Goal: Transaction & Acquisition: Purchase product/service

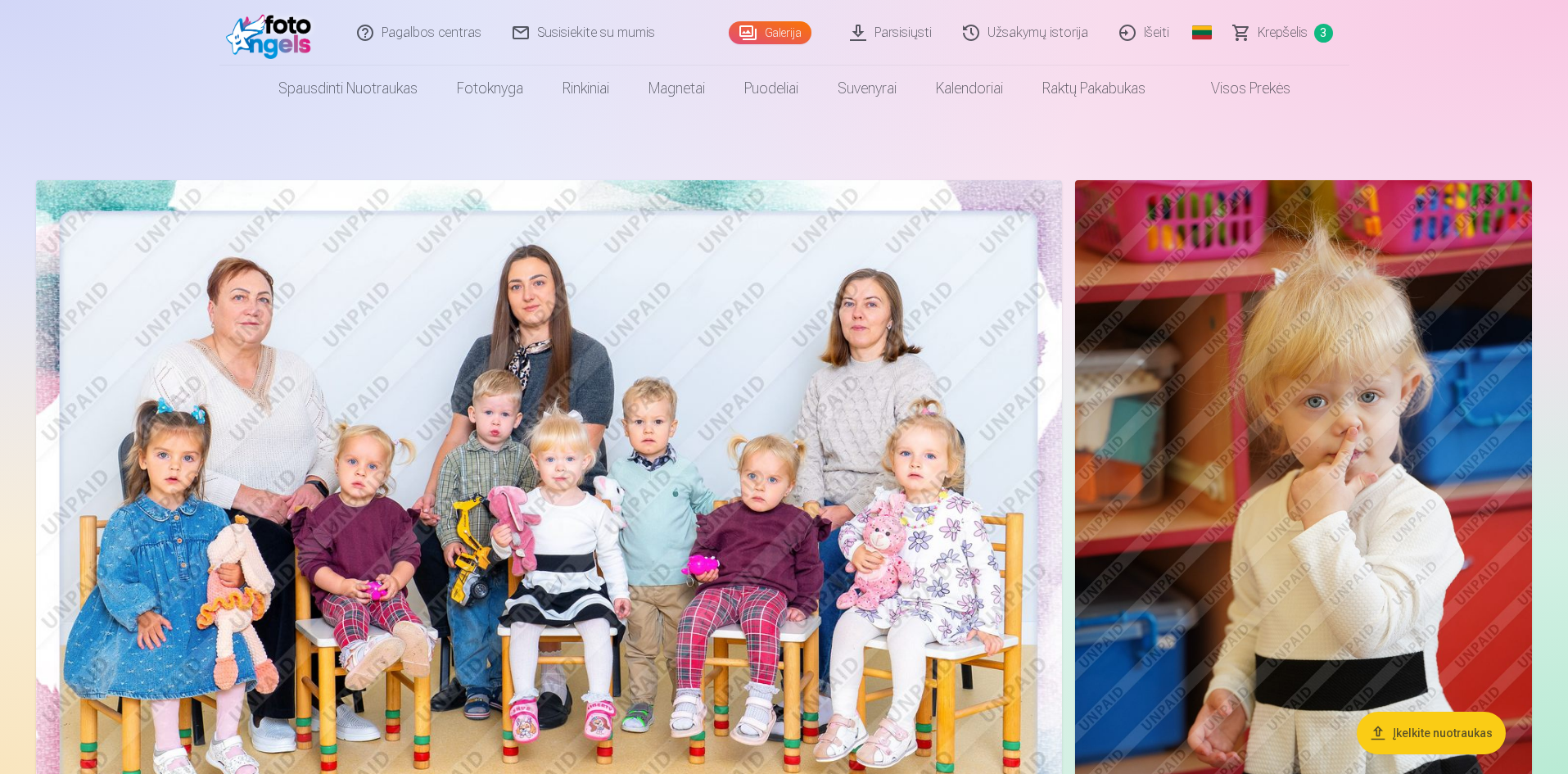
click at [1291, 28] on span "Krepšelis" at bounding box center [1282, 33] width 50 height 20
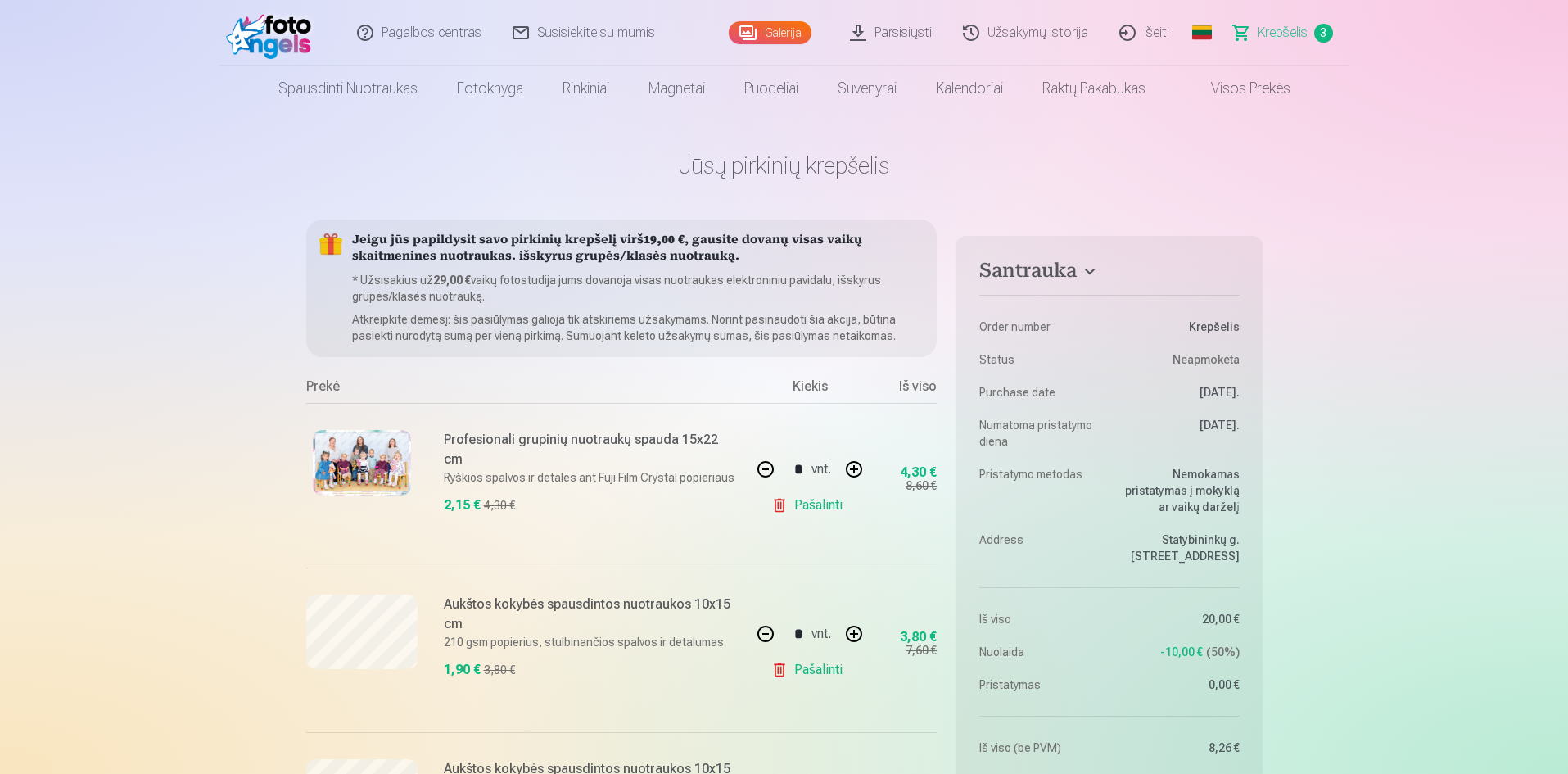
click at [810, 32] on link "Galerija" at bounding box center [770, 32] width 83 height 23
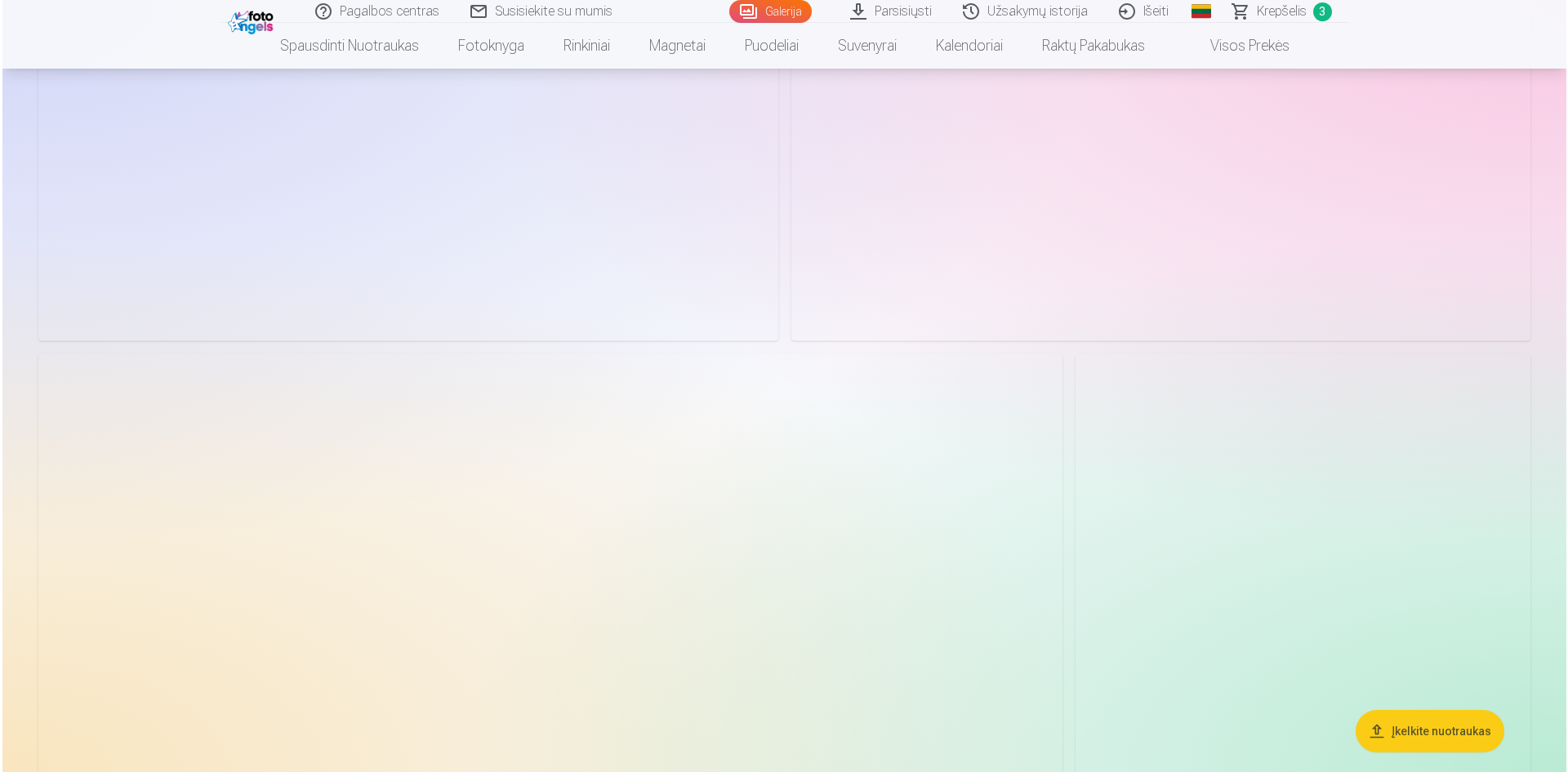
scroll to position [3103, 0]
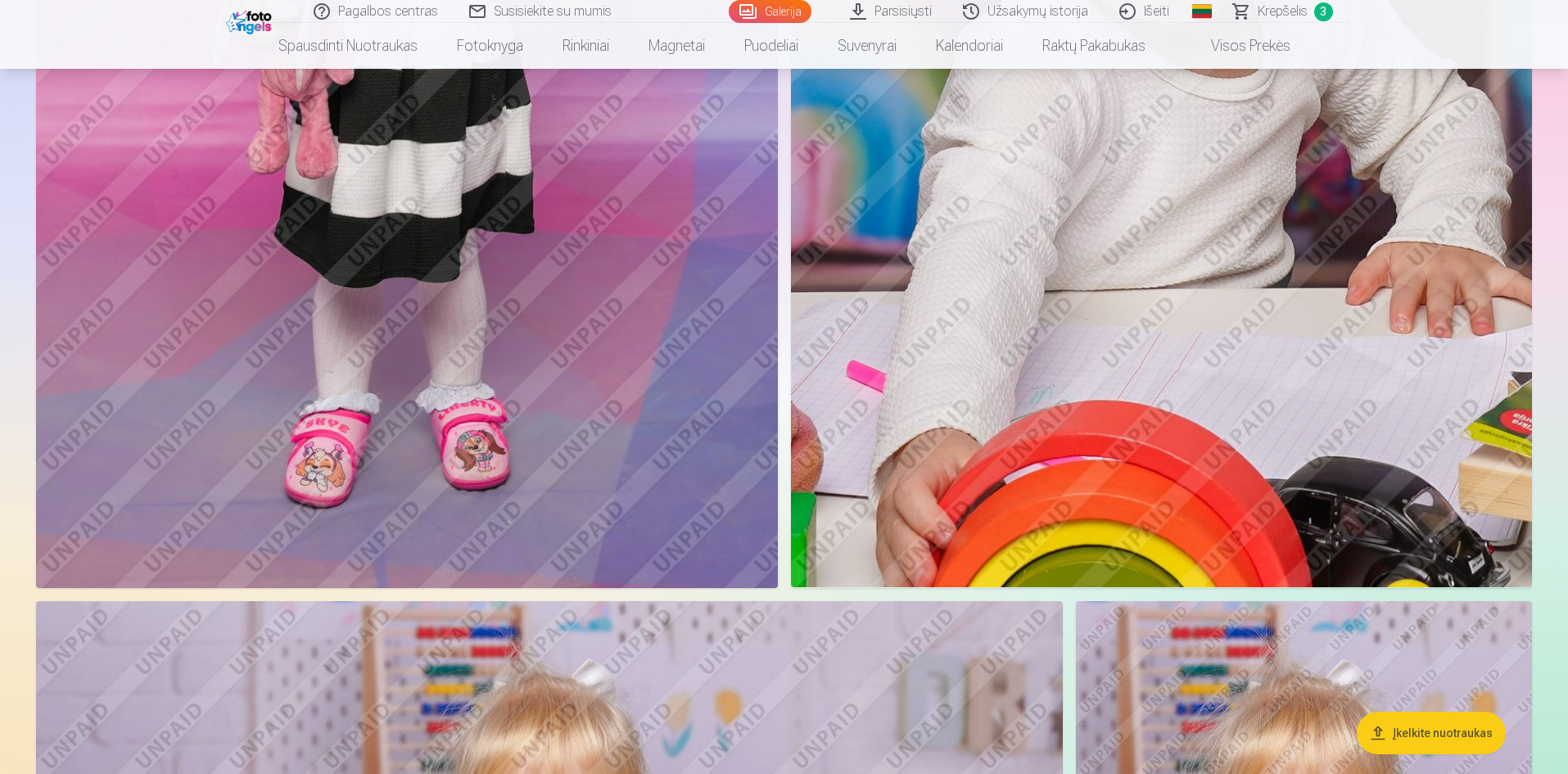
click at [613, 317] on img at bounding box center [406, 31] width 741 height 1113
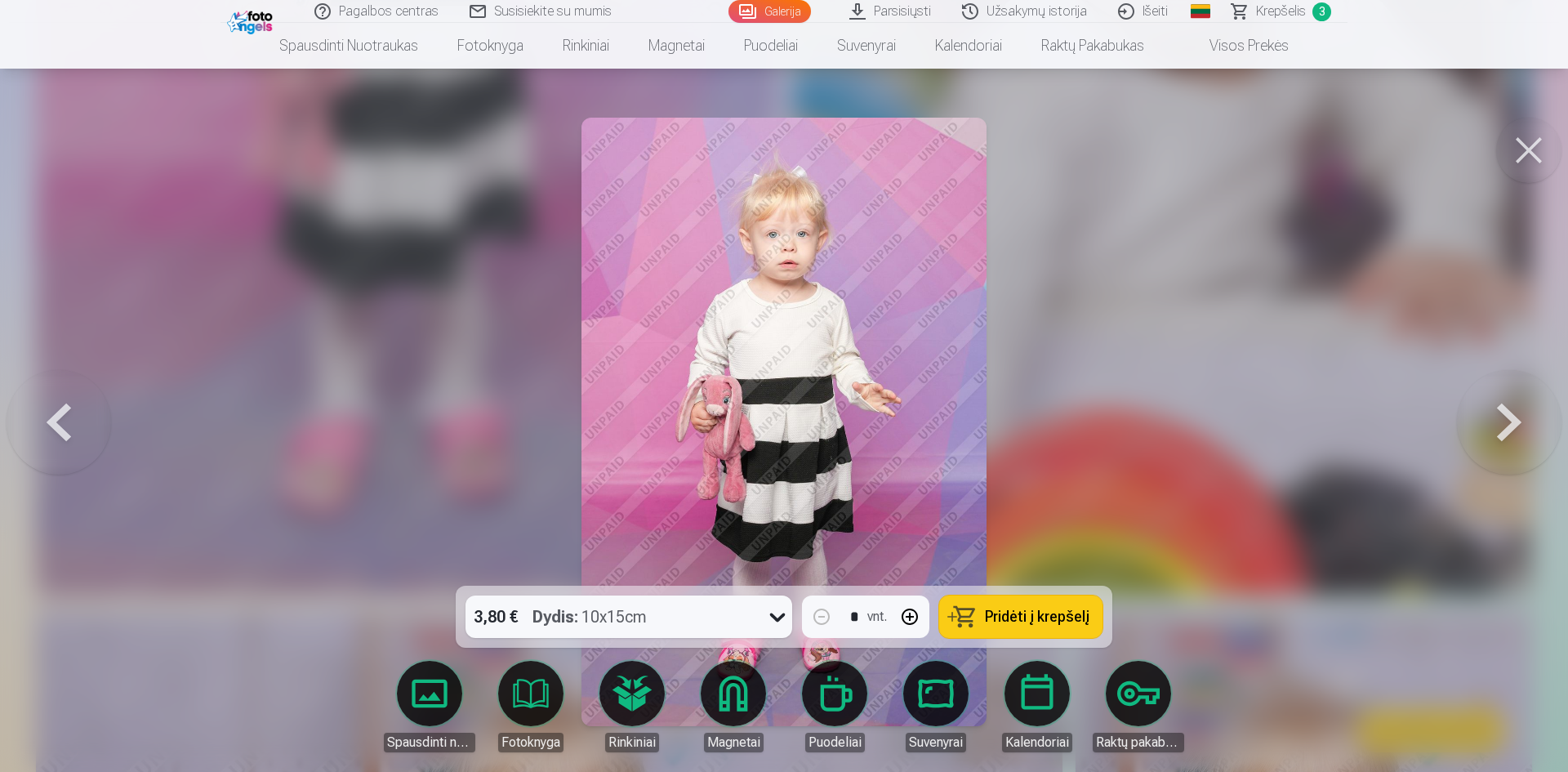
click at [1486, 429] on button at bounding box center [1509, 422] width 104 height 295
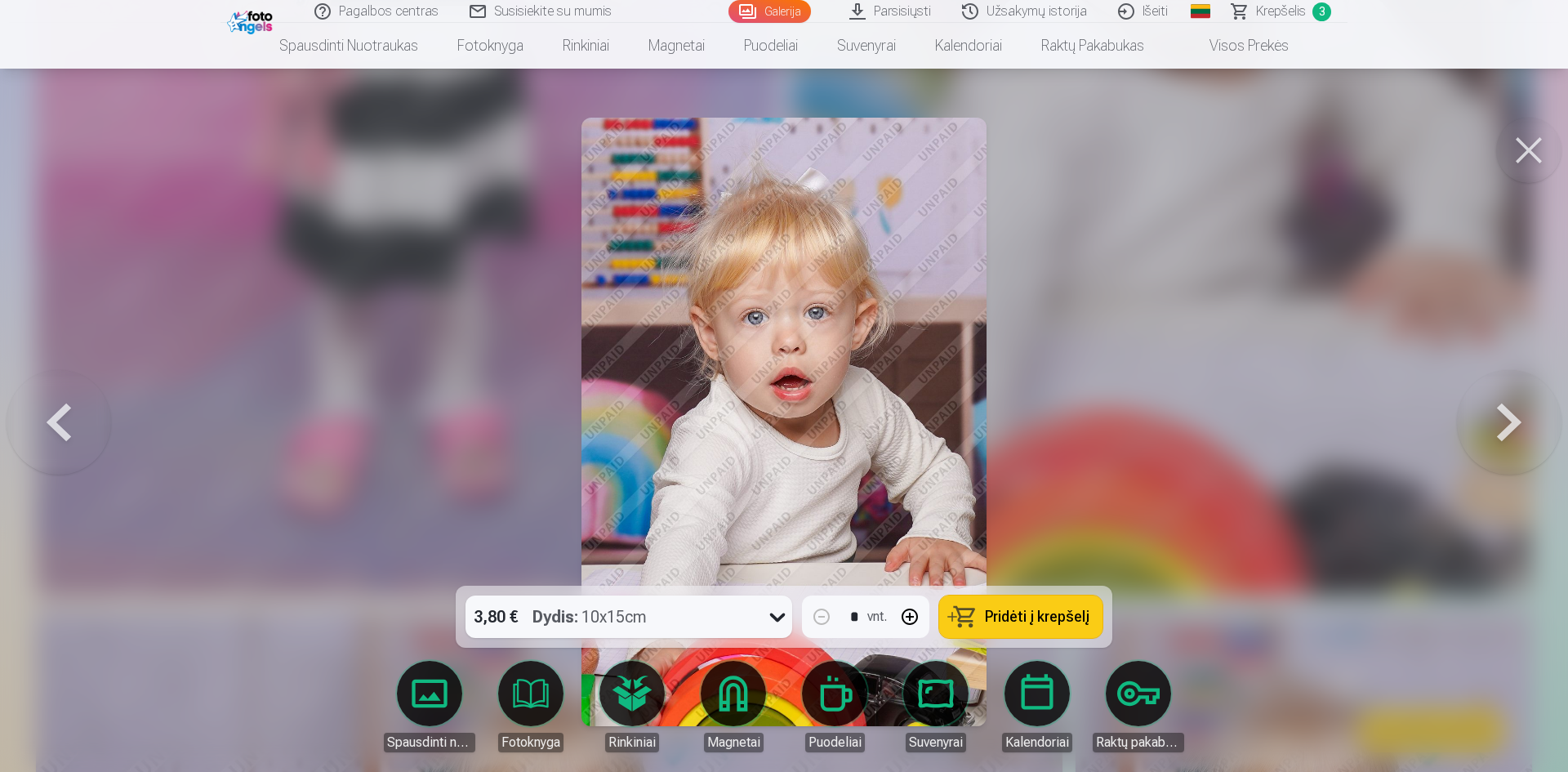
click at [1485, 430] on button at bounding box center [1509, 422] width 104 height 295
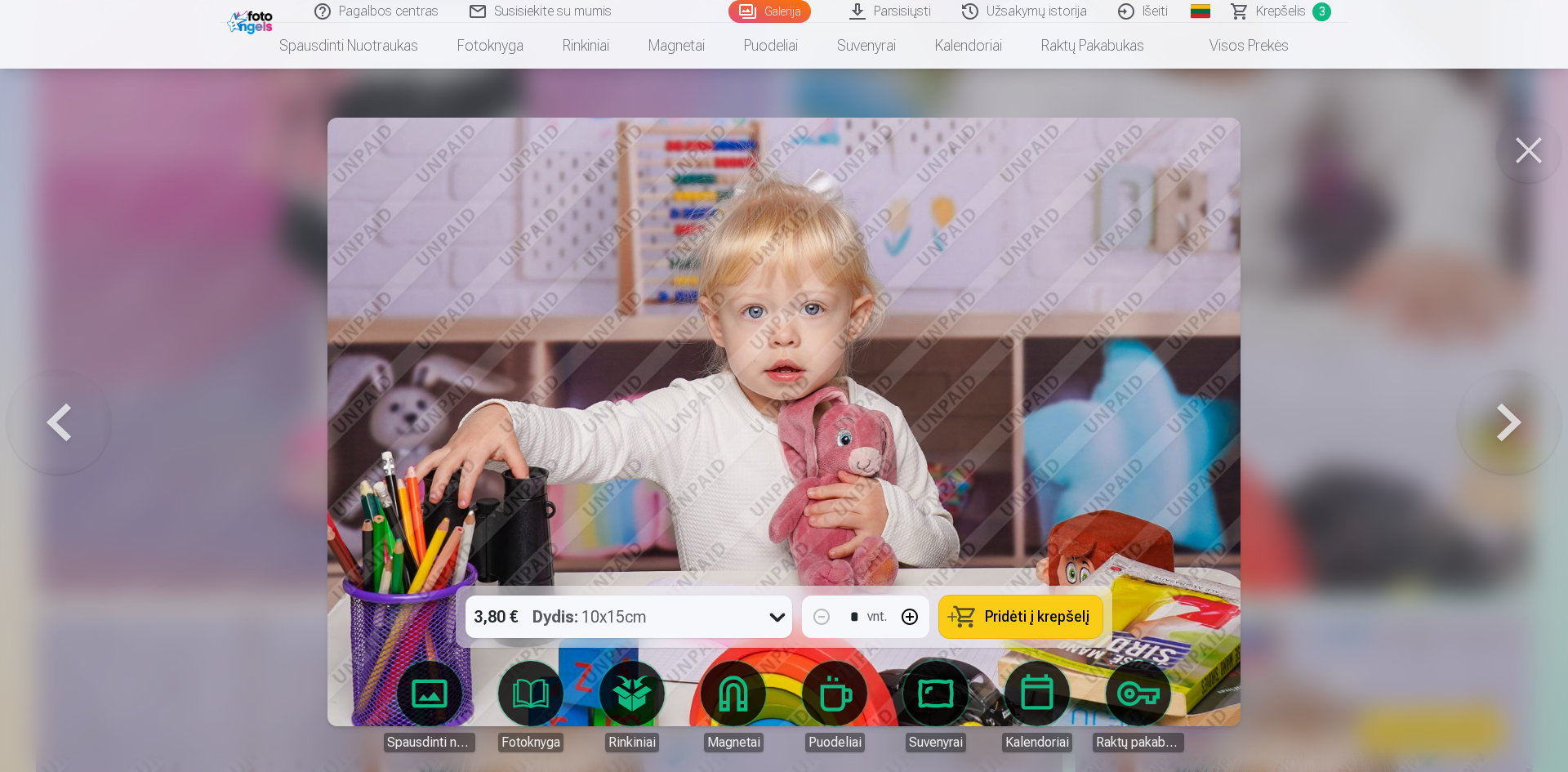
click at [1485, 434] on button at bounding box center [1509, 422] width 104 height 295
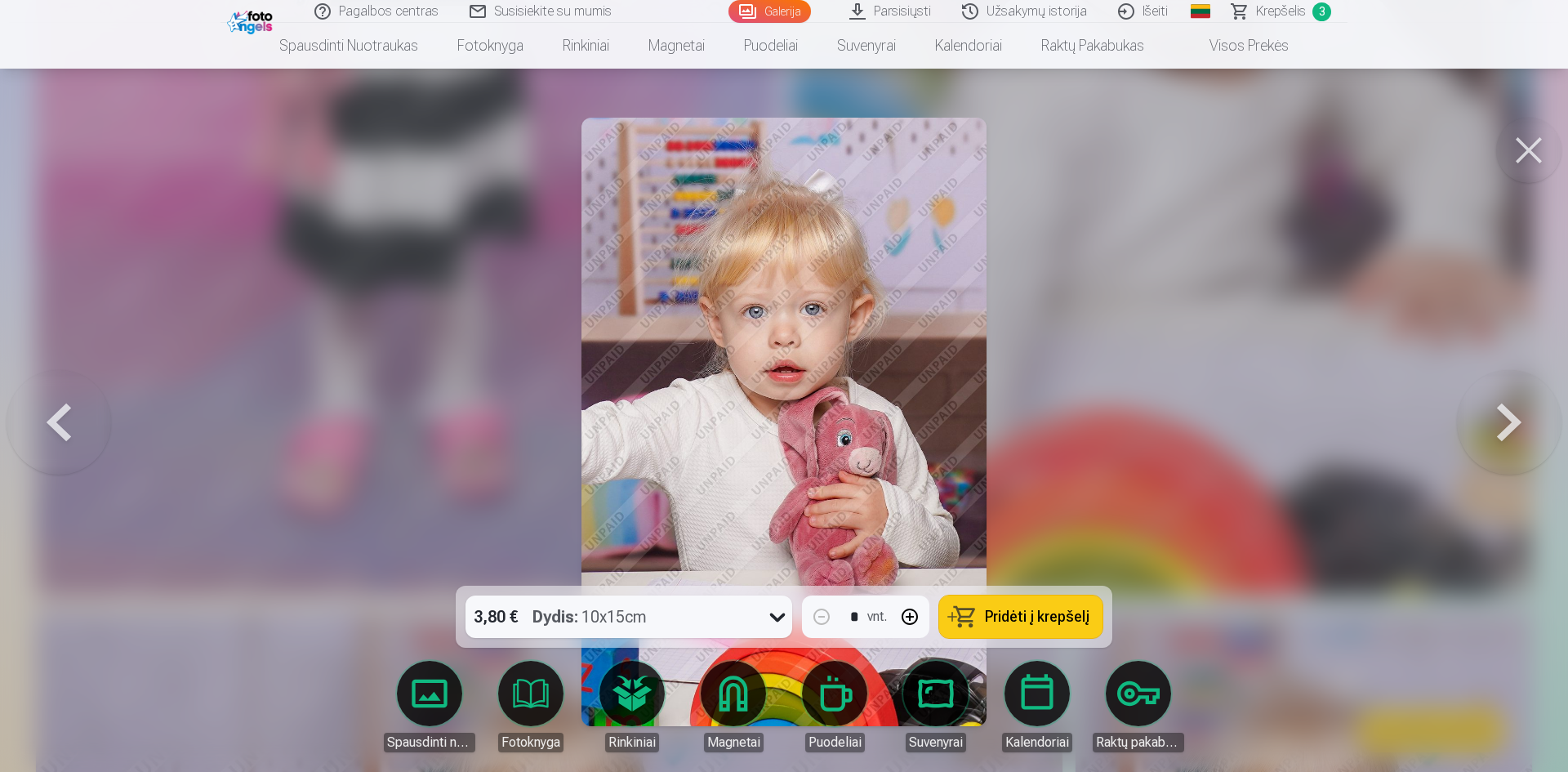
click at [1485, 434] on button at bounding box center [1509, 422] width 104 height 295
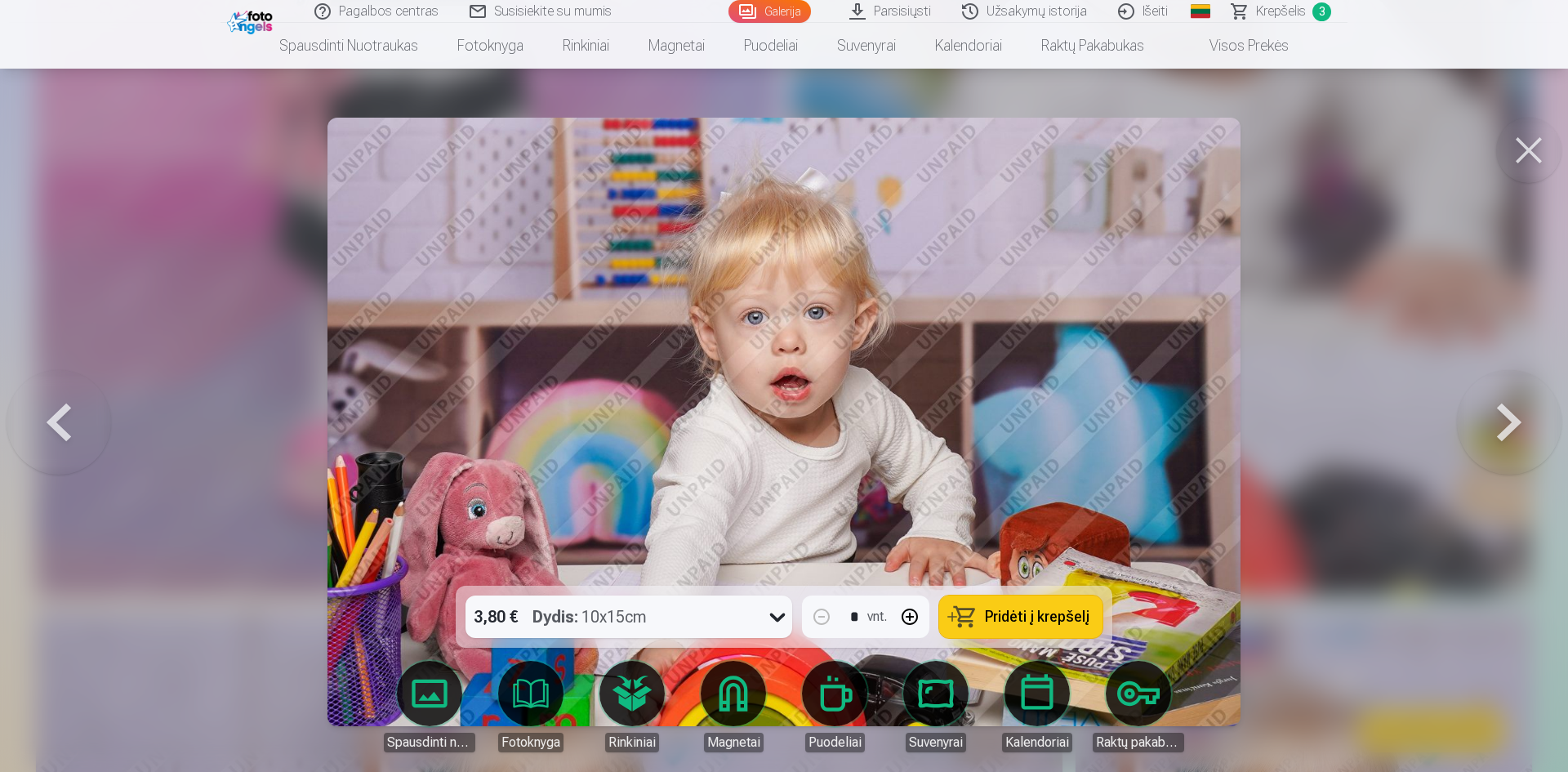
click at [1485, 434] on button at bounding box center [1509, 422] width 104 height 295
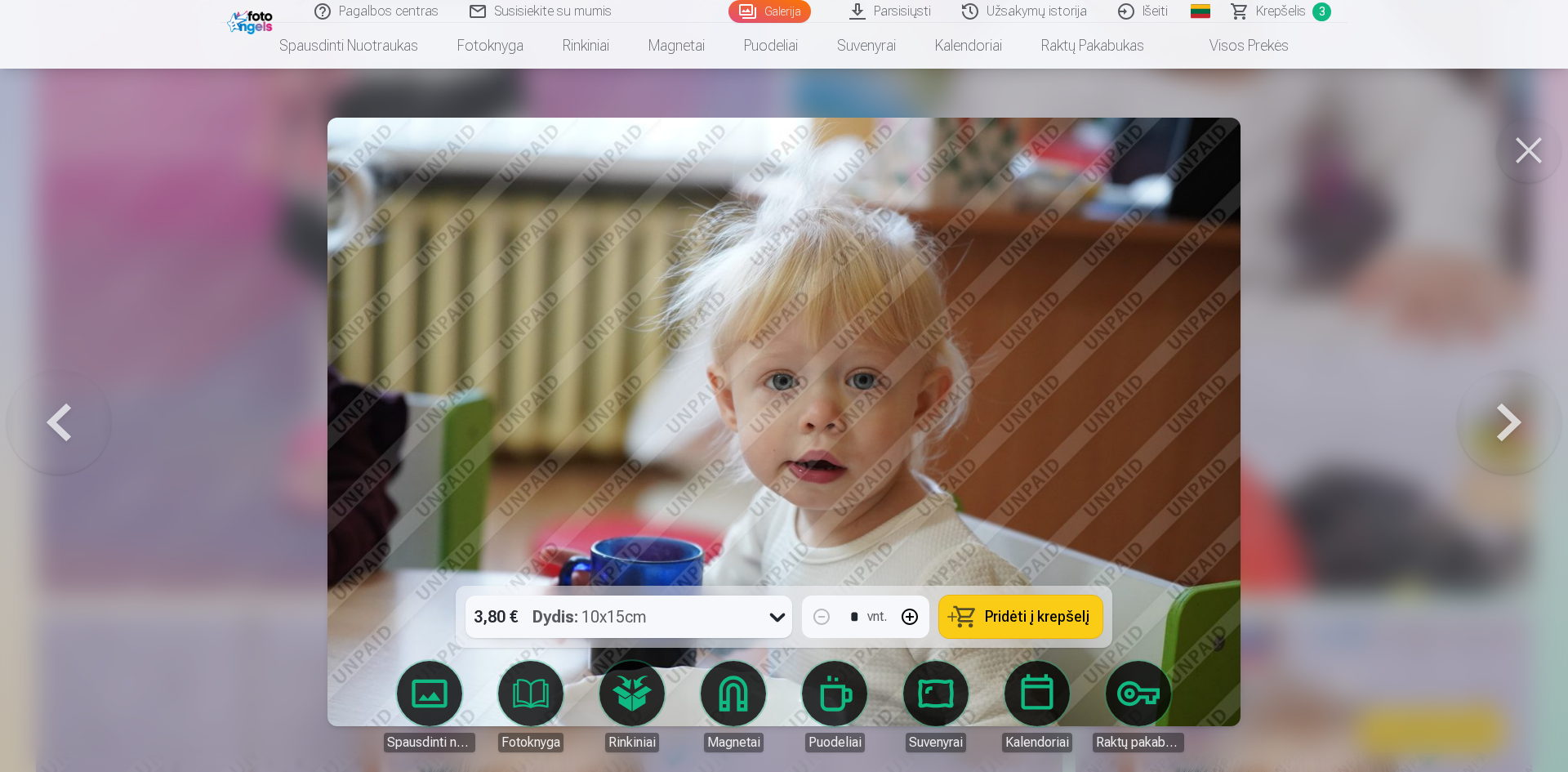
click at [1485, 434] on button at bounding box center [1509, 422] width 104 height 295
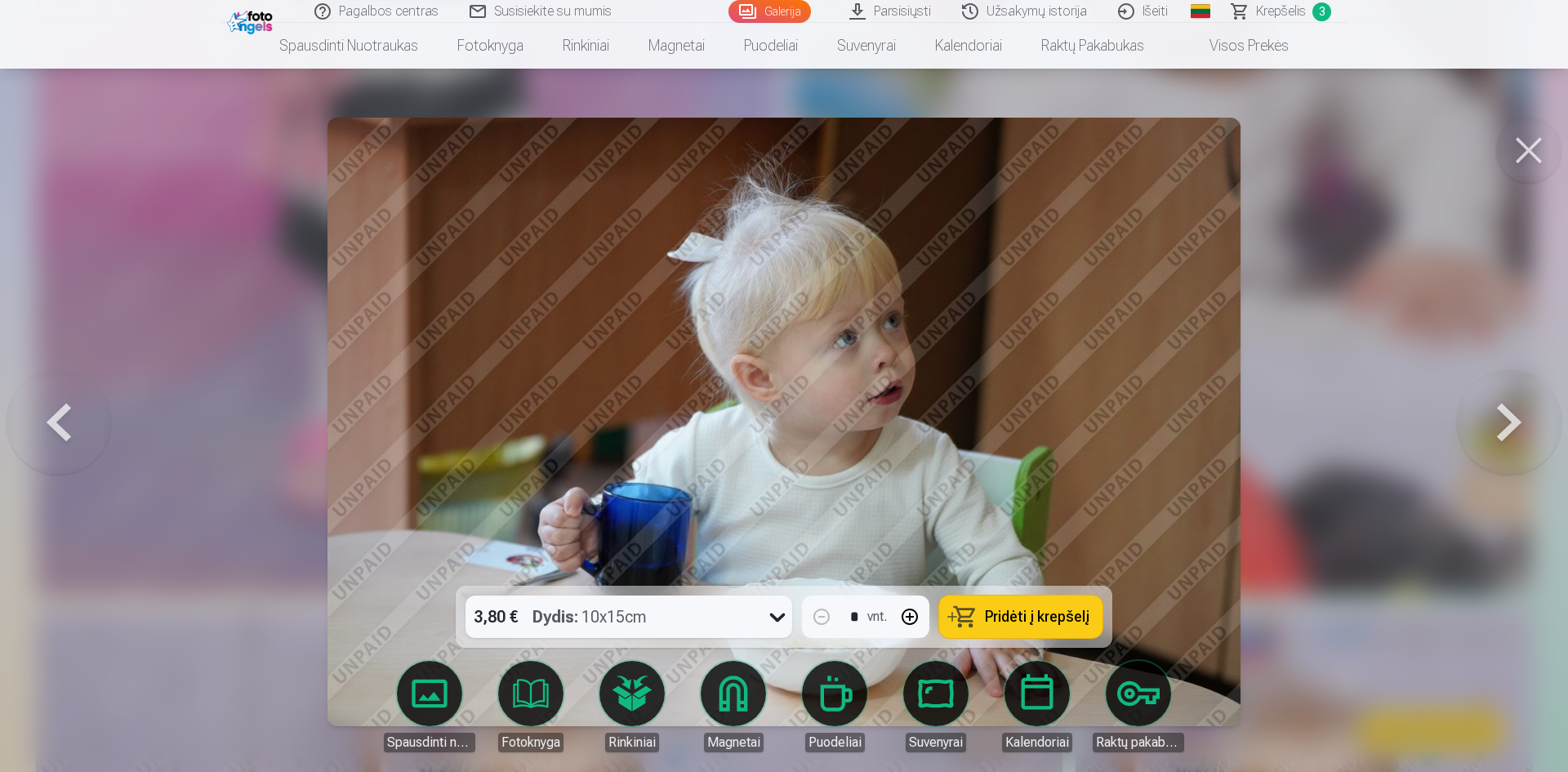
click at [1485, 434] on button at bounding box center [1509, 422] width 104 height 295
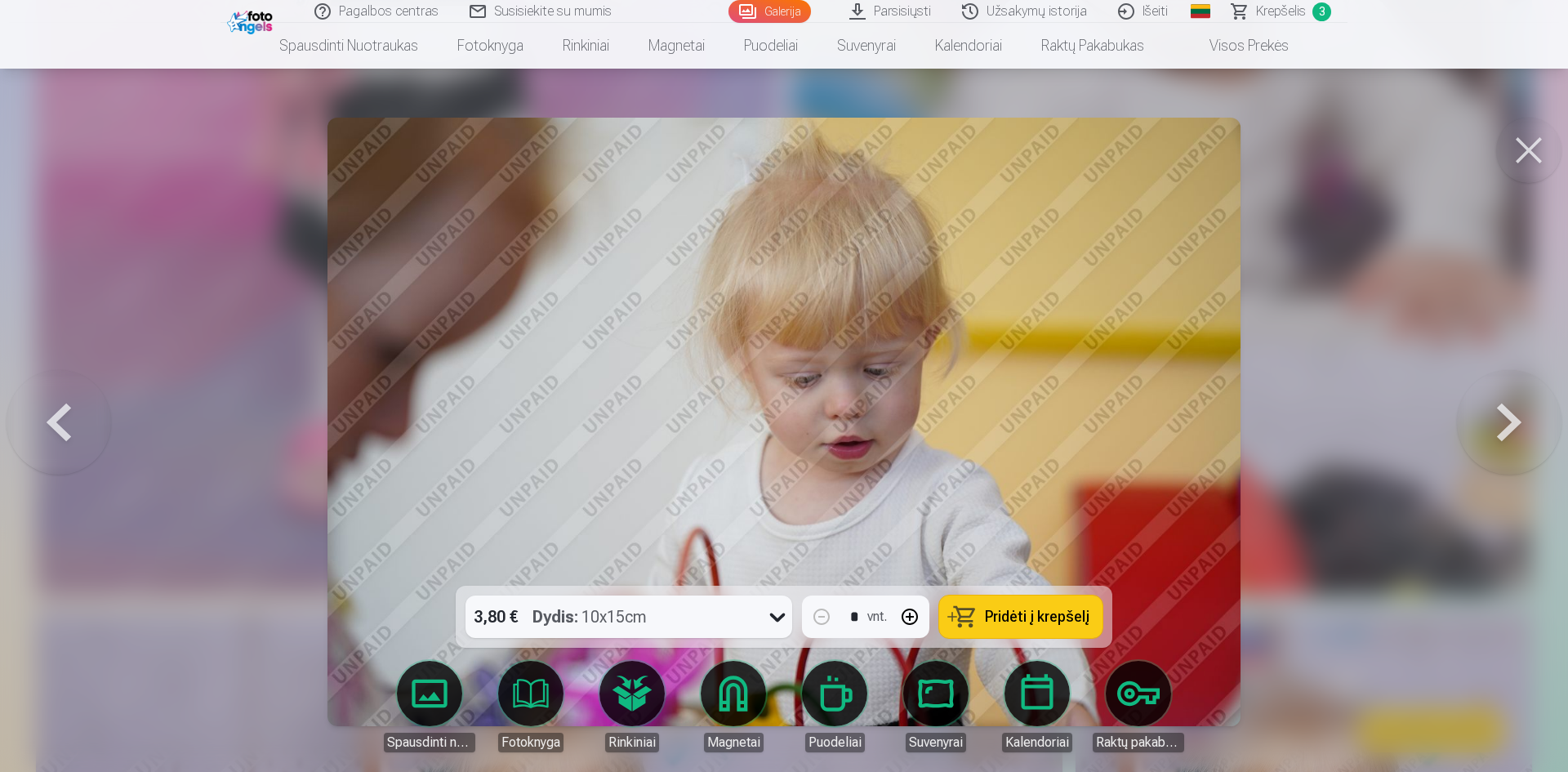
click at [1485, 434] on button at bounding box center [1509, 422] width 104 height 295
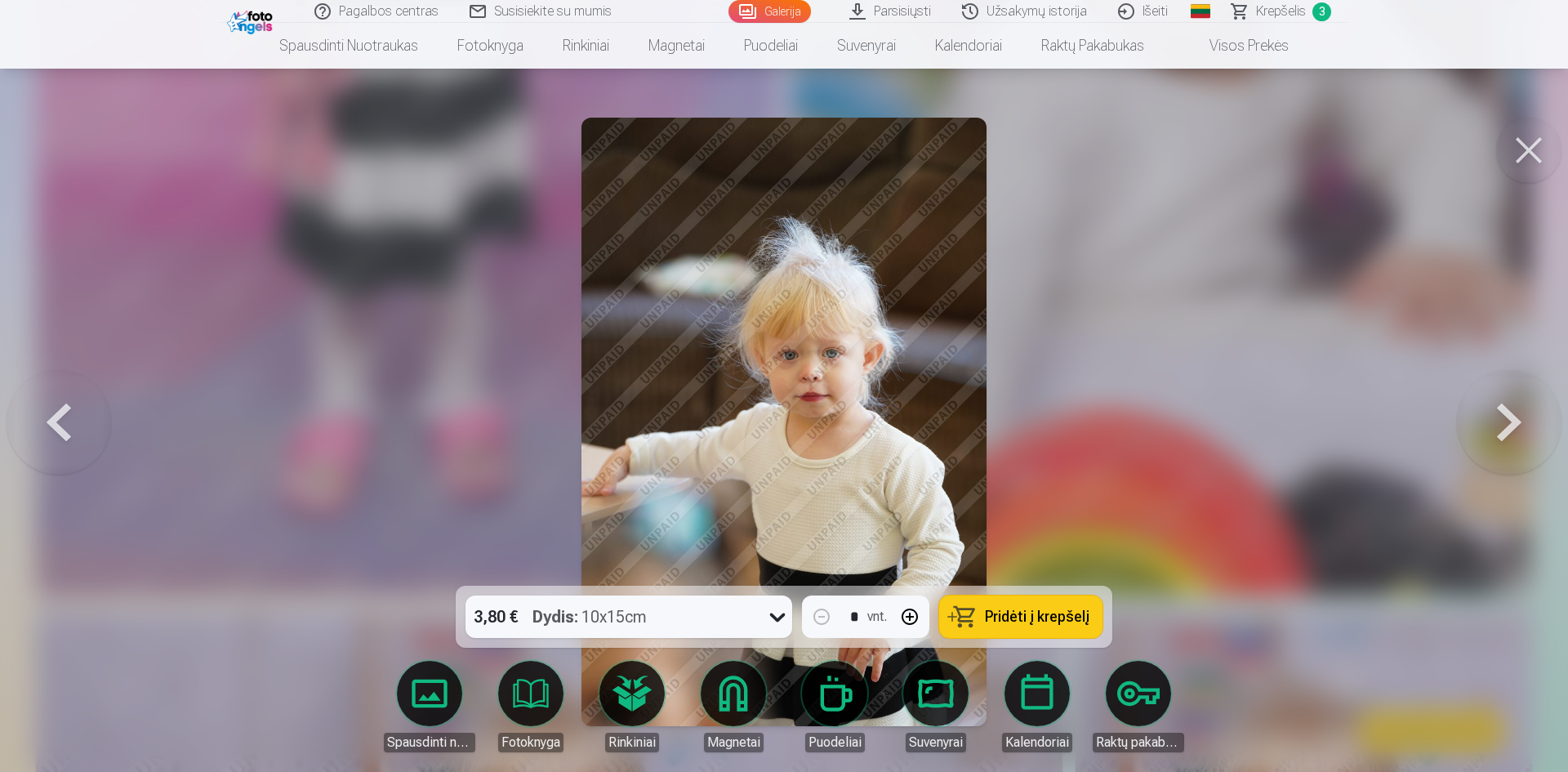
click at [1485, 434] on button at bounding box center [1509, 422] width 104 height 295
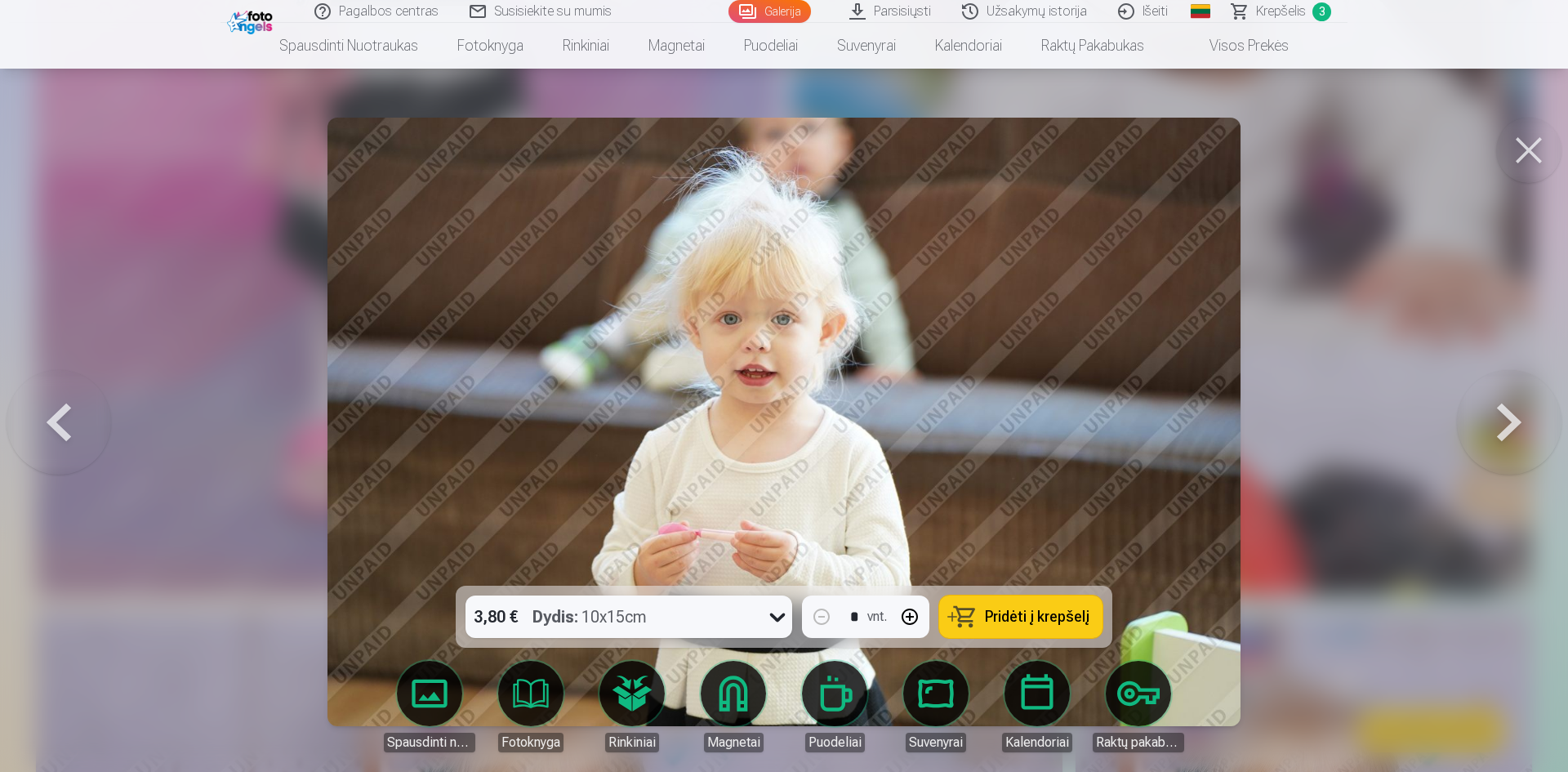
click at [1485, 434] on button at bounding box center [1509, 422] width 104 height 295
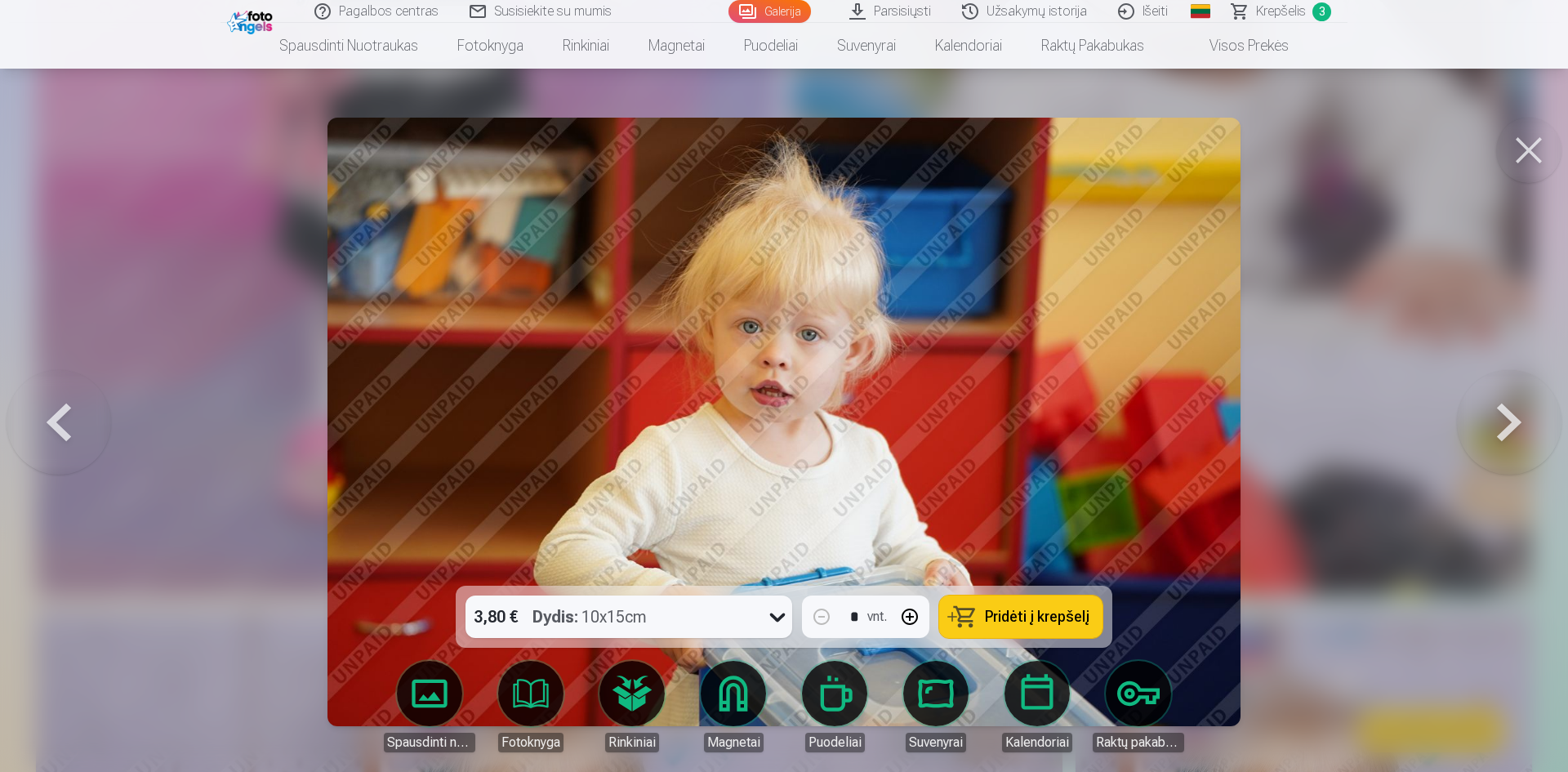
click at [1485, 434] on button at bounding box center [1509, 422] width 104 height 295
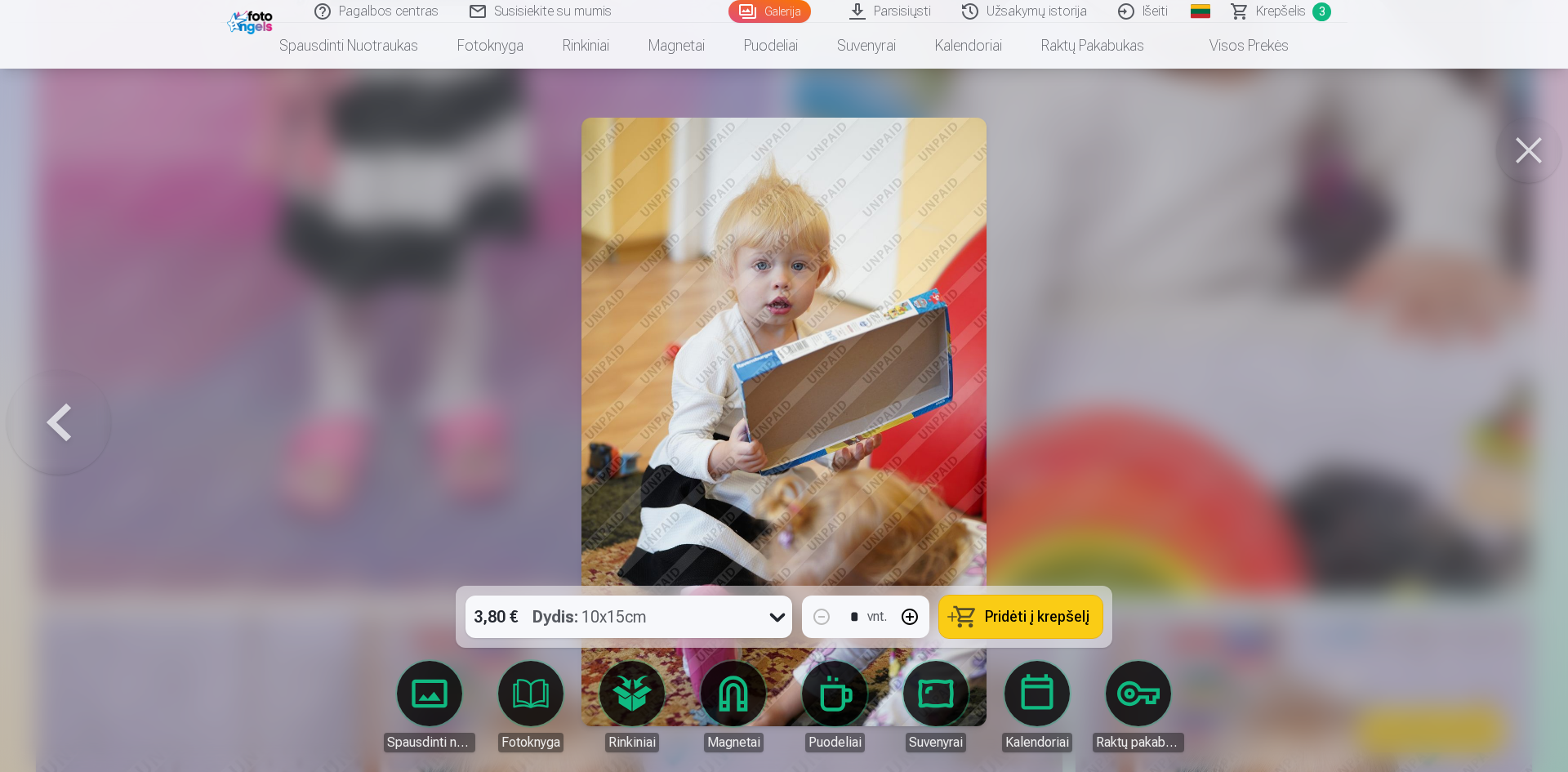
click at [1520, 138] on button at bounding box center [1529, 150] width 65 height 65
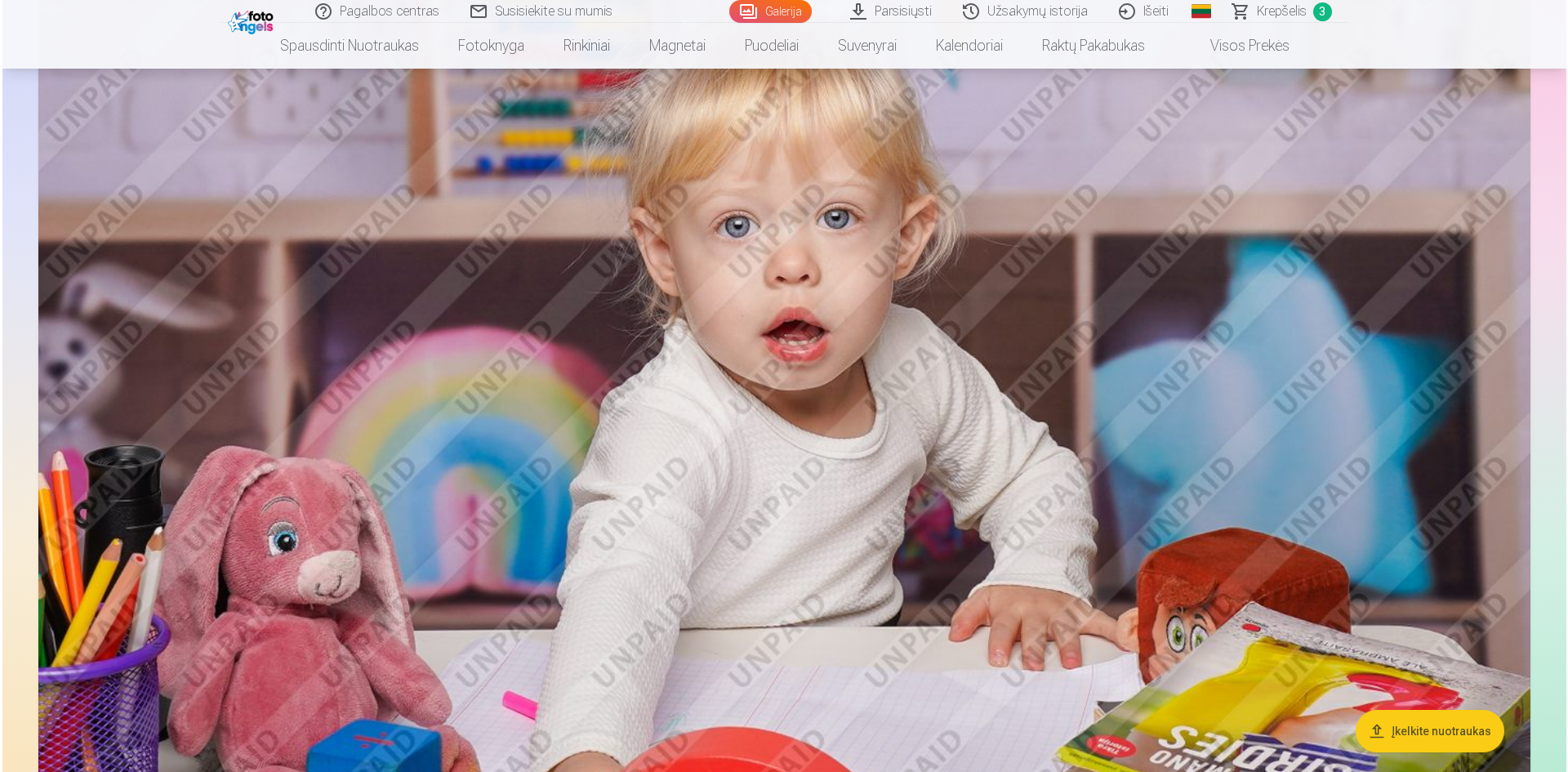
scroll to position [4484, 0]
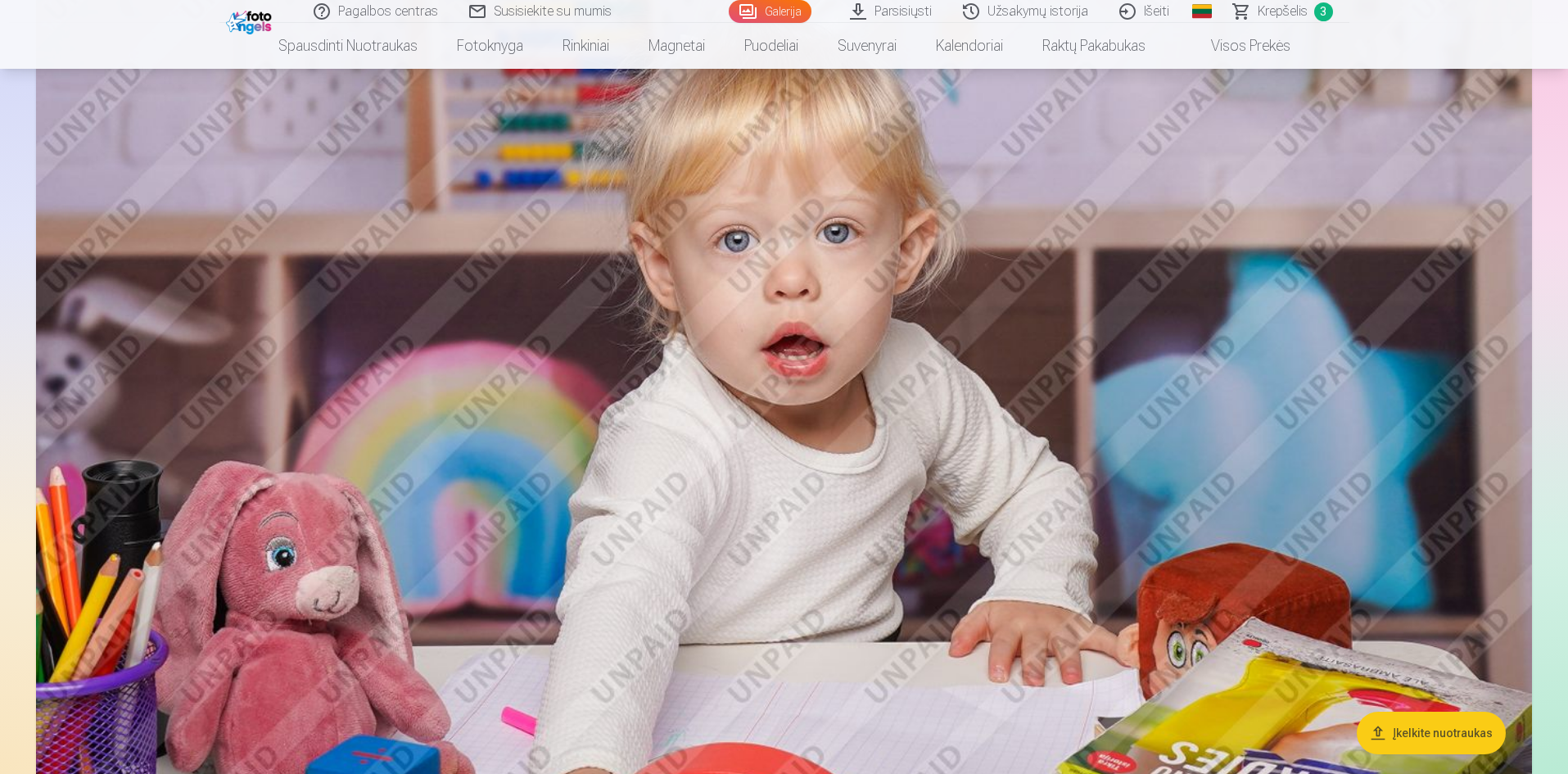
click at [1194, 515] on img at bounding box center [783, 411] width 1495 height 997
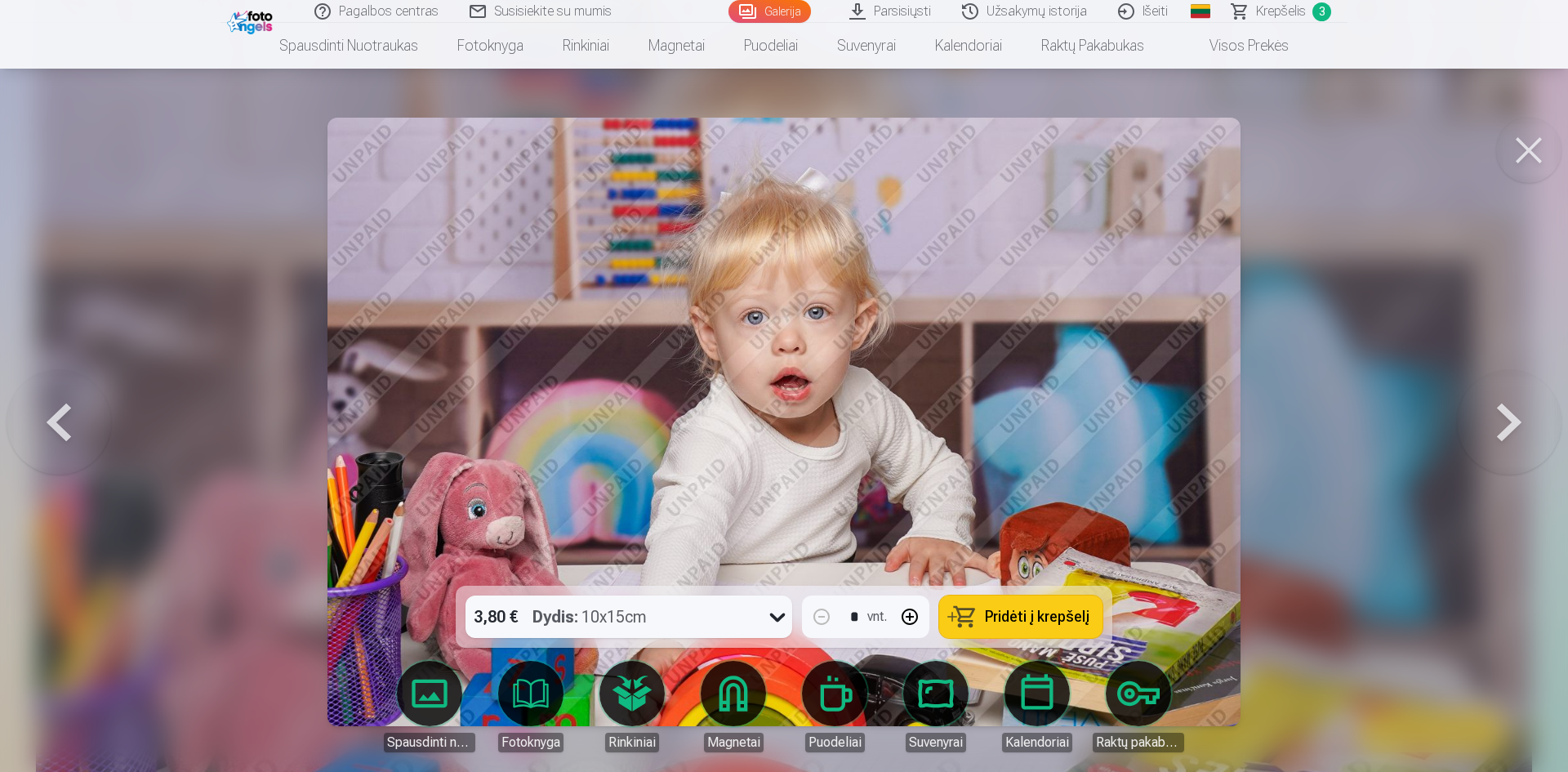
click at [993, 613] on span "Pridėti į krepšelį" at bounding box center [1037, 617] width 104 height 15
click at [1312, 504] on div at bounding box center [784, 386] width 1568 height 772
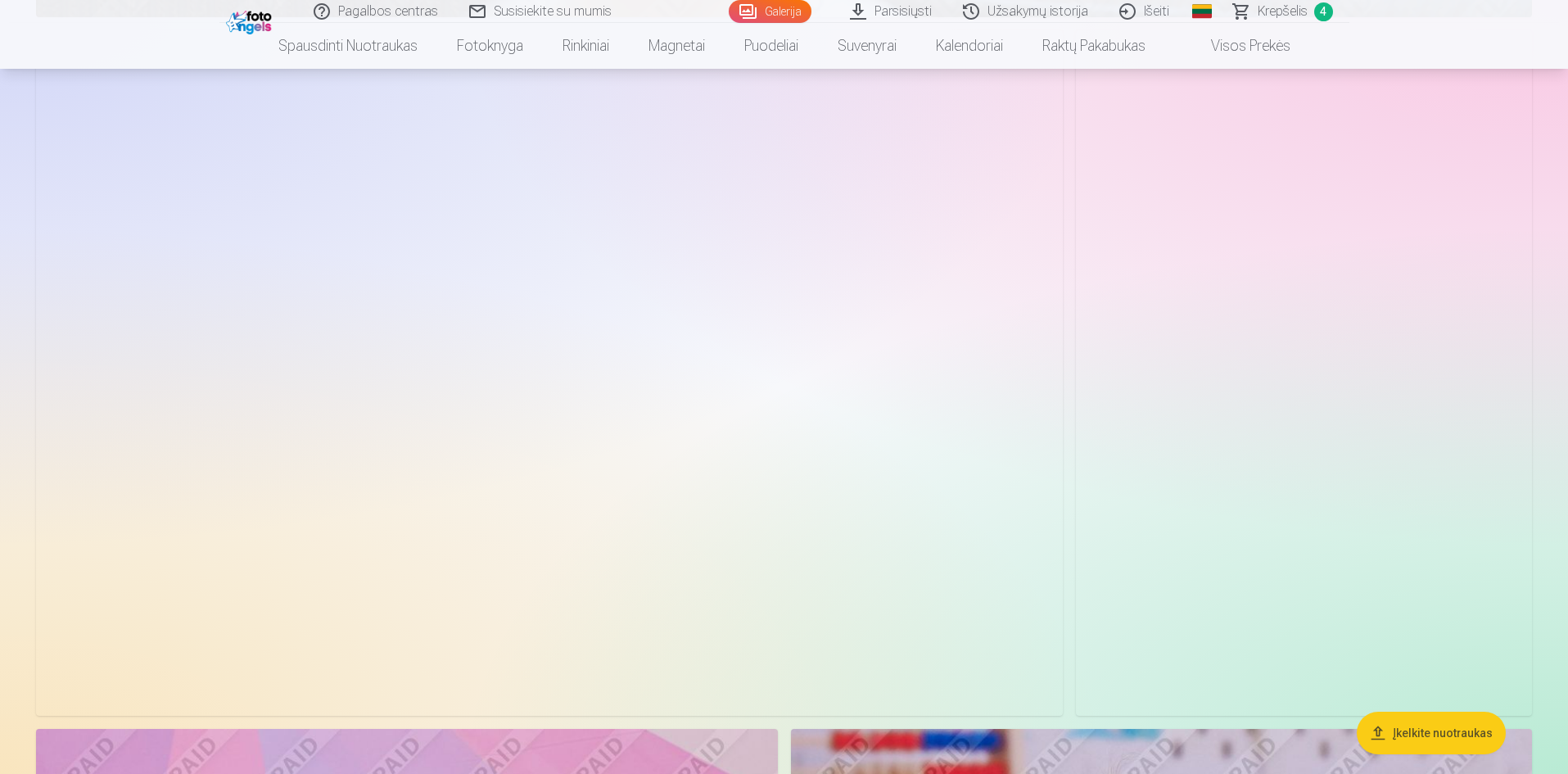
scroll to position [1865, 0]
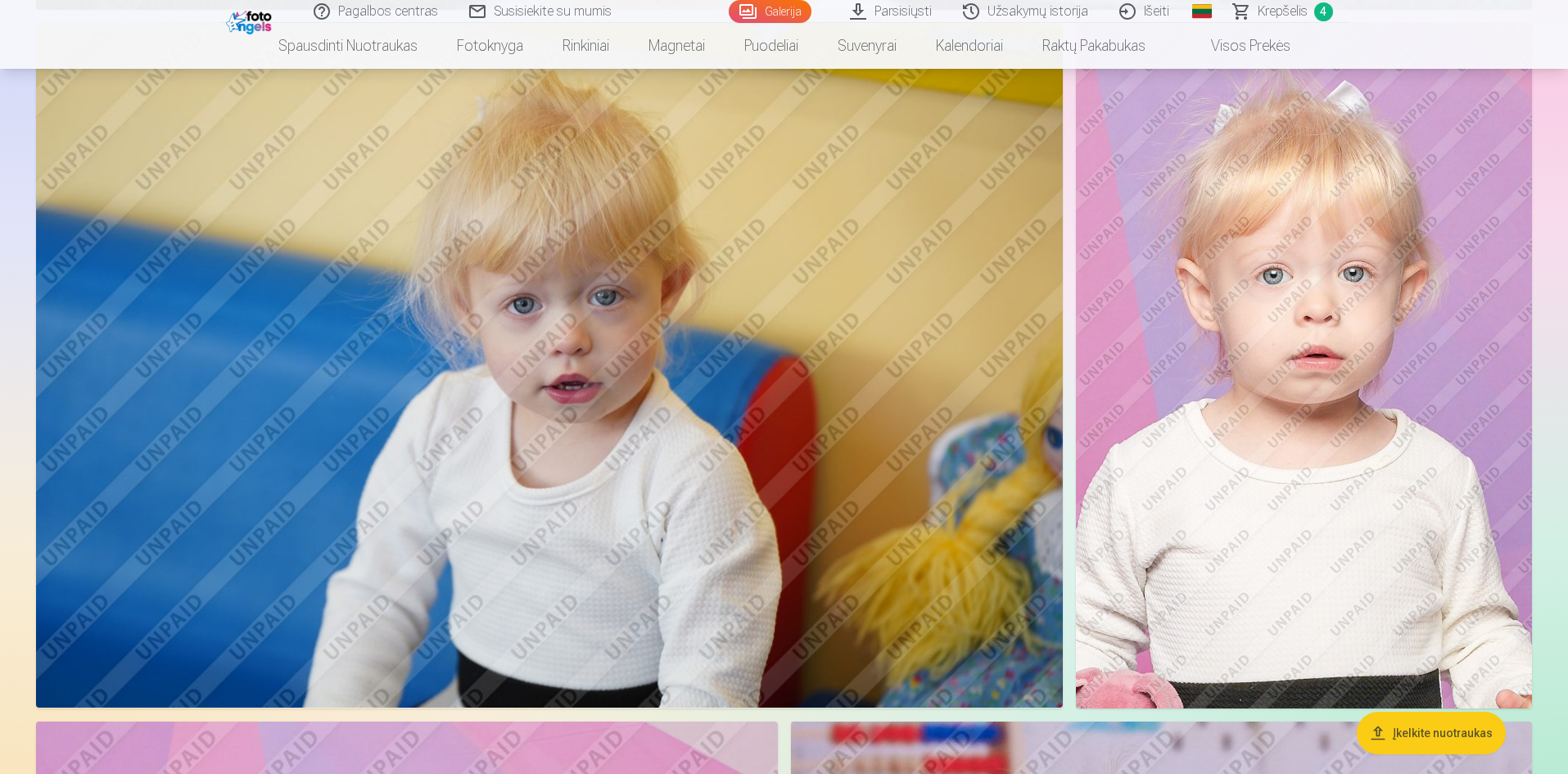
click at [1260, 576] on img at bounding box center [1304, 364] width 456 height 685
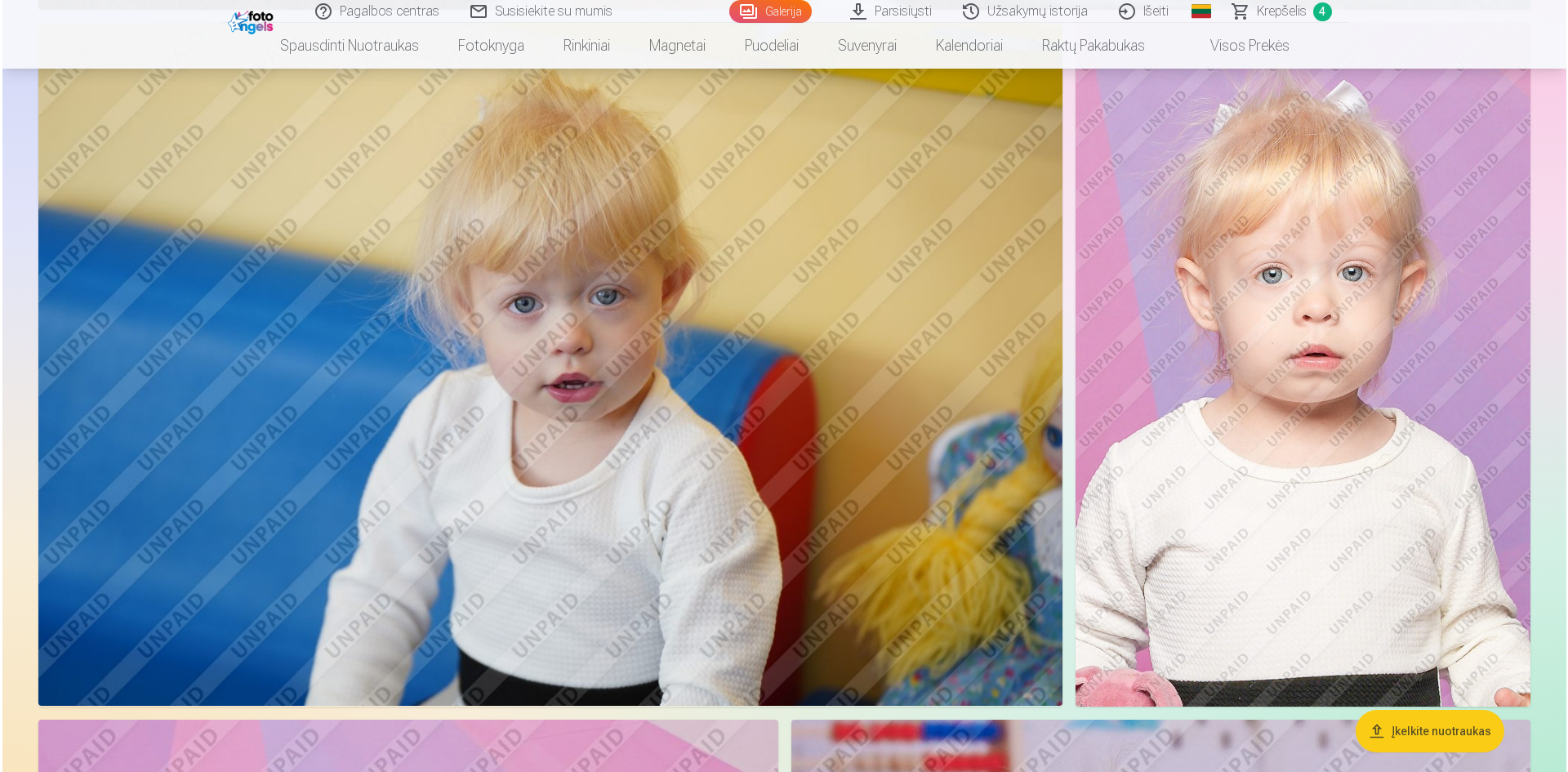
scroll to position [1862, 0]
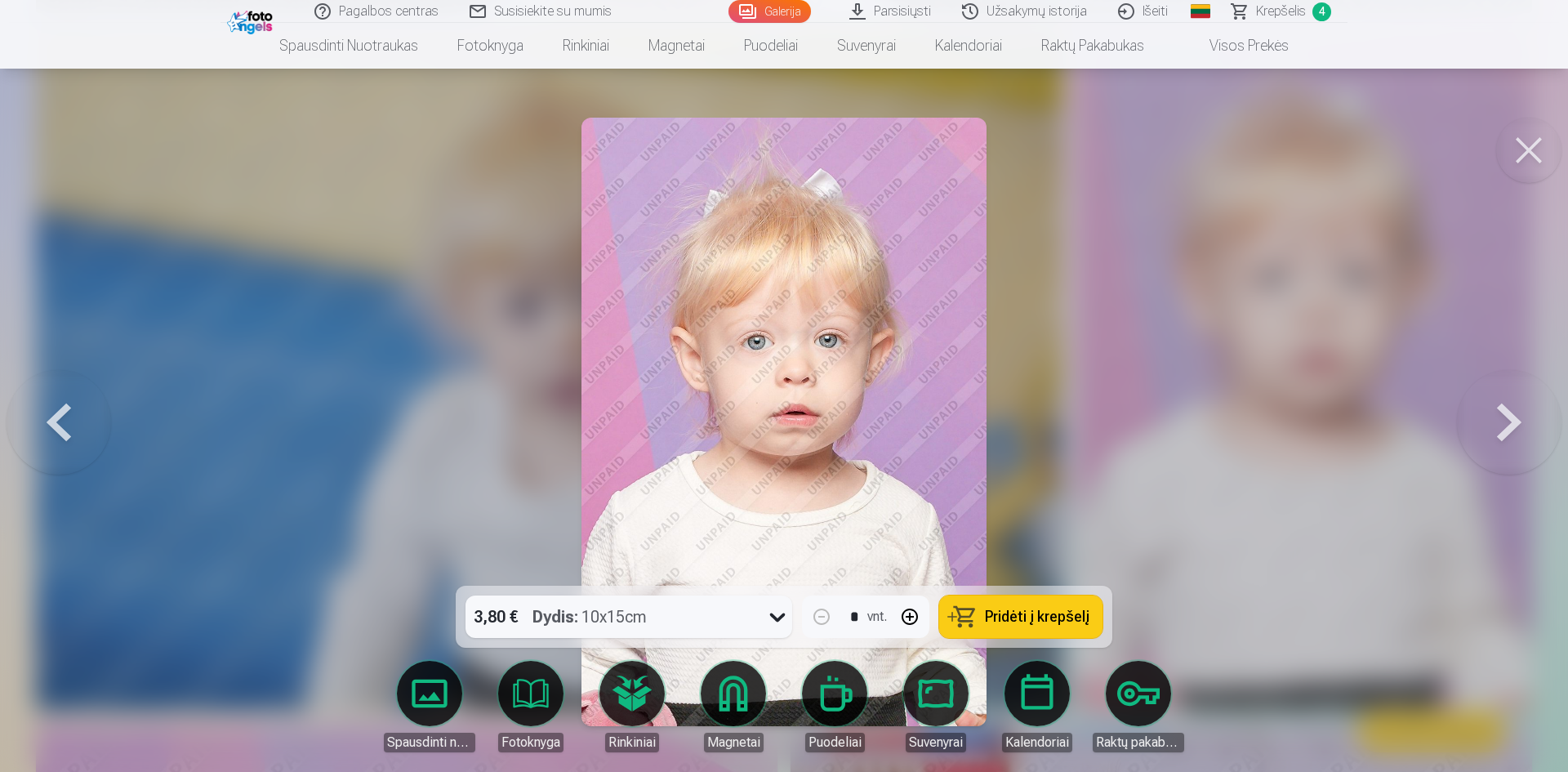
click at [1168, 602] on div at bounding box center [784, 386] width 1568 height 772
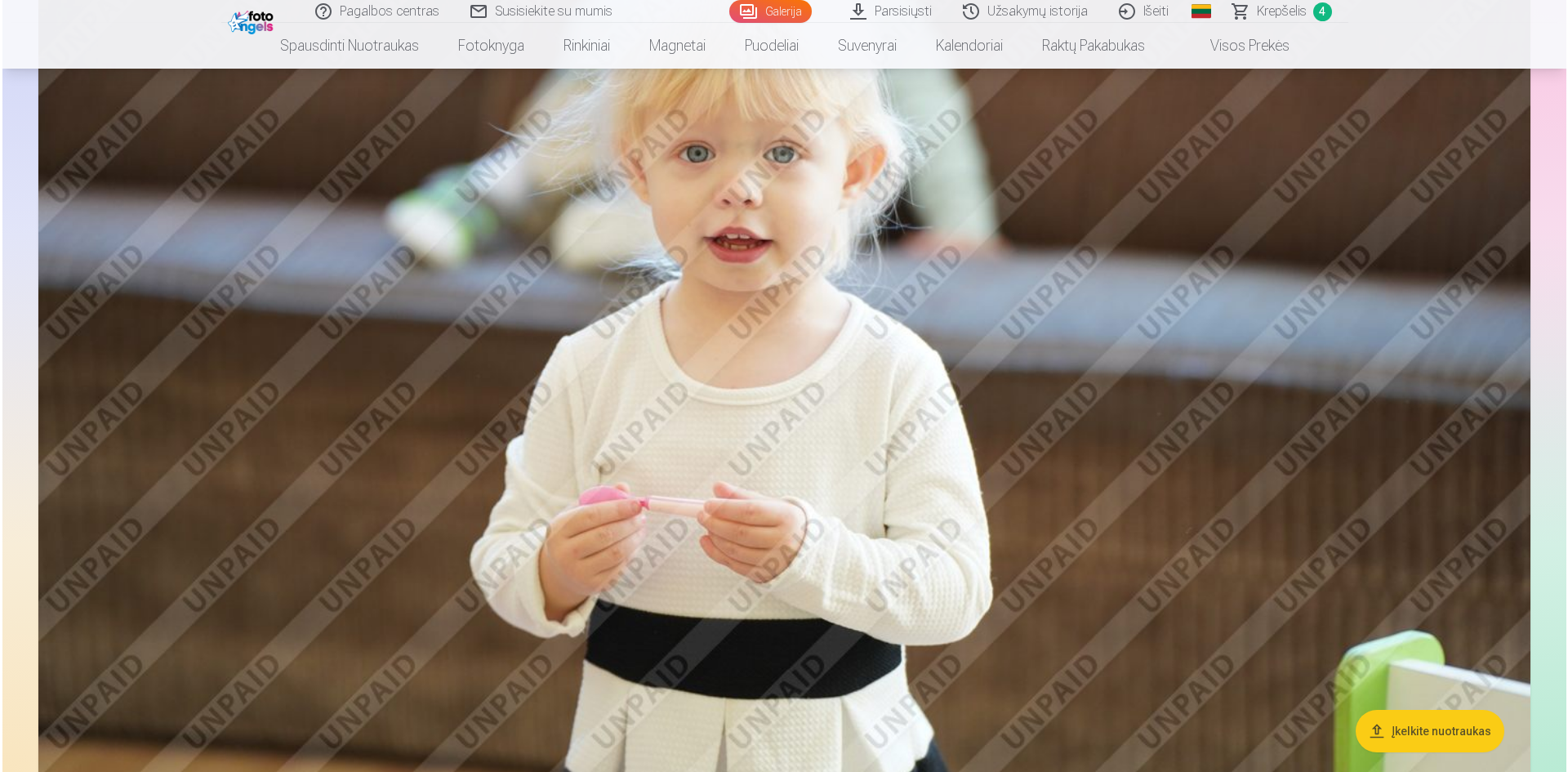
scroll to position [8310, 0]
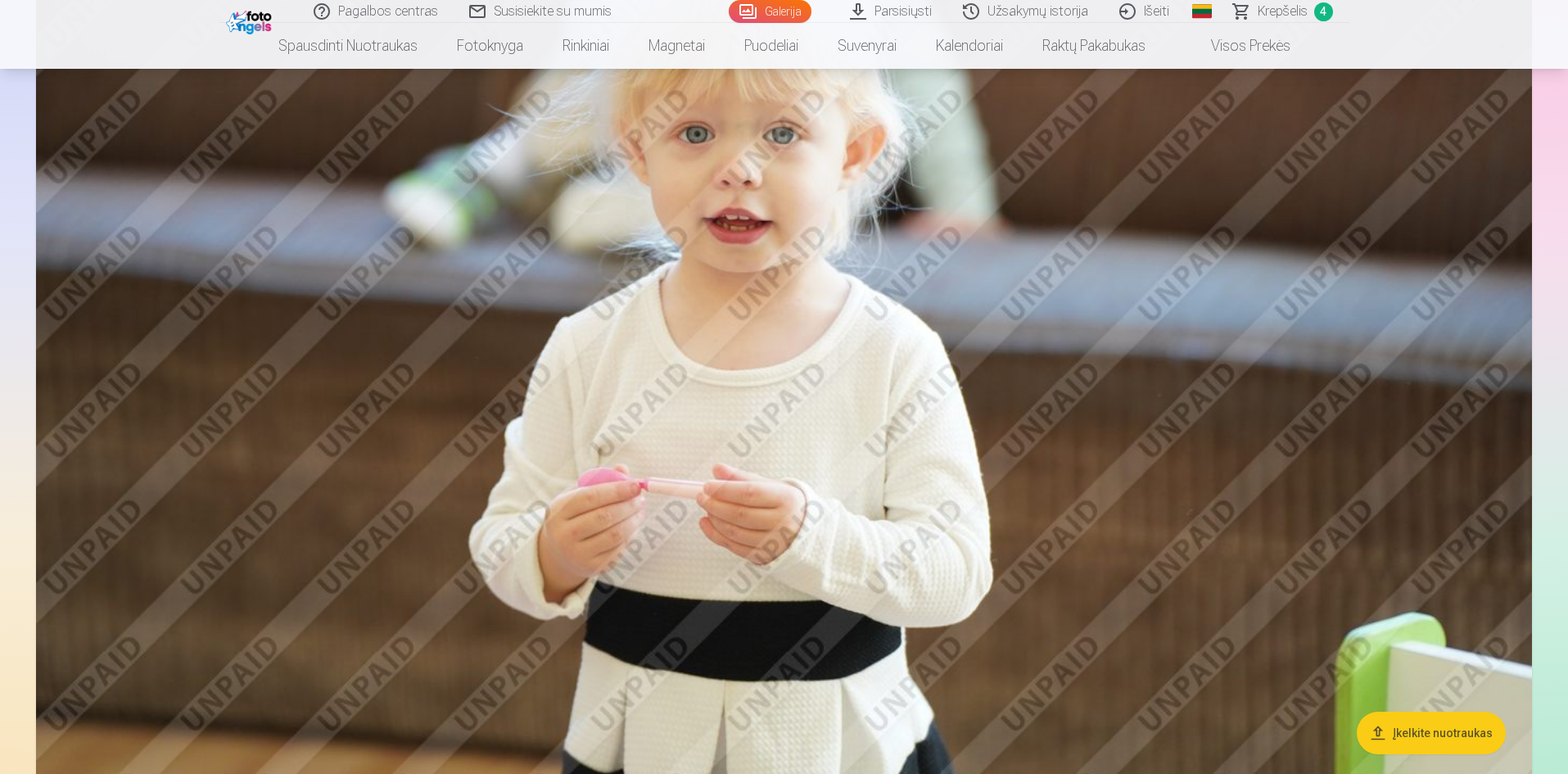
click at [990, 614] on img at bounding box center [783, 303] width 1495 height 997
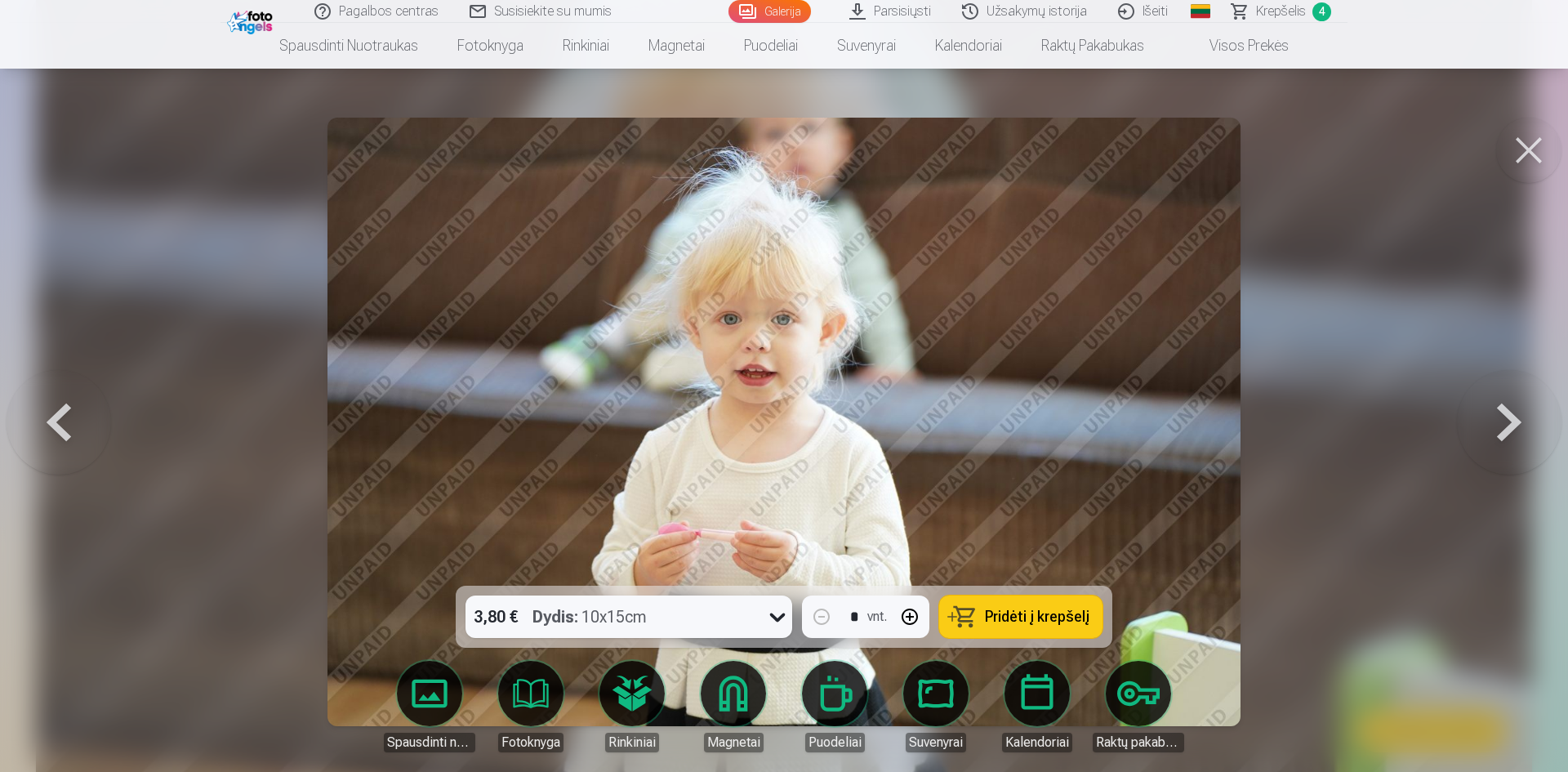
click at [984, 621] on button "Pridėti į krepšelį" at bounding box center [1021, 616] width 163 height 43
click at [1298, 600] on div at bounding box center [784, 386] width 1568 height 772
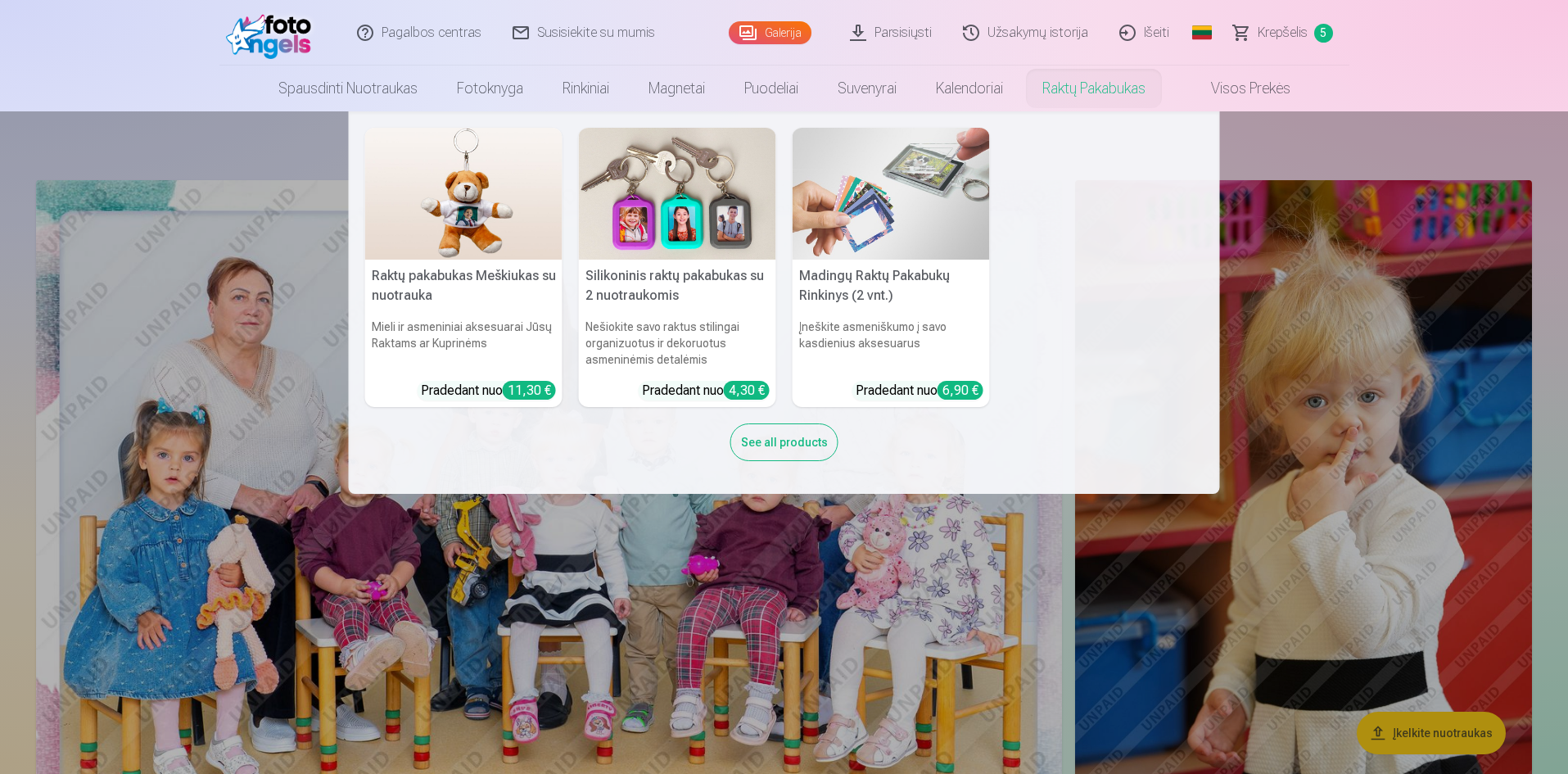
click at [1396, 140] on nav "Raktų pakabukas Meškiukas su nuotrauka Mieli ir asmeniniai aksesuarai Jūsų Rakt…" at bounding box center [784, 302] width 1568 height 382
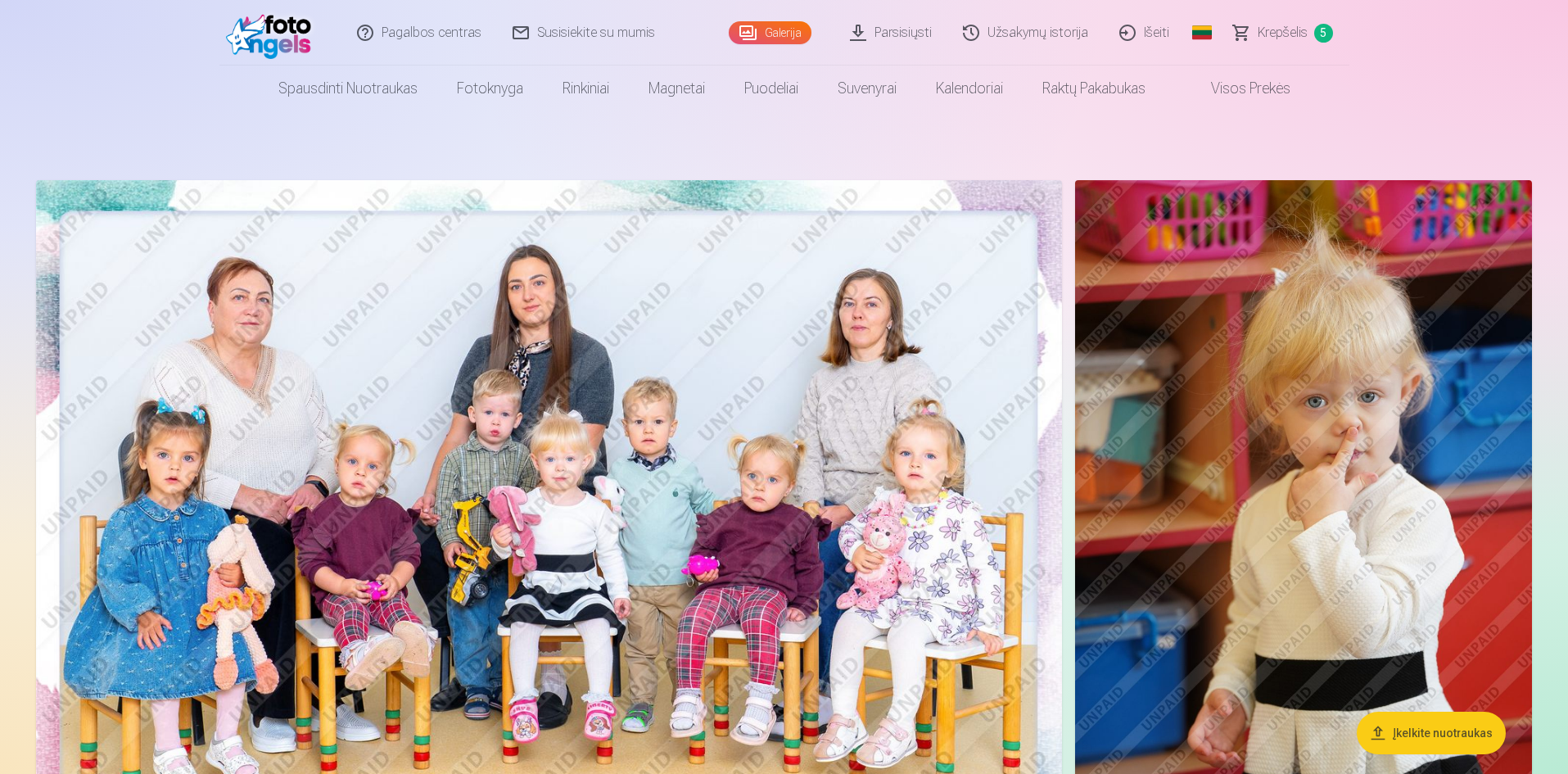
click at [1292, 31] on span "Krepšelis" at bounding box center [1282, 33] width 50 height 20
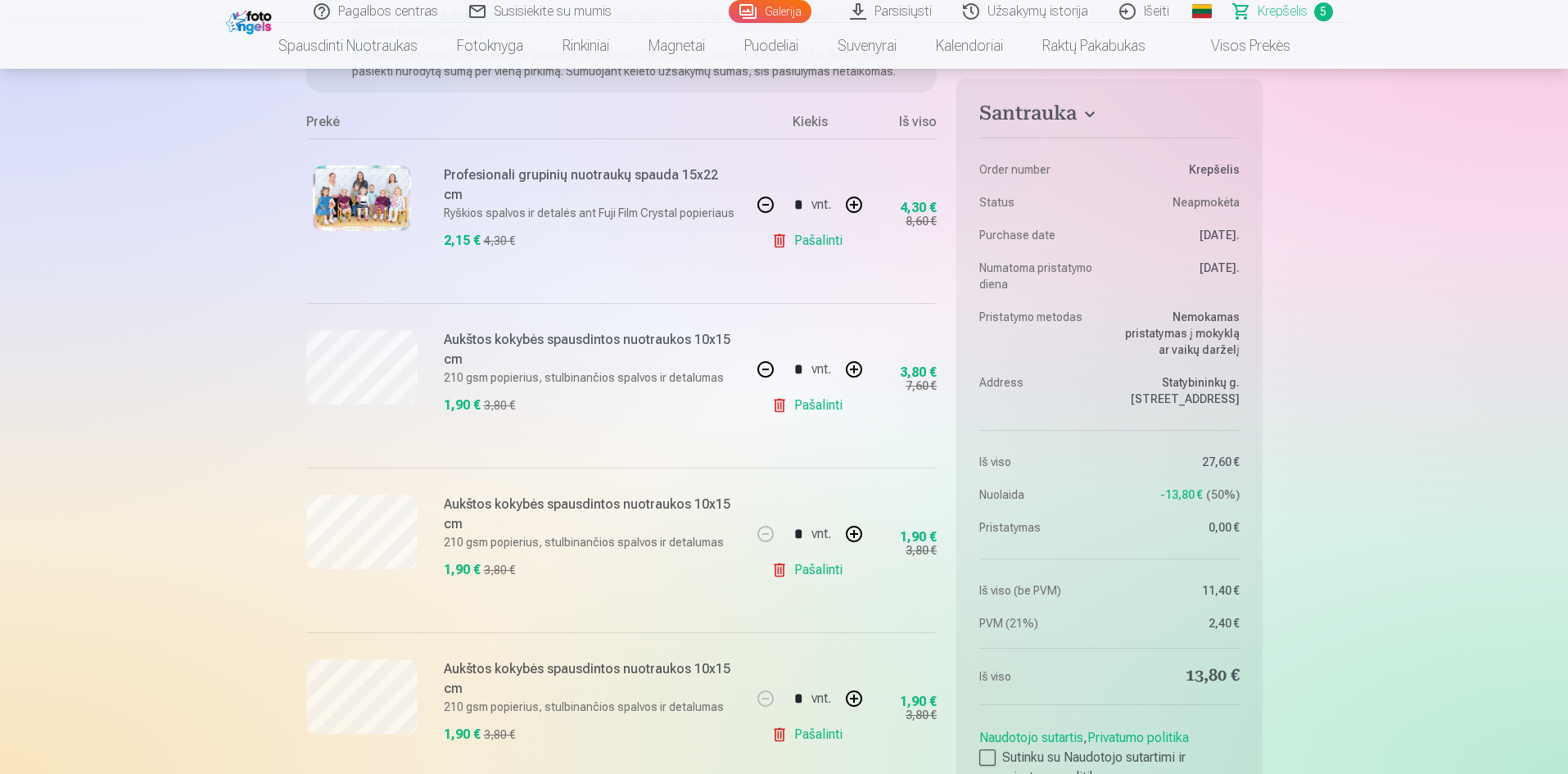
scroll to position [246, 0]
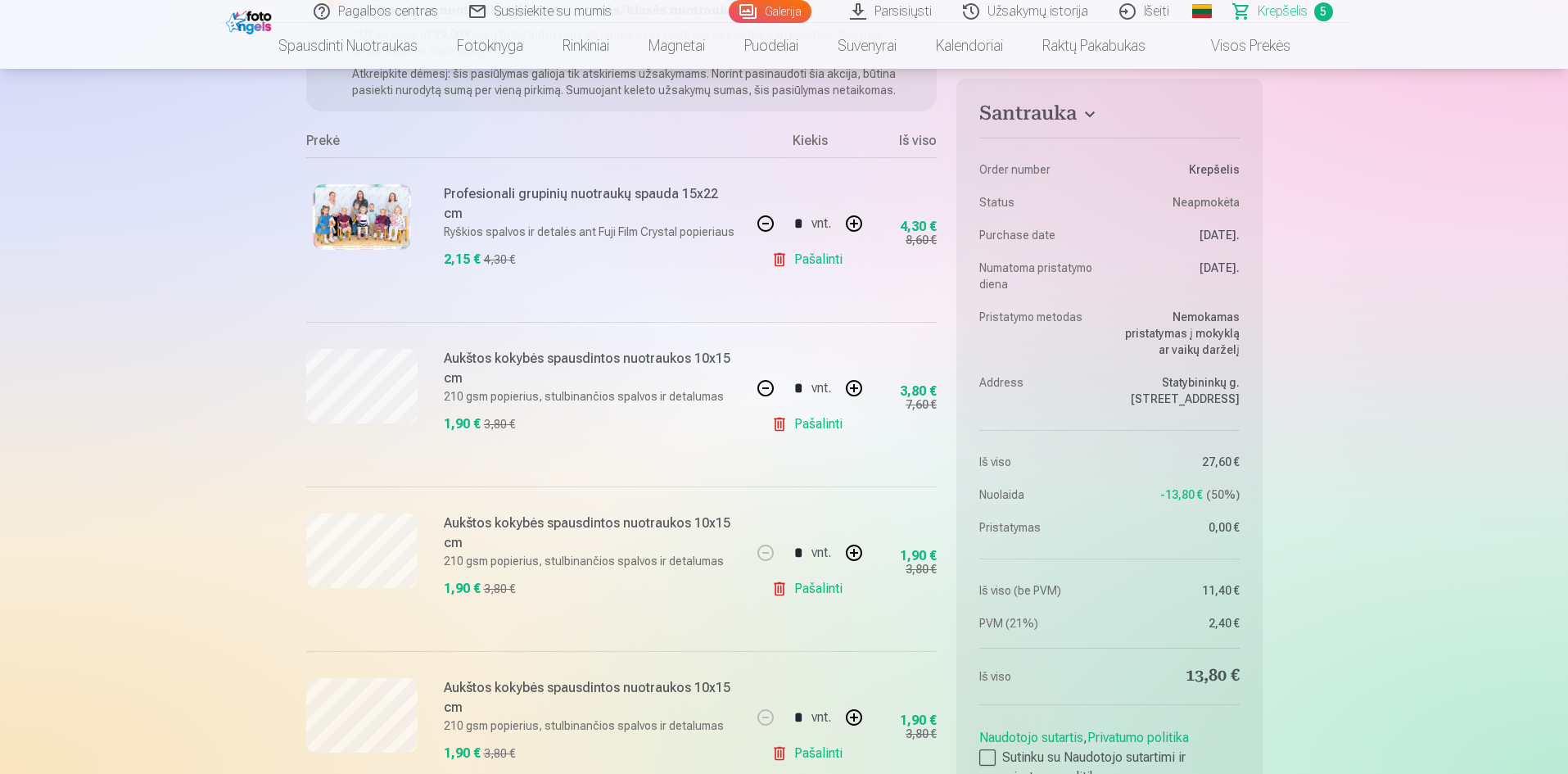
click at [761, 390] on button "button" at bounding box center [765, 388] width 39 height 39
type input "*"
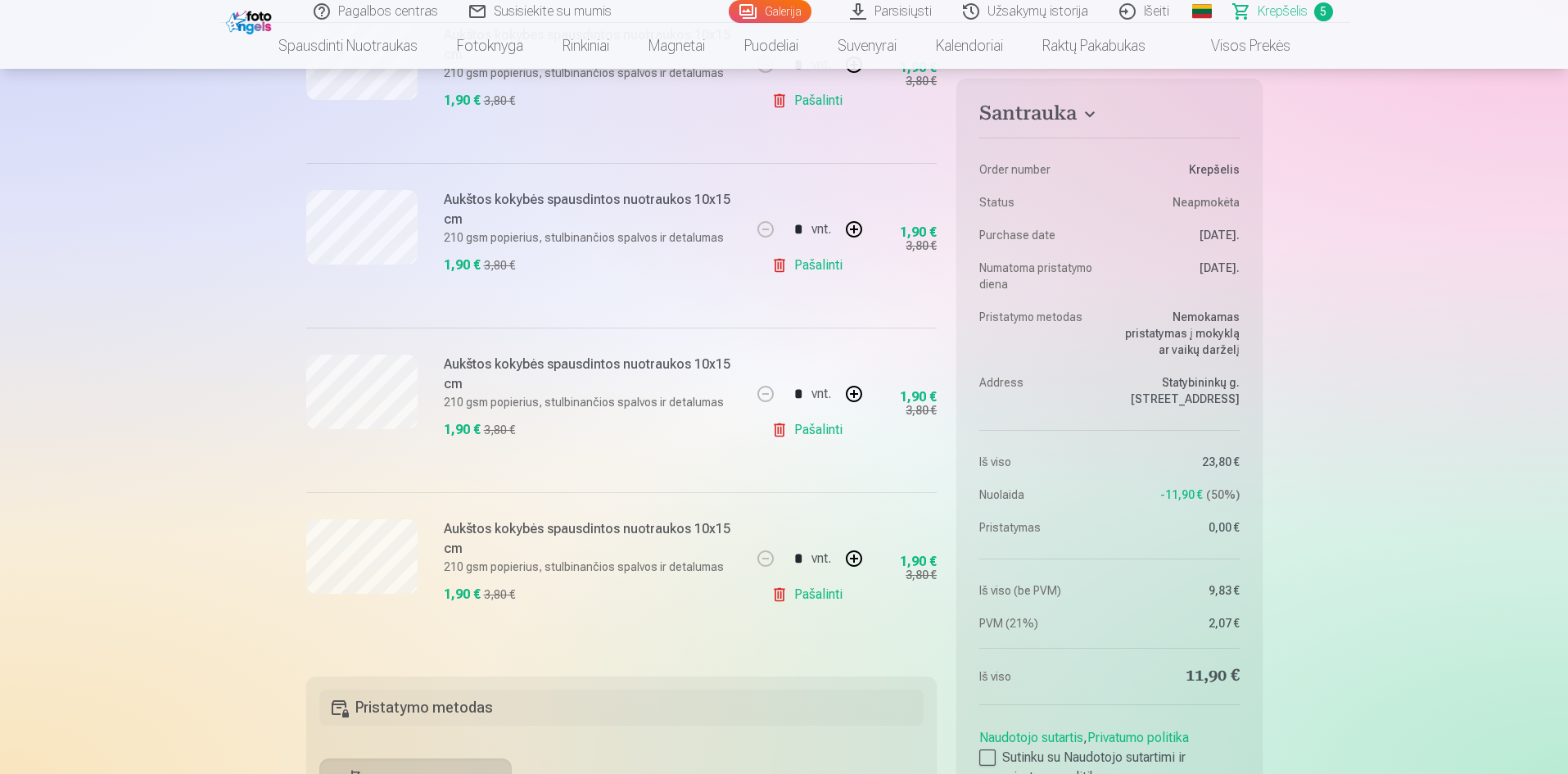
scroll to position [573, 0]
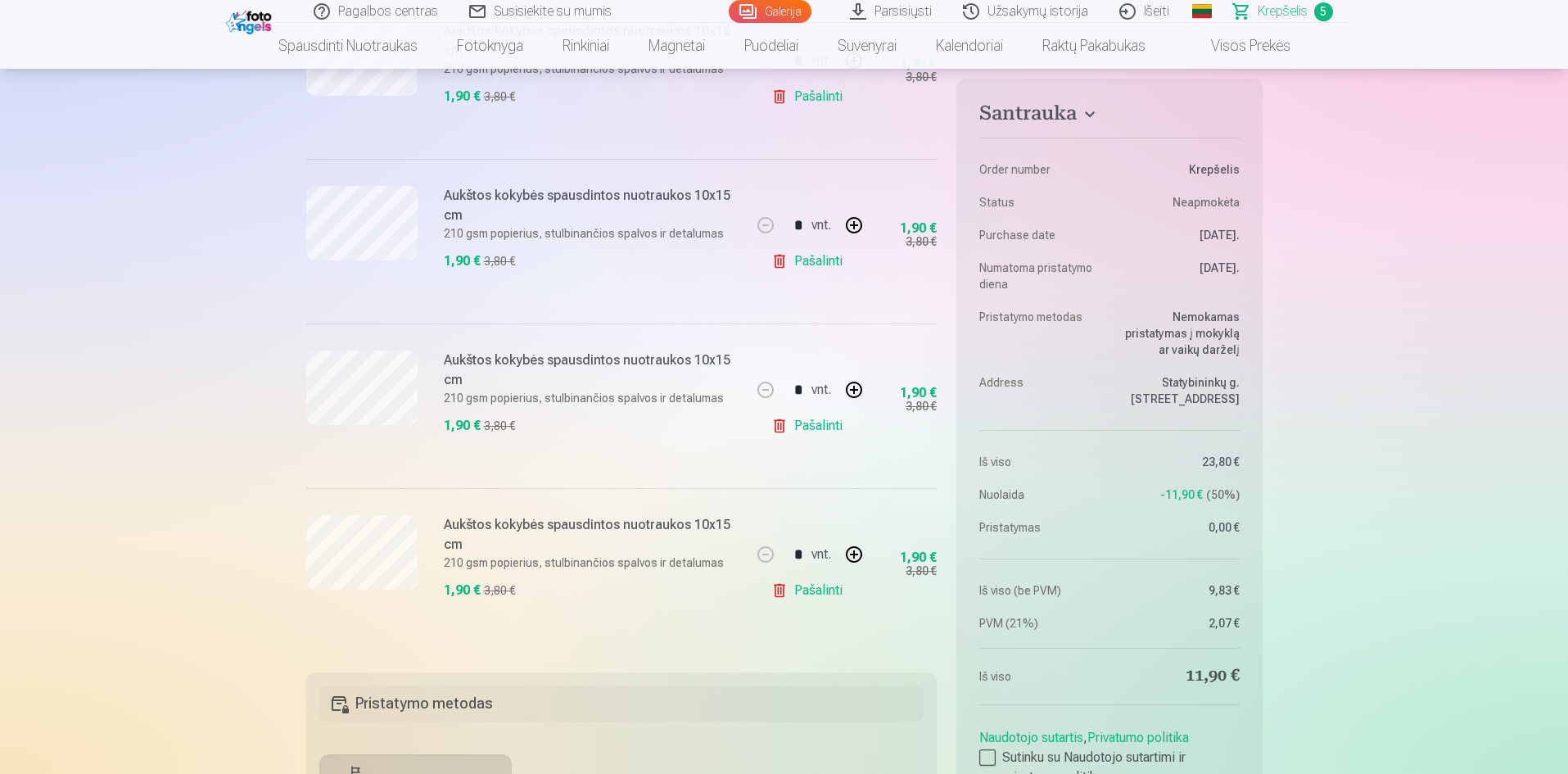
click at [858, 551] on button "button" at bounding box center [853, 554] width 39 height 39
type input "*"
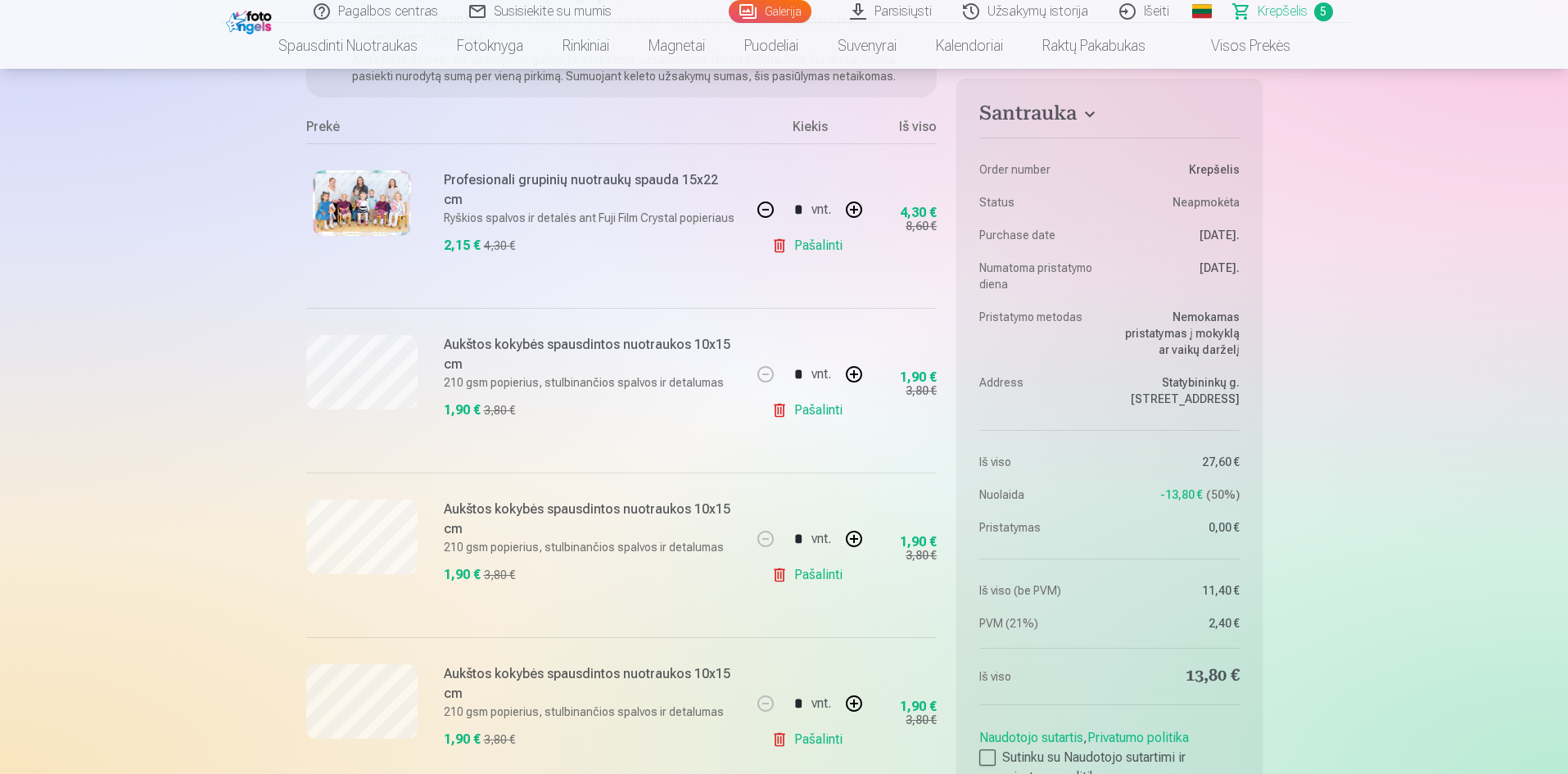
scroll to position [246, 0]
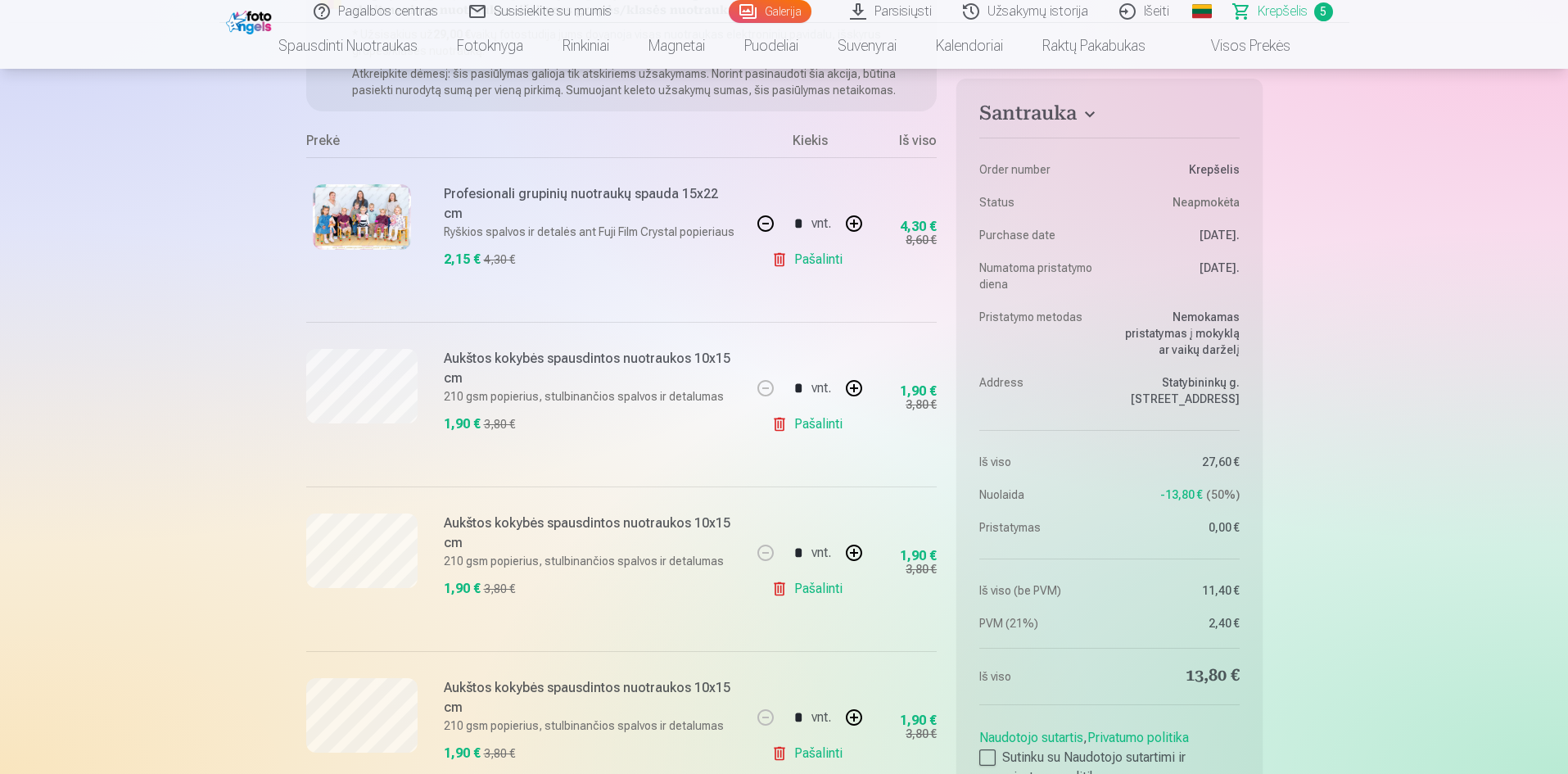
click at [780, 11] on link "Galerija" at bounding box center [770, 11] width 83 height 23
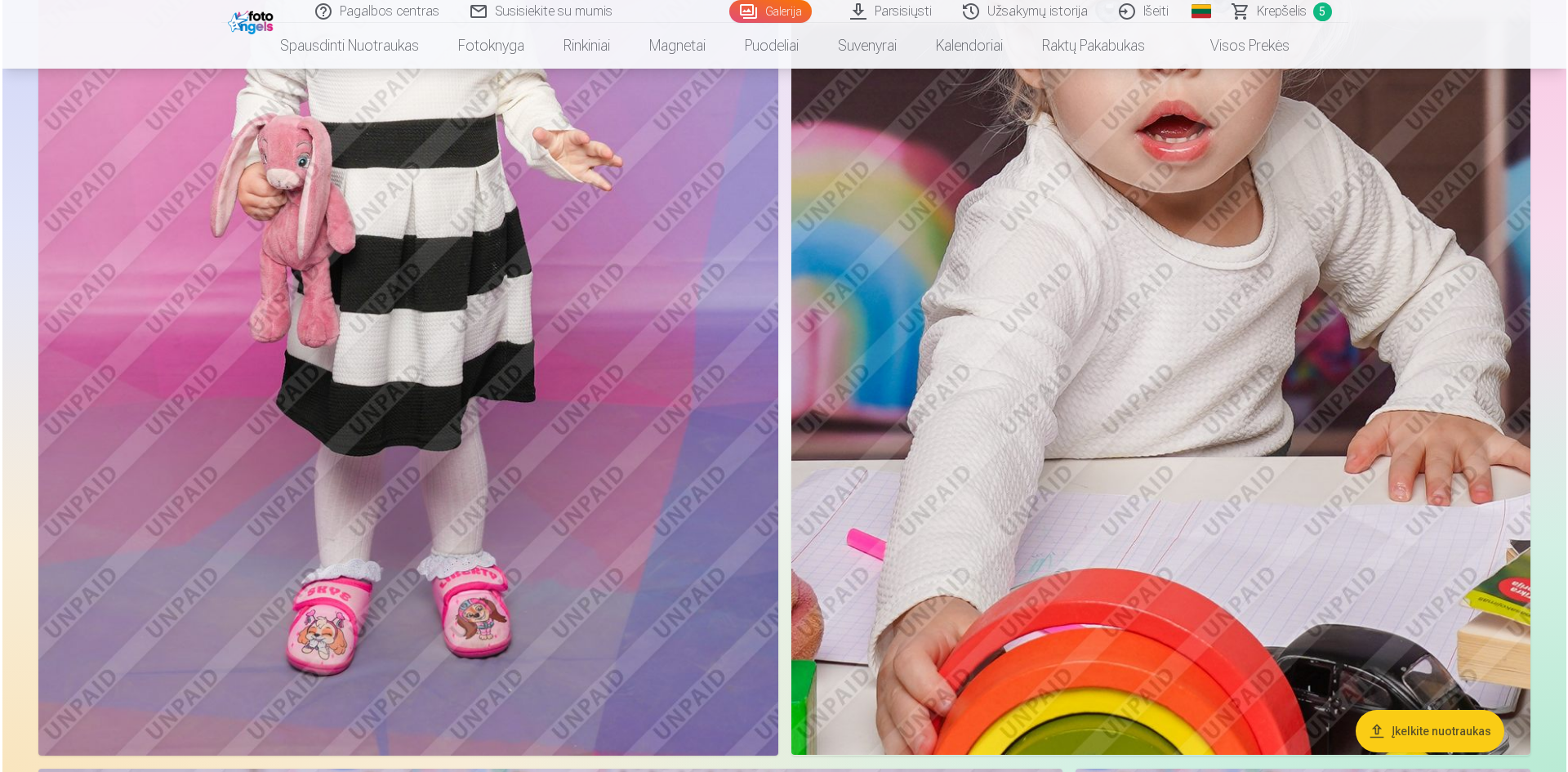
scroll to position [2940, 0]
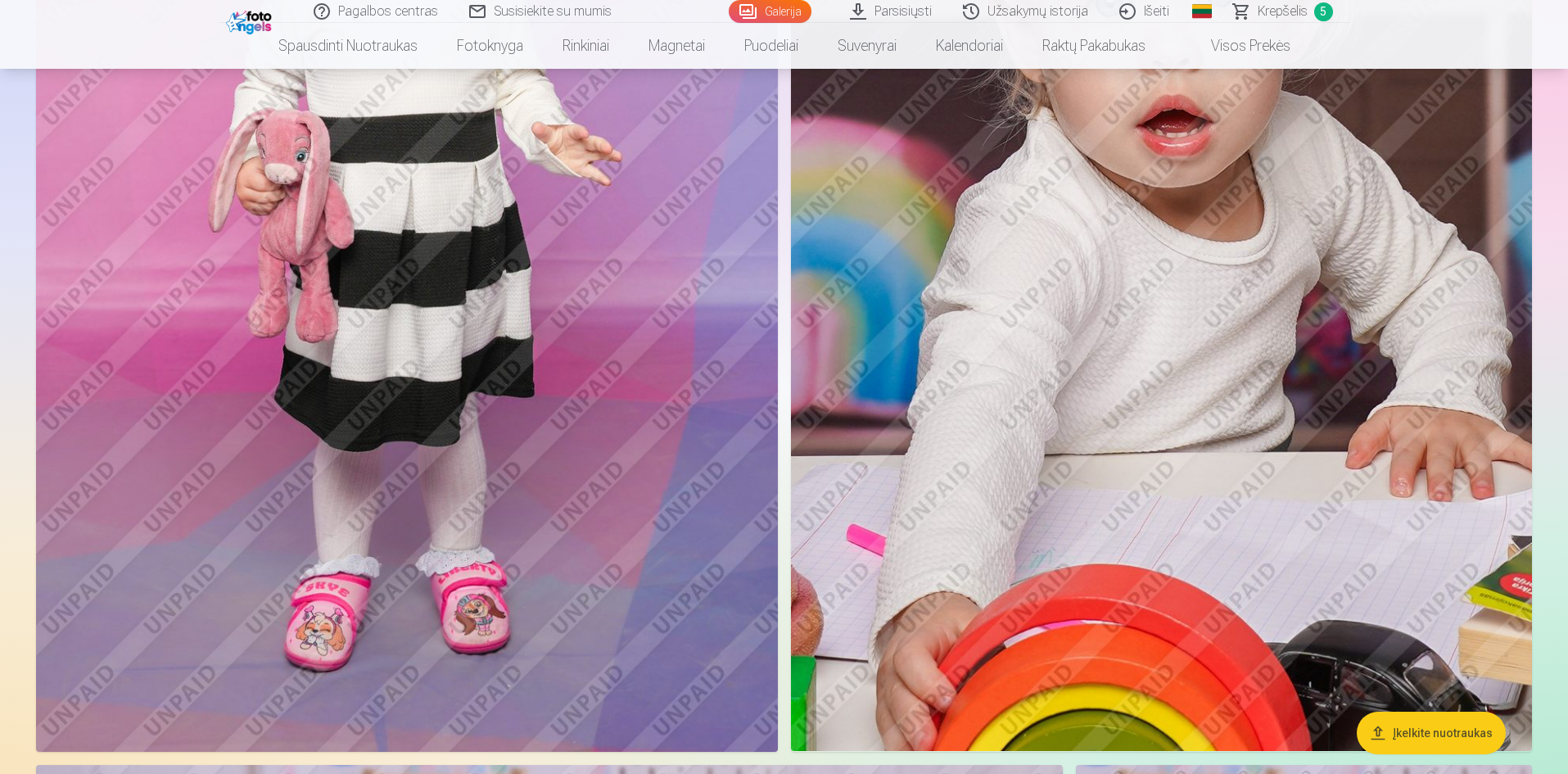
click at [579, 374] on img at bounding box center [406, 195] width 741 height 1113
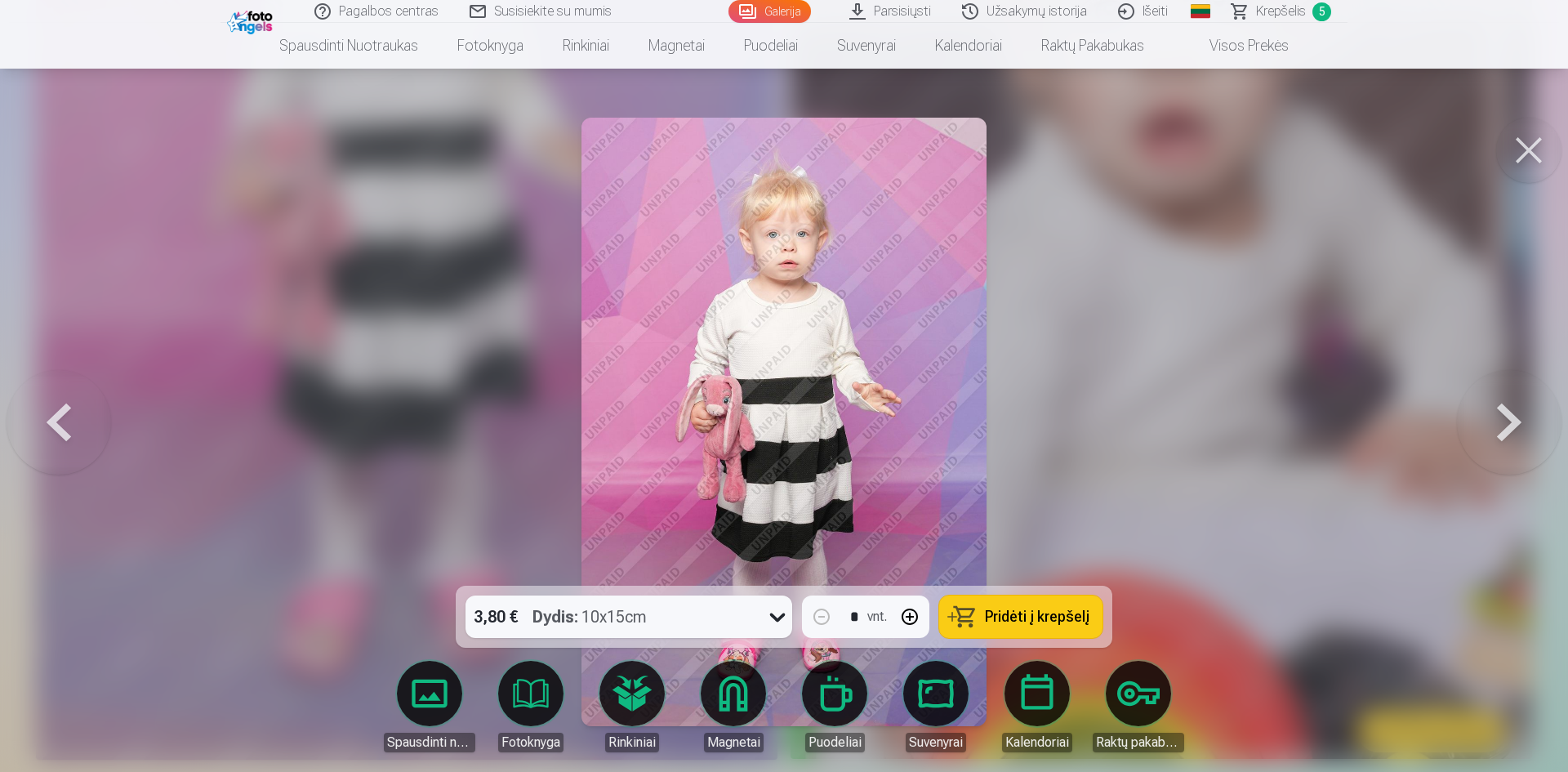
click at [1037, 618] on span "Pridėti į krepšelį" at bounding box center [1037, 617] width 104 height 15
click at [1184, 416] on div at bounding box center [784, 386] width 1568 height 772
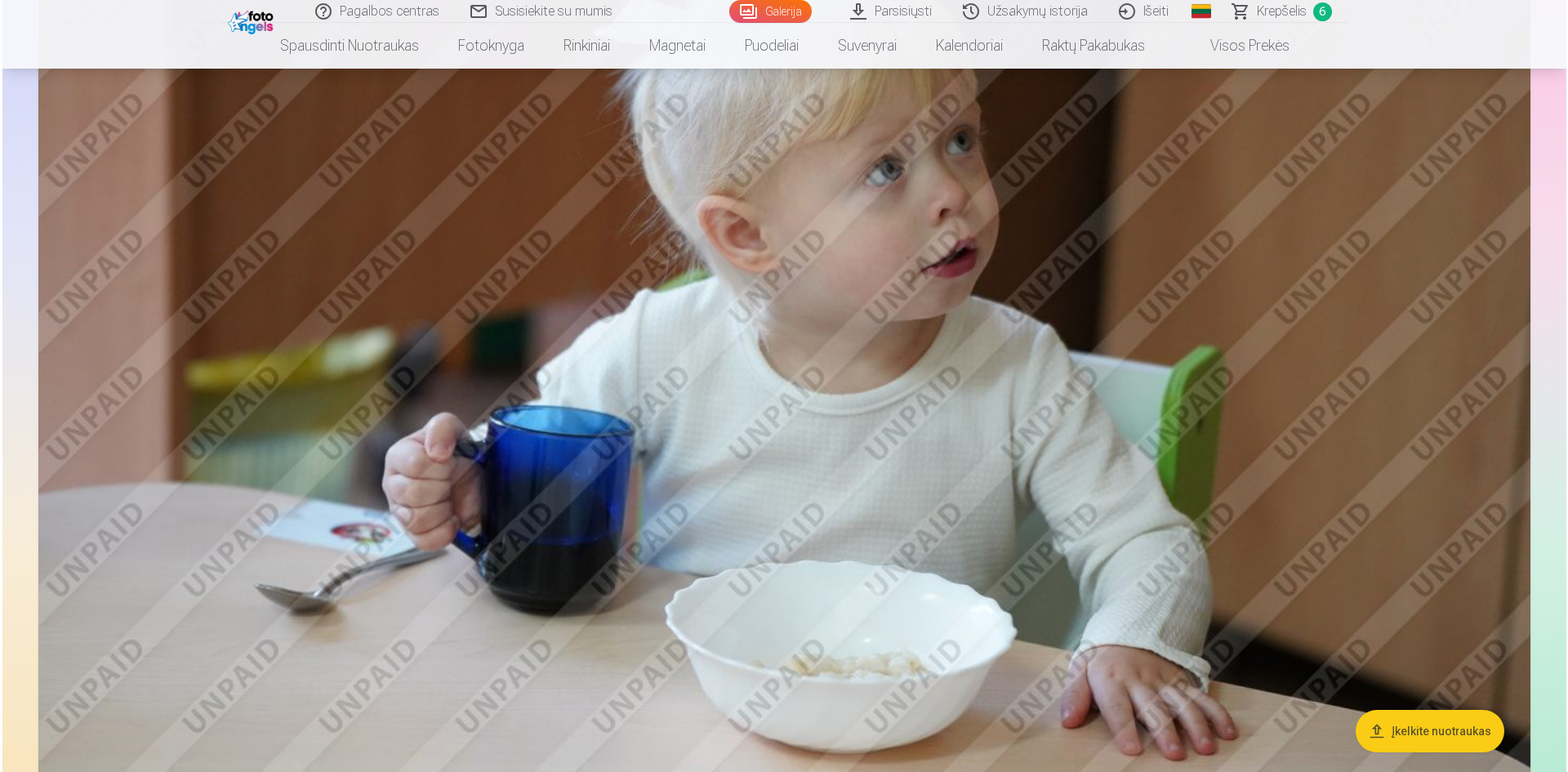
scroll to position [6607, 0]
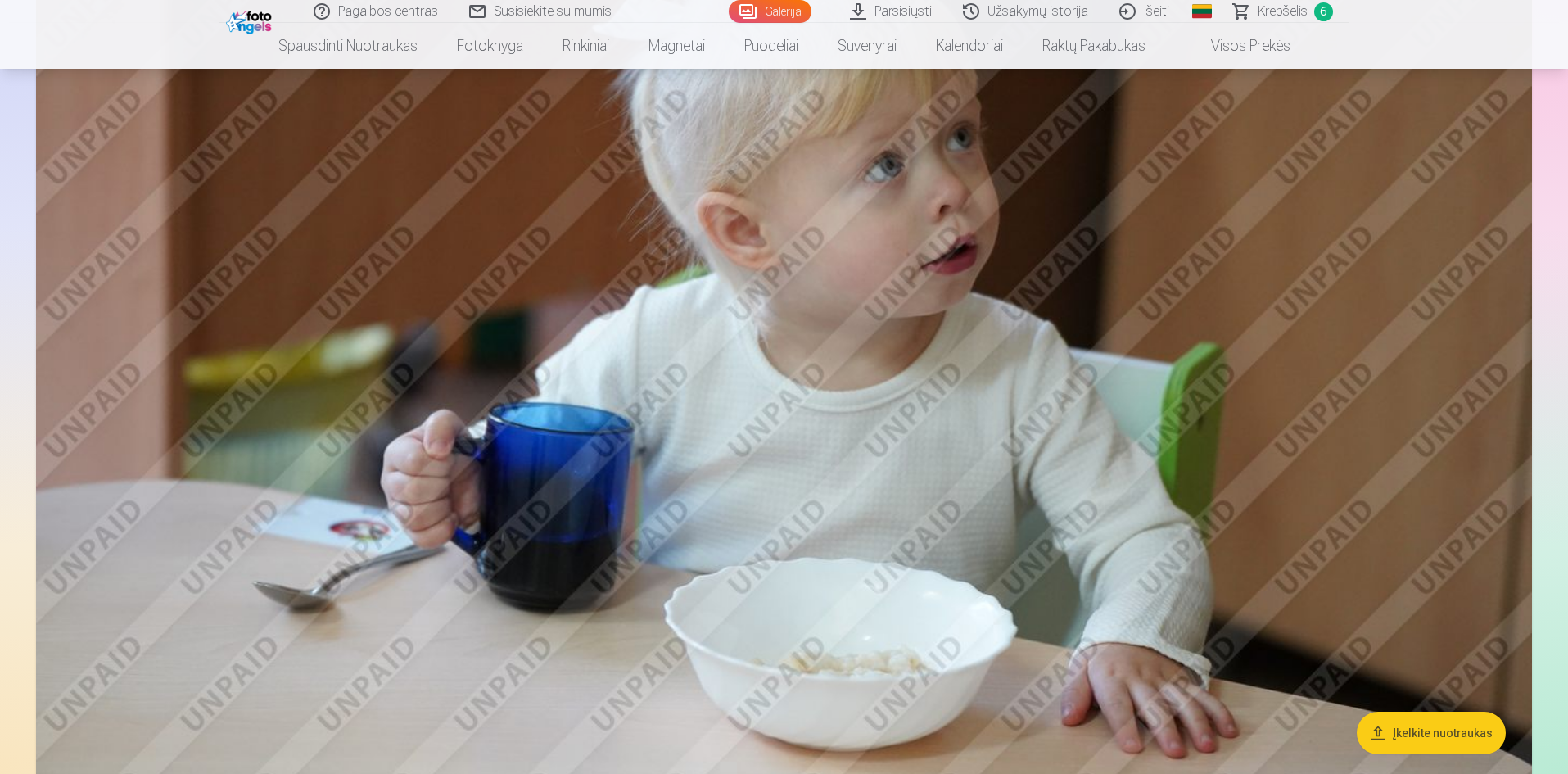
click at [1126, 460] on img at bounding box center [783, 303] width 1495 height 997
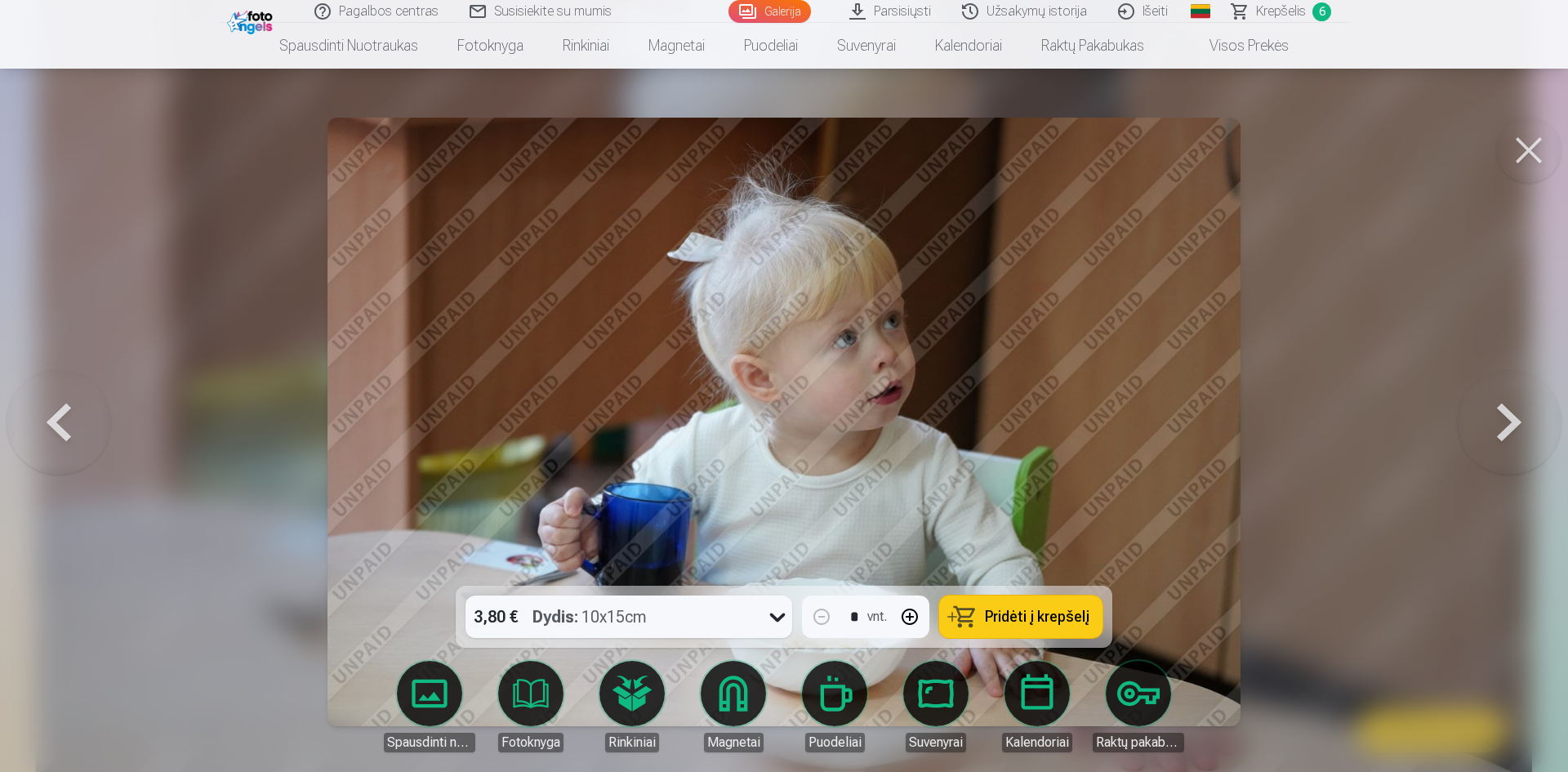
click at [650, 611] on div "3,80 € Dydis : 10x15cm" at bounding box center [613, 616] width 296 height 43
click at [651, 611] on div "3,80 € Dydis : 10x15cm" at bounding box center [613, 616] width 296 height 43
click at [1054, 609] on span "Pridėti į krepšelį" at bounding box center [1037, 617] width 104 height 15
click at [1324, 530] on div at bounding box center [784, 386] width 1568 height 772
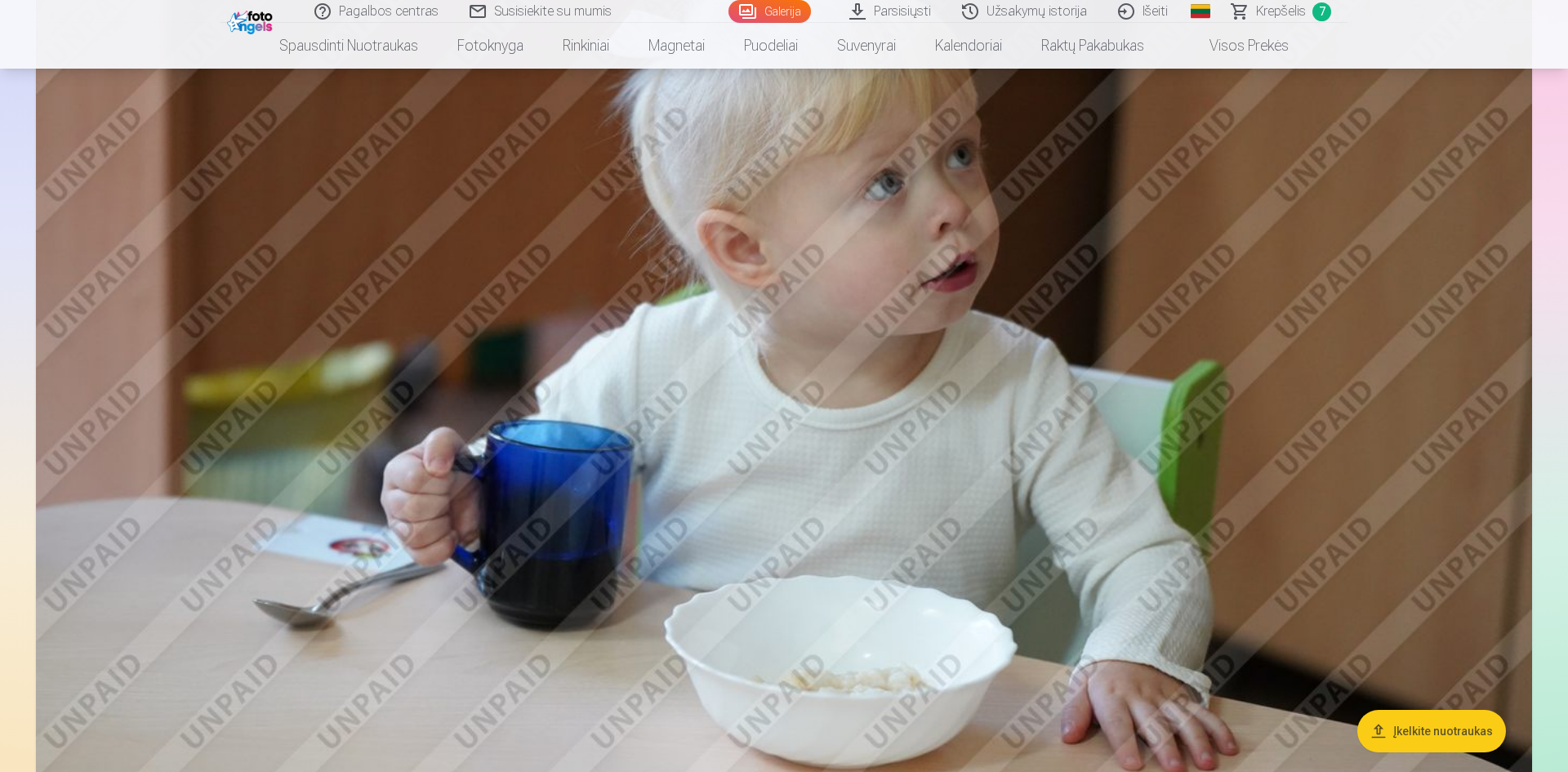
scroll to position [6590, 0]
click at [1314, 501] on img at bounding box center [781, 318] width 1492 height 995
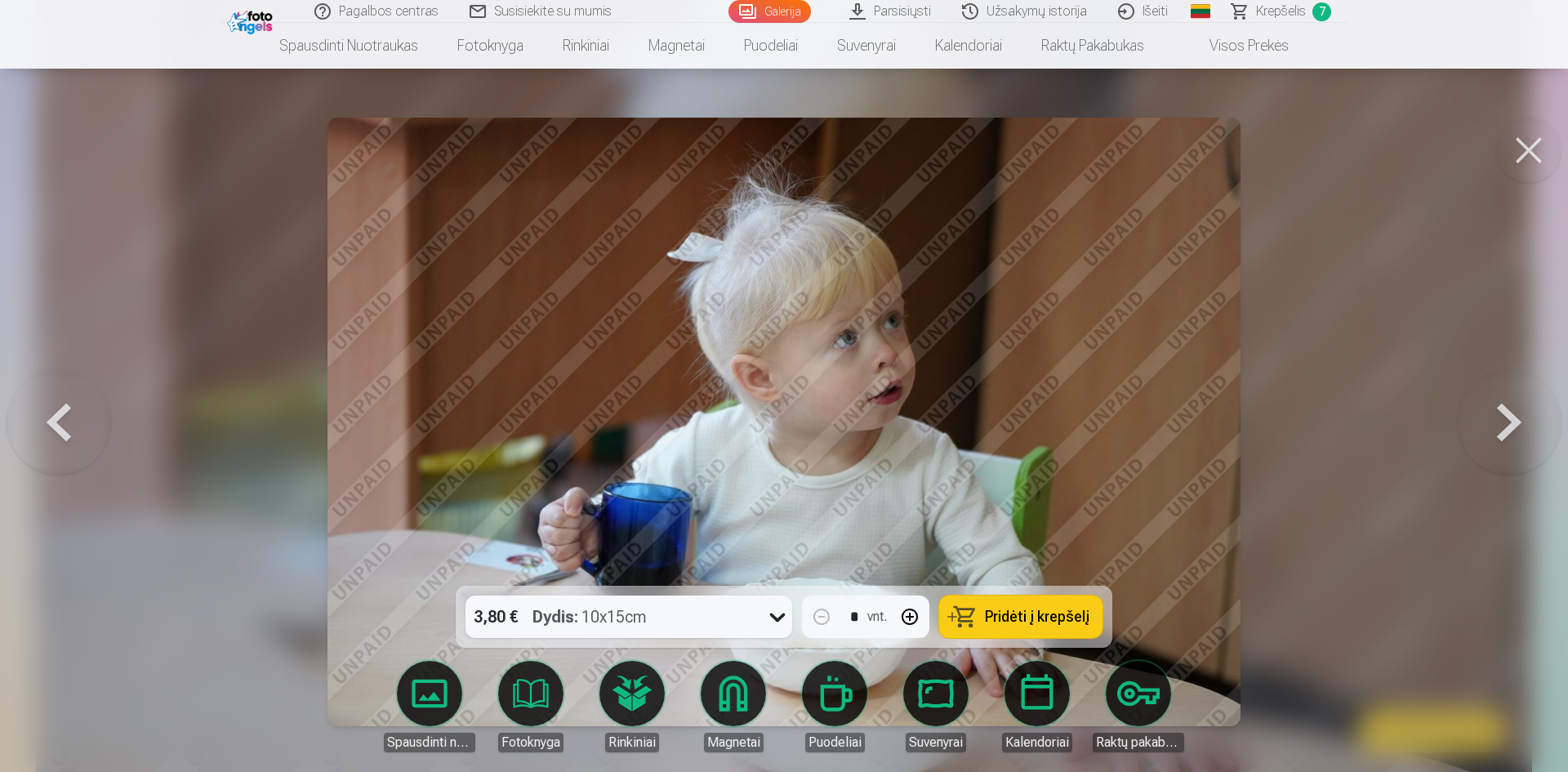
click at [1529, 512] on button at bounding box center [1509, 422] width 104 height 295
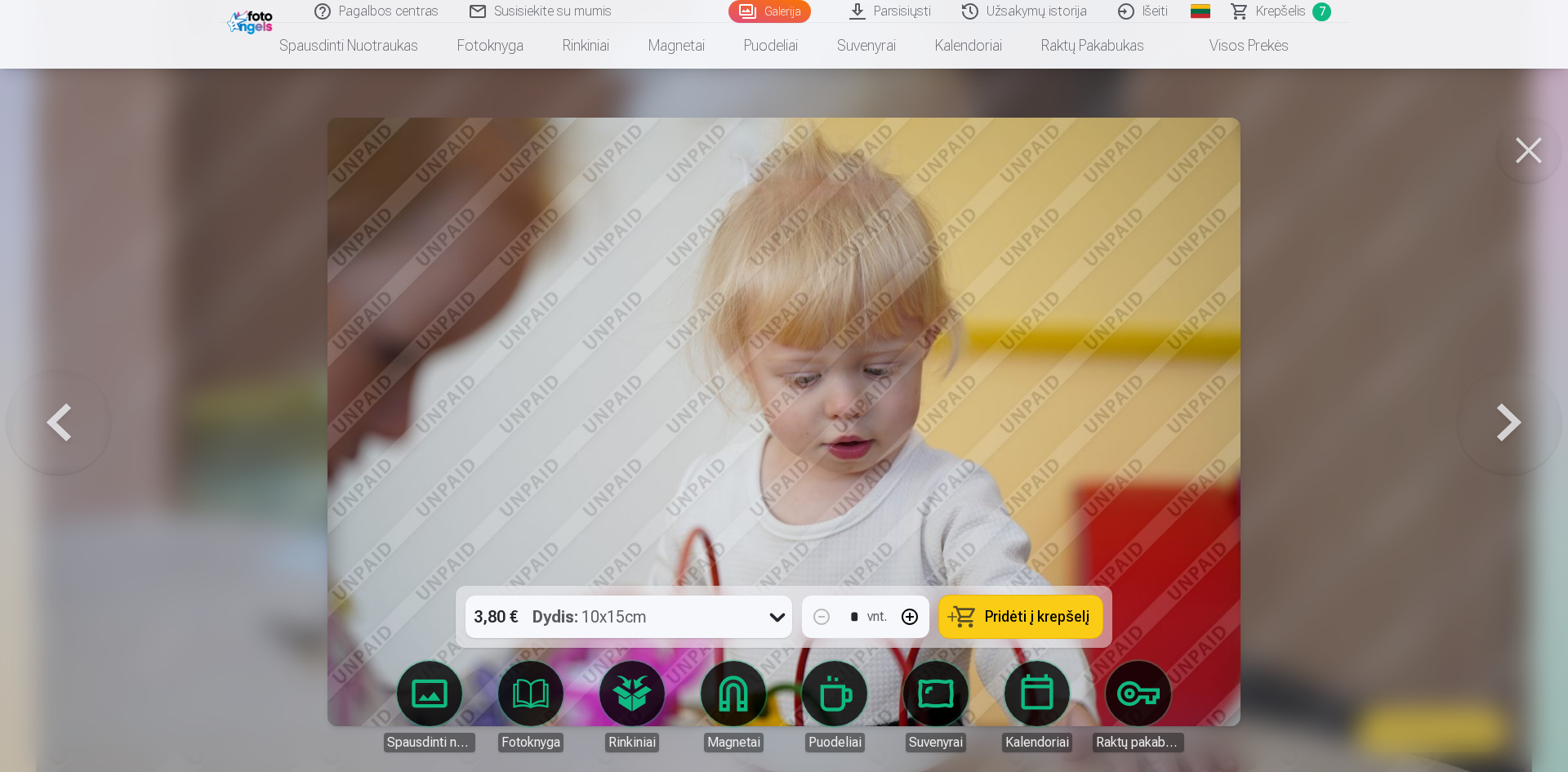
click at [1534, 135] on button at bounding box center [1529, 150] width 65 height 65
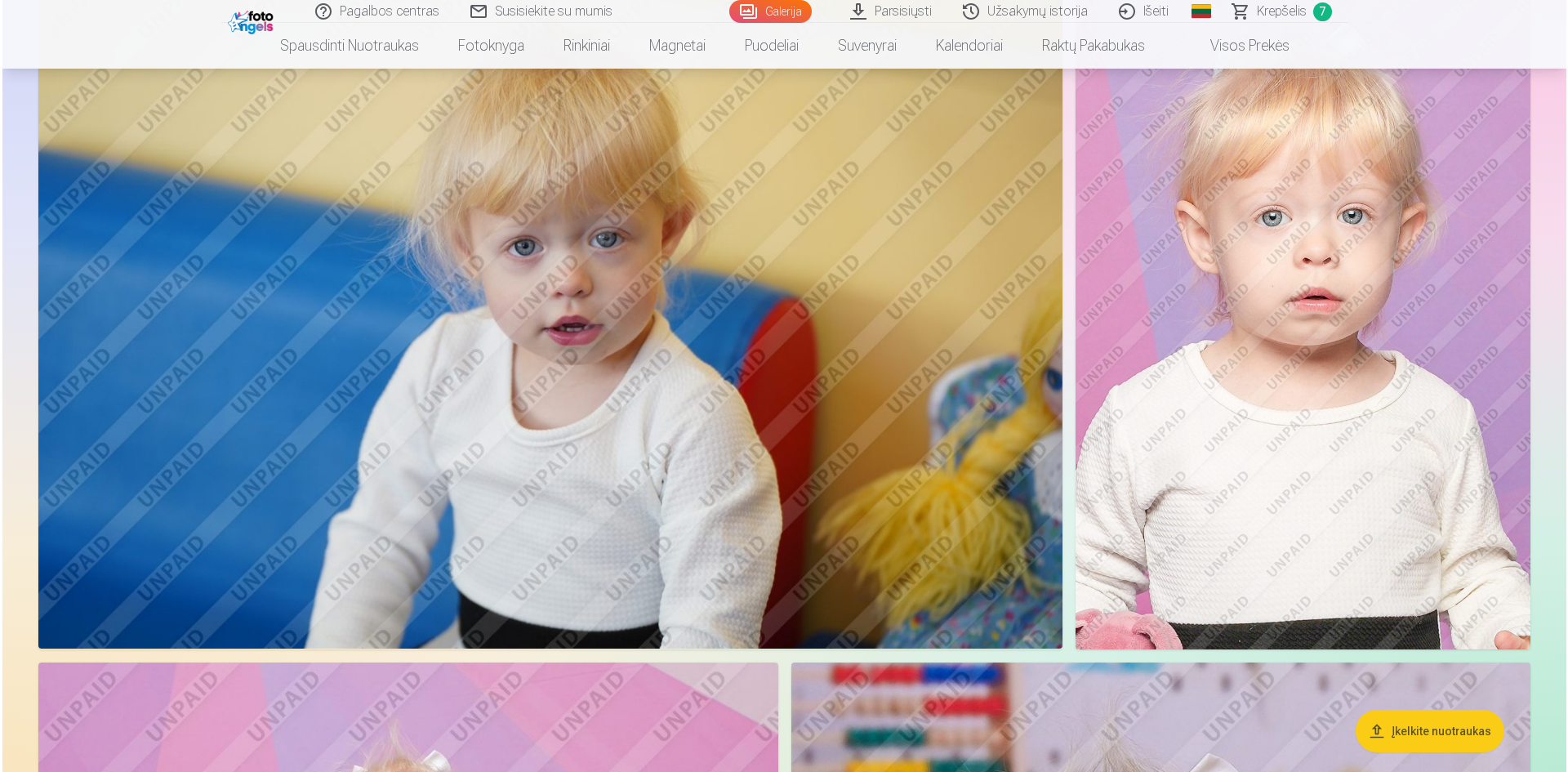
scroll to position [1878, 0]
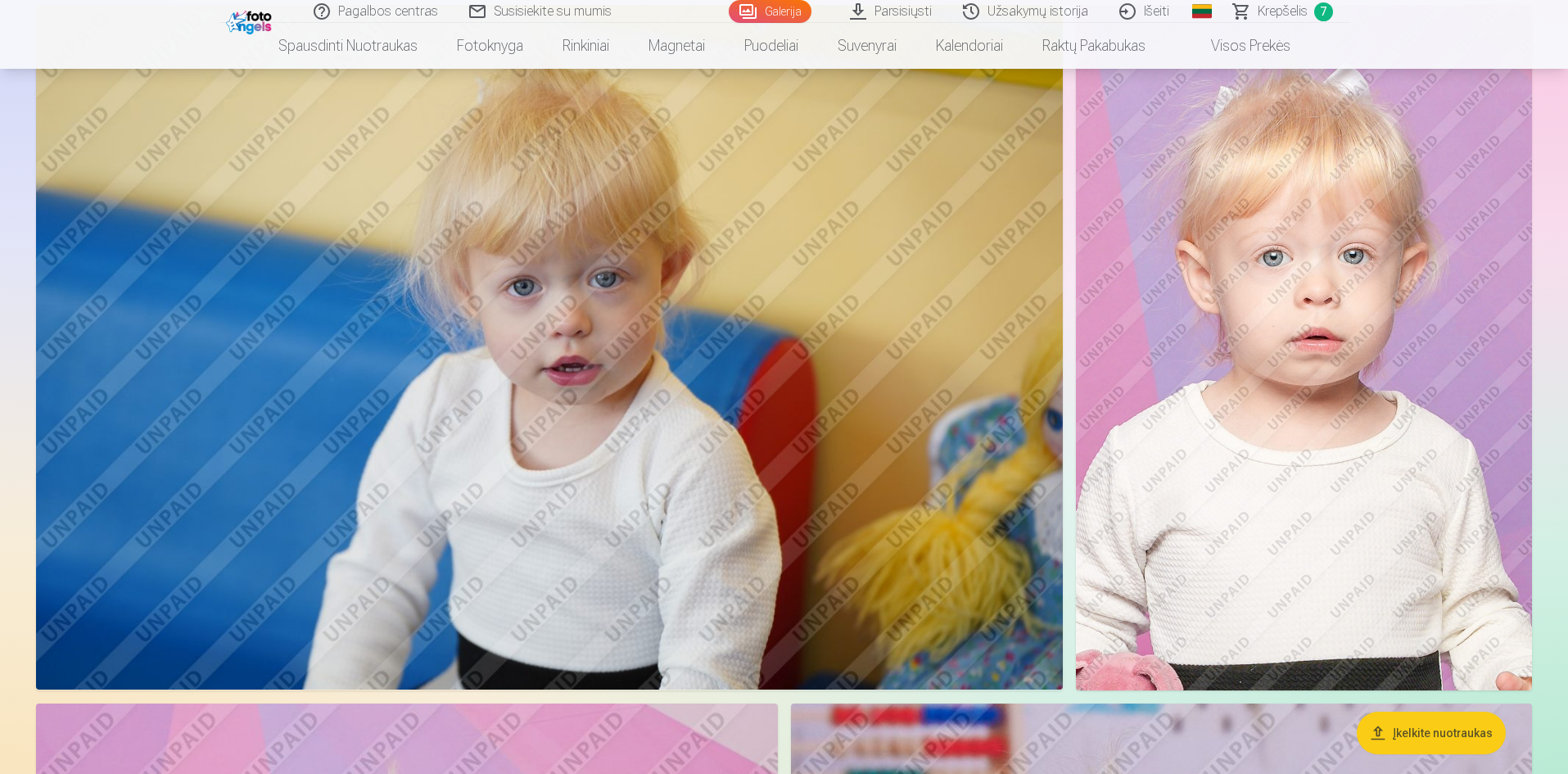
click at [820, 467] on img at bounding box center [549, 347] width 1026 height 685
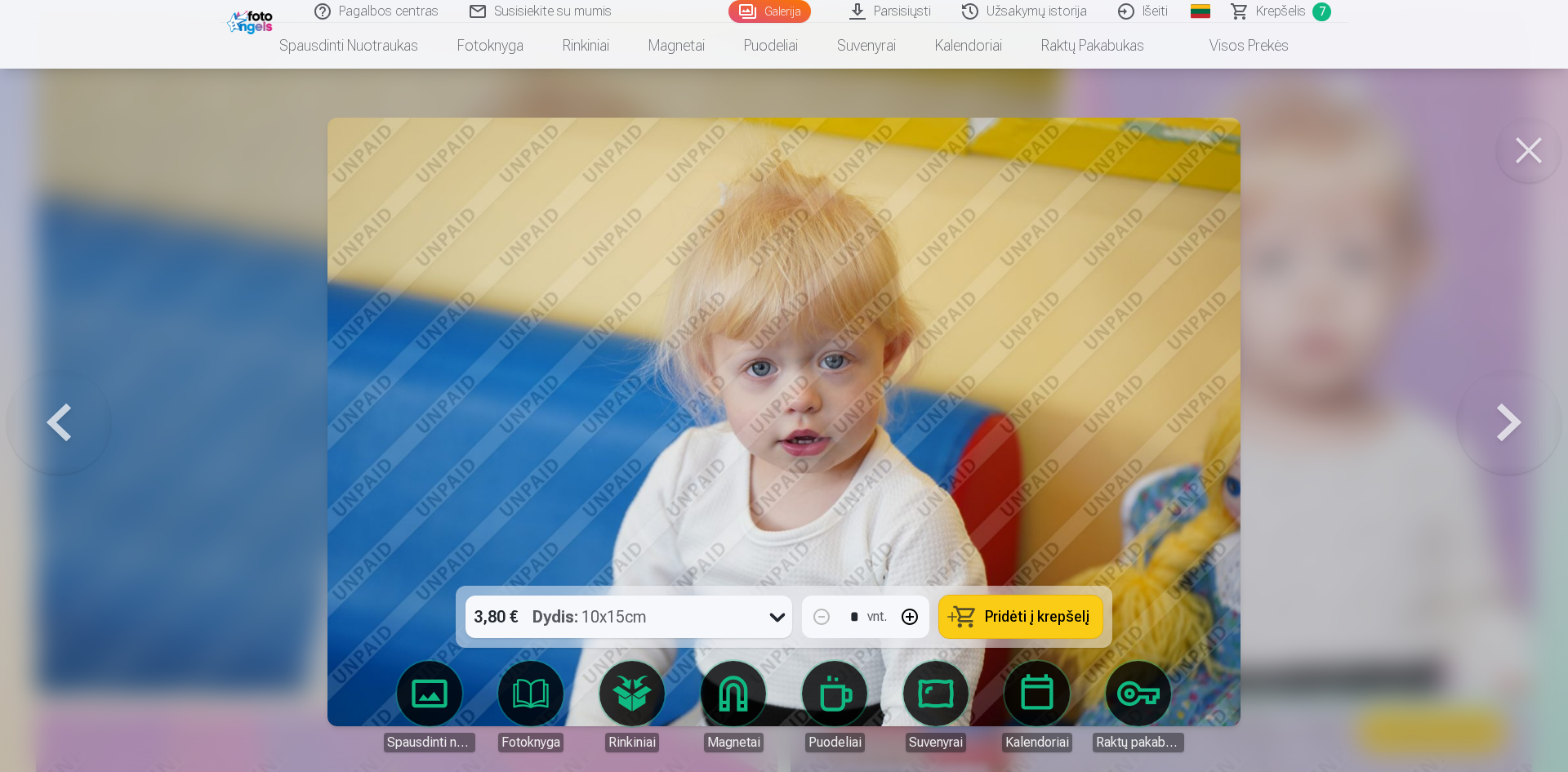
click at [1035, 614] on span "Pridėti į krepšelį" at bounding box center [1037, 617] width 104 height 15
click at [1297, 377] on div at bounding box center [784, 386] width 1568 height 772
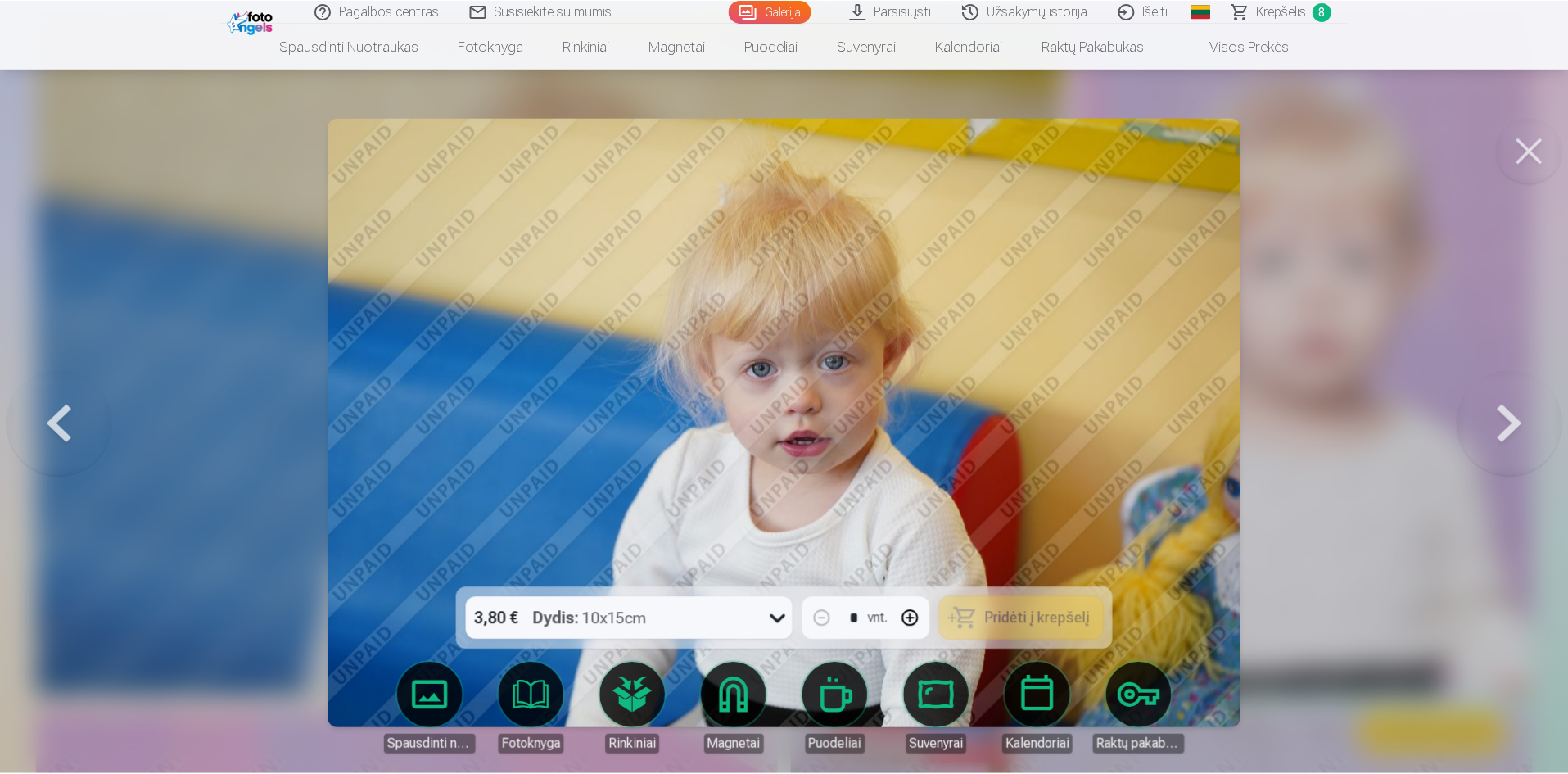
scroll to position [1878, 0]
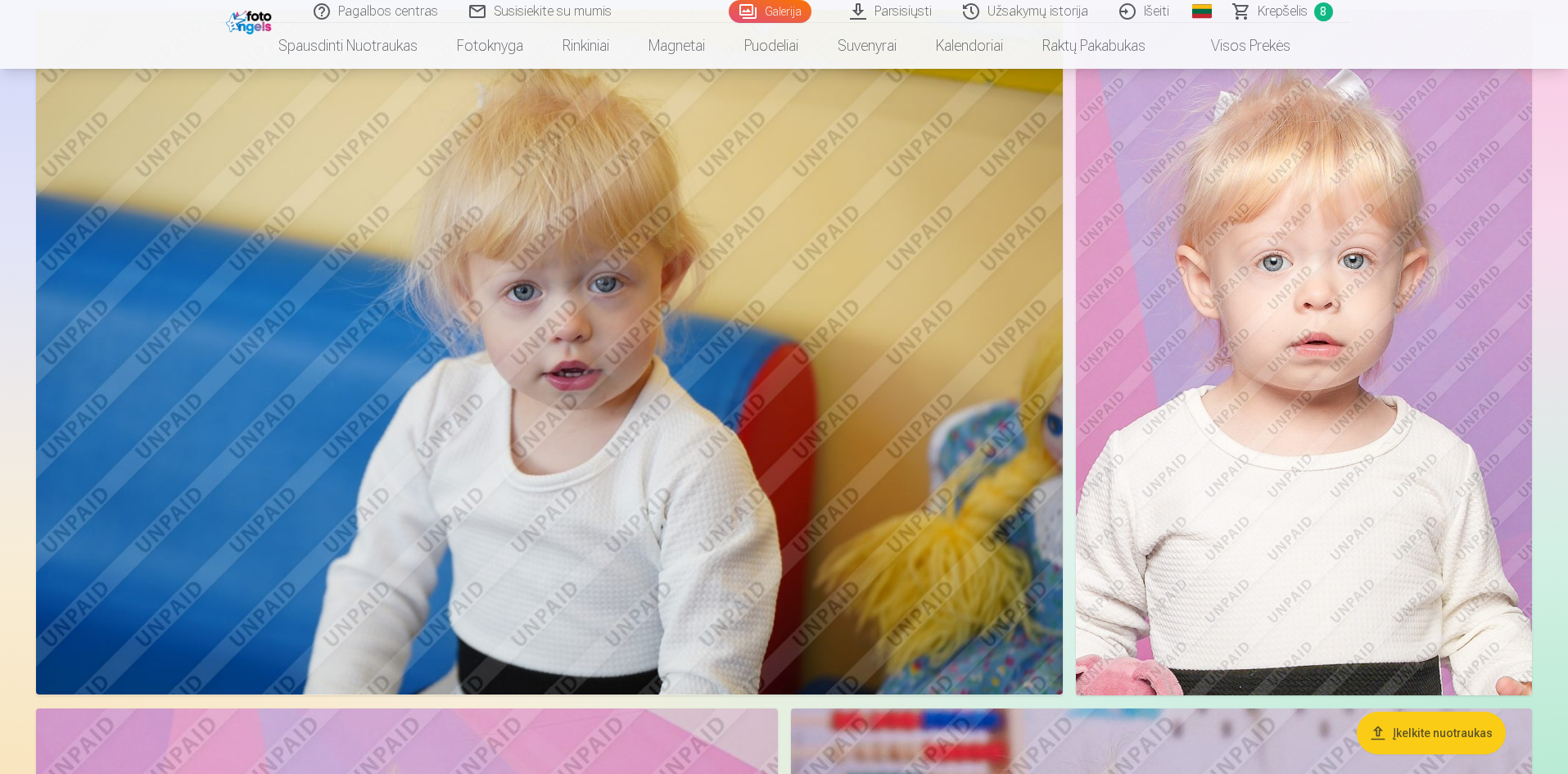
click at [1275, 13] on span "Krepšelis" at bounding box center [1282, 12] width 50 height 20
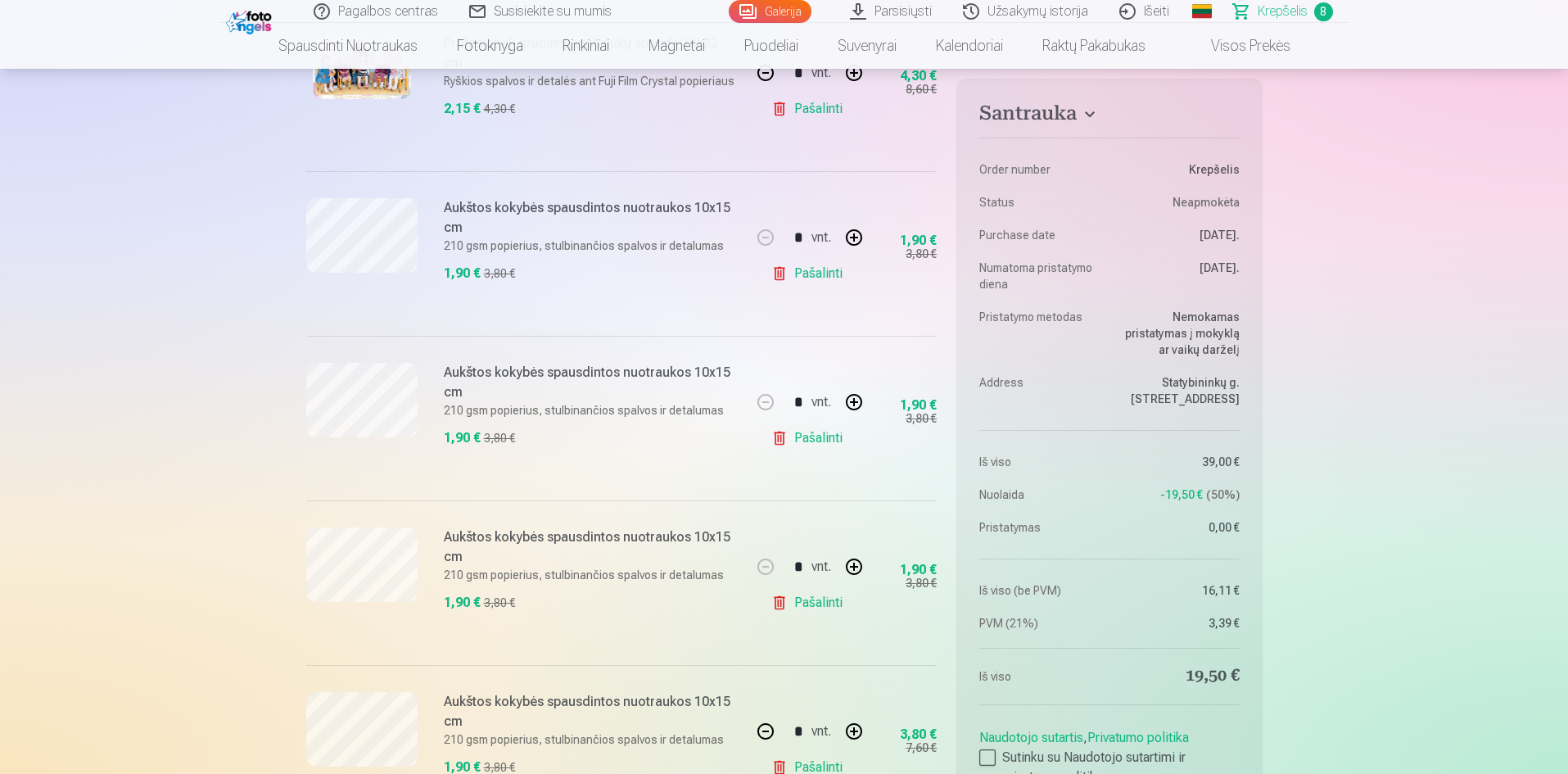
scroll to position [410, 0]
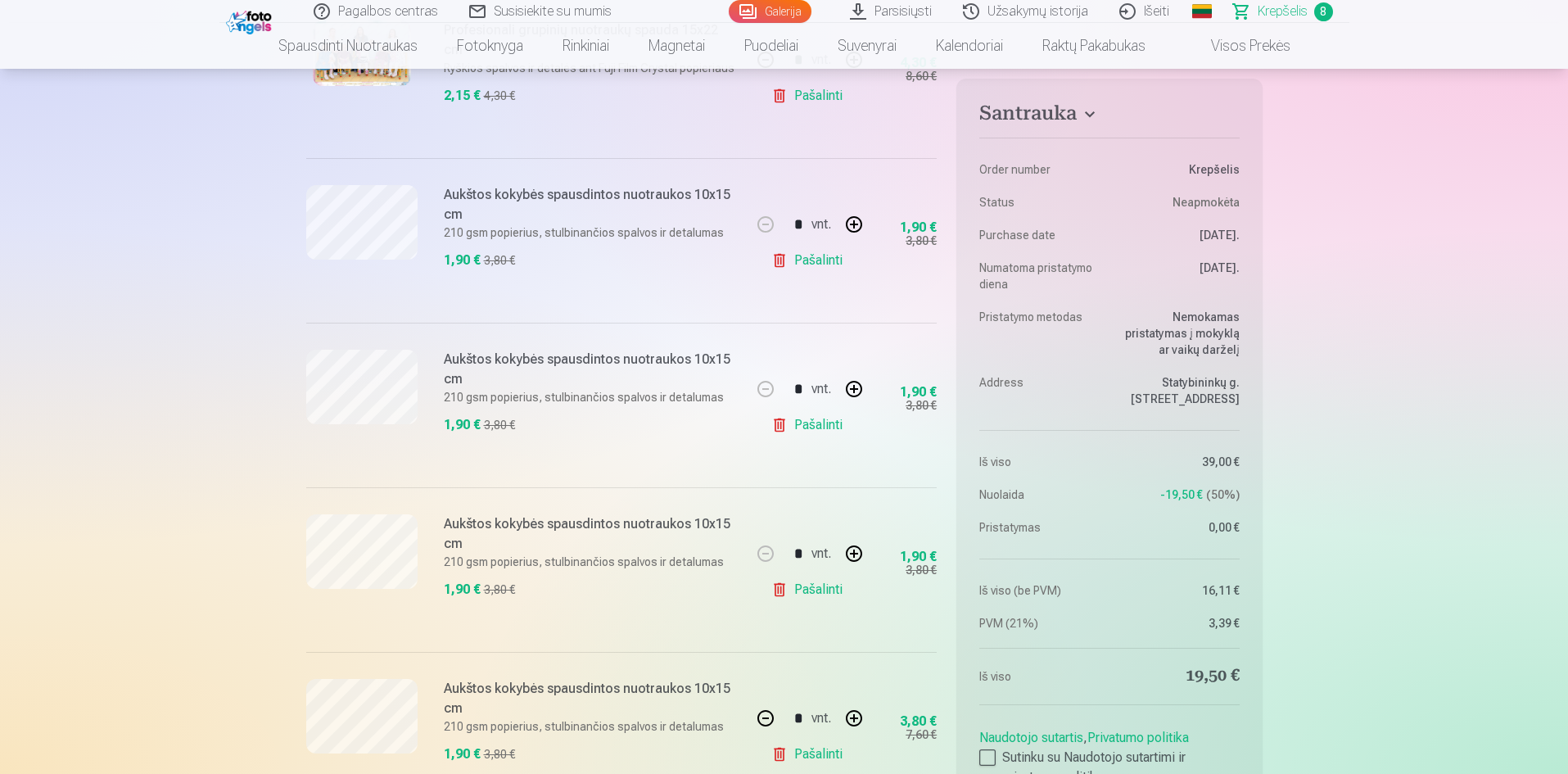
click at [788, 425] on link "Pašalinti" at bounding box center [810, 425] width 78 height 33
type input "*"
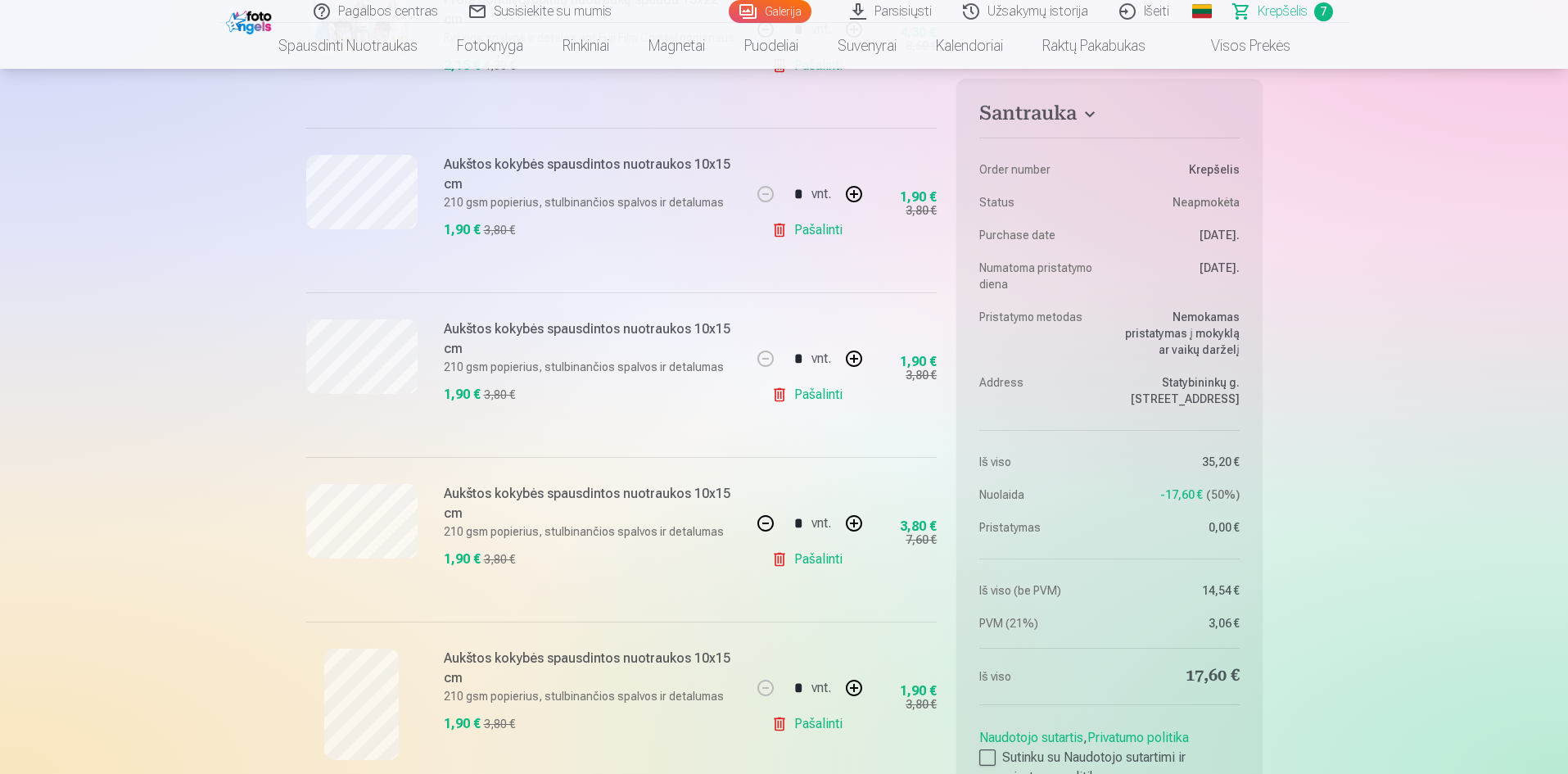
scroll to position [491, 0]
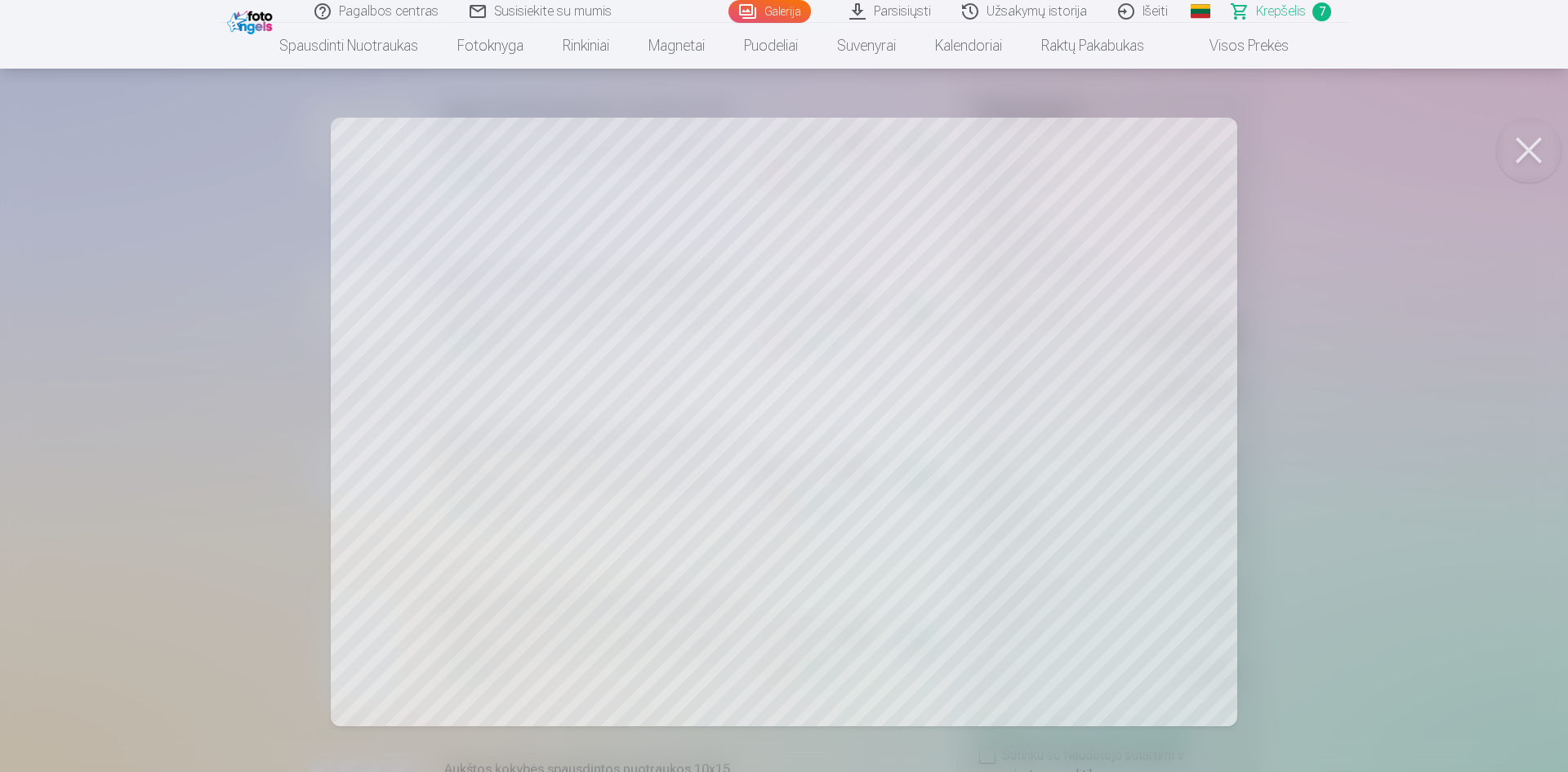
click at [1385, 482] on div at bounding box center [784, 386] width 1568 height 772
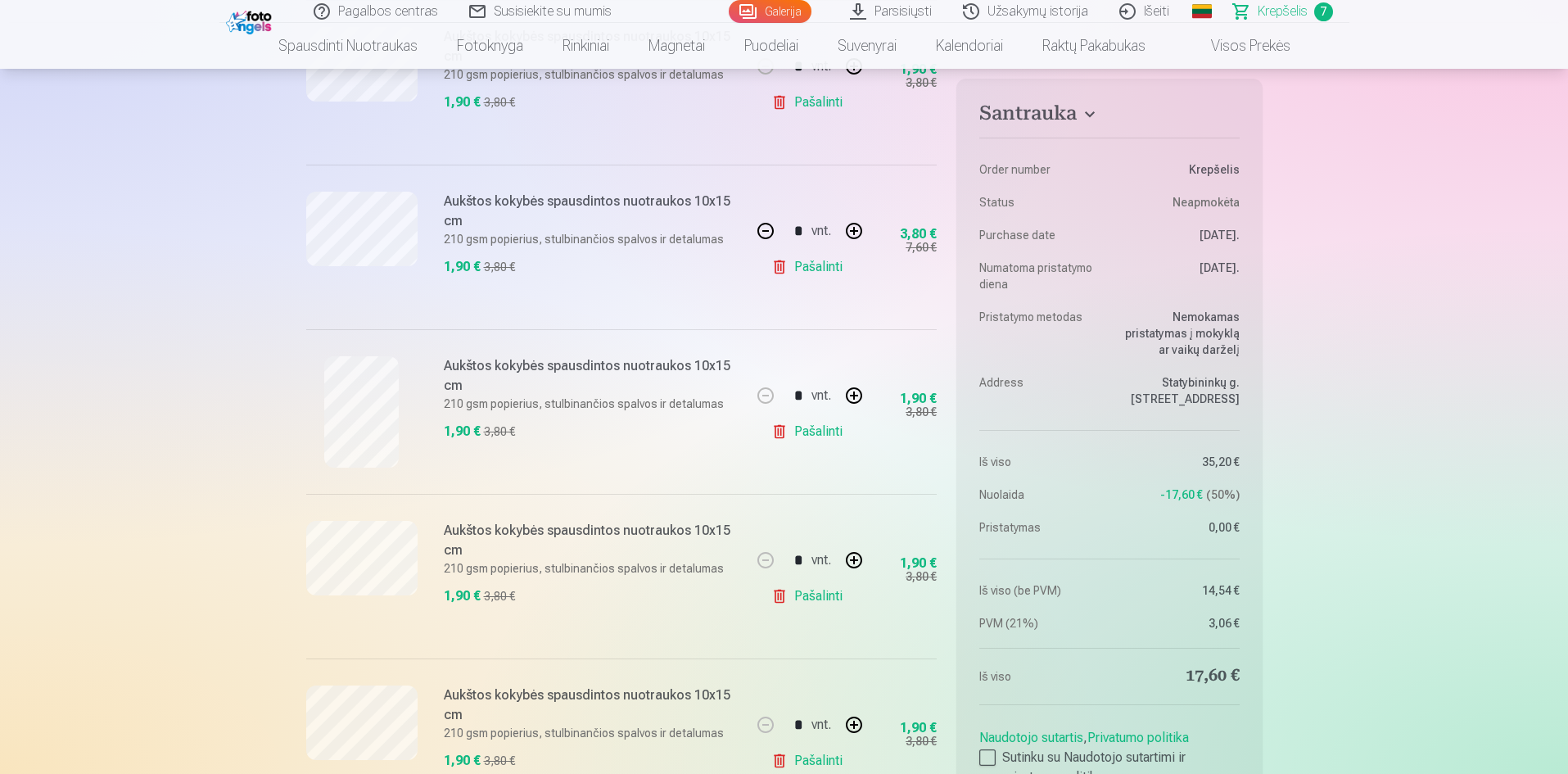
scroll to position [655, 0]
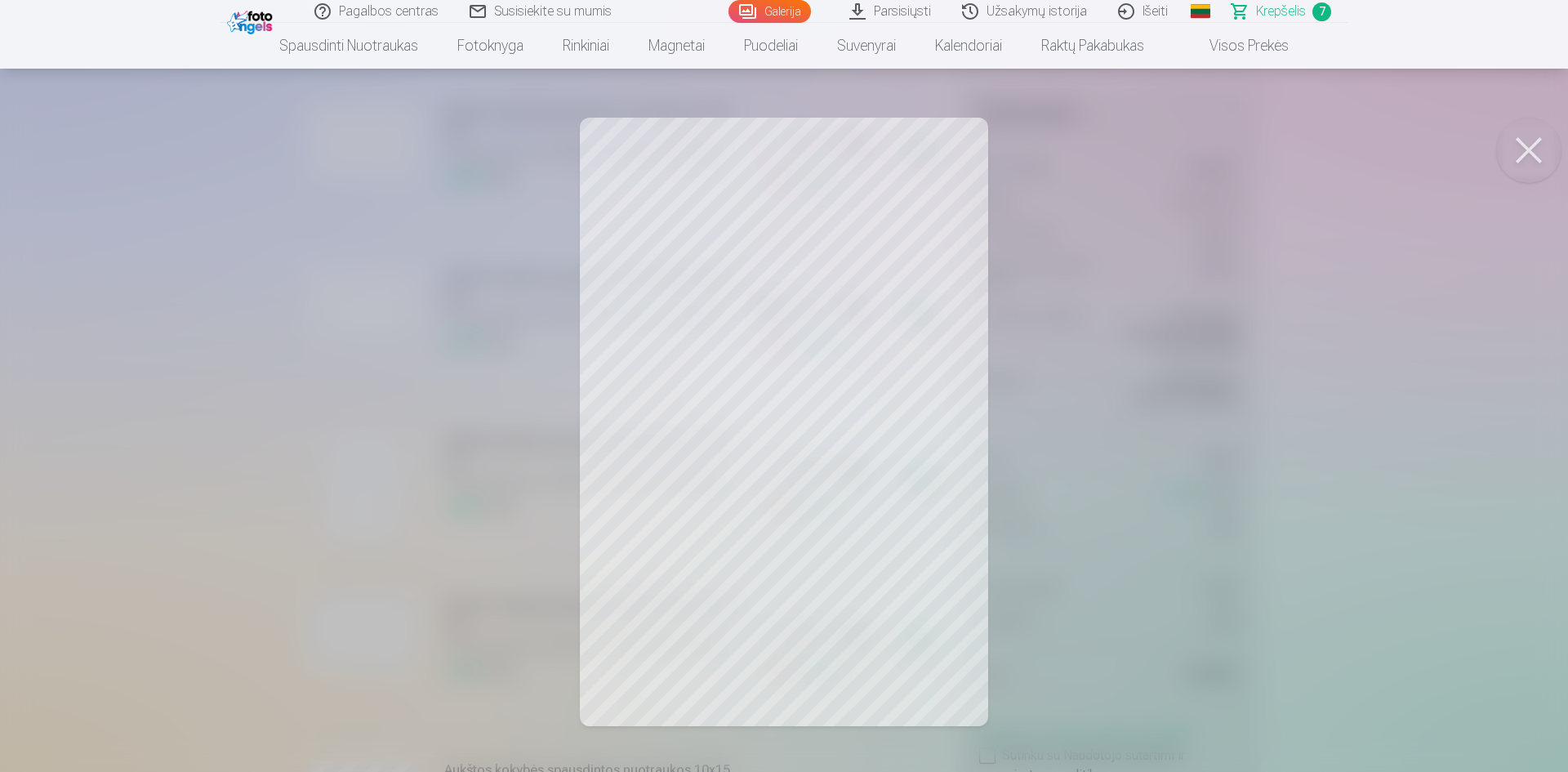
click at [1089, 437] on div at bounding box center [784, 386] width 1568 height 772
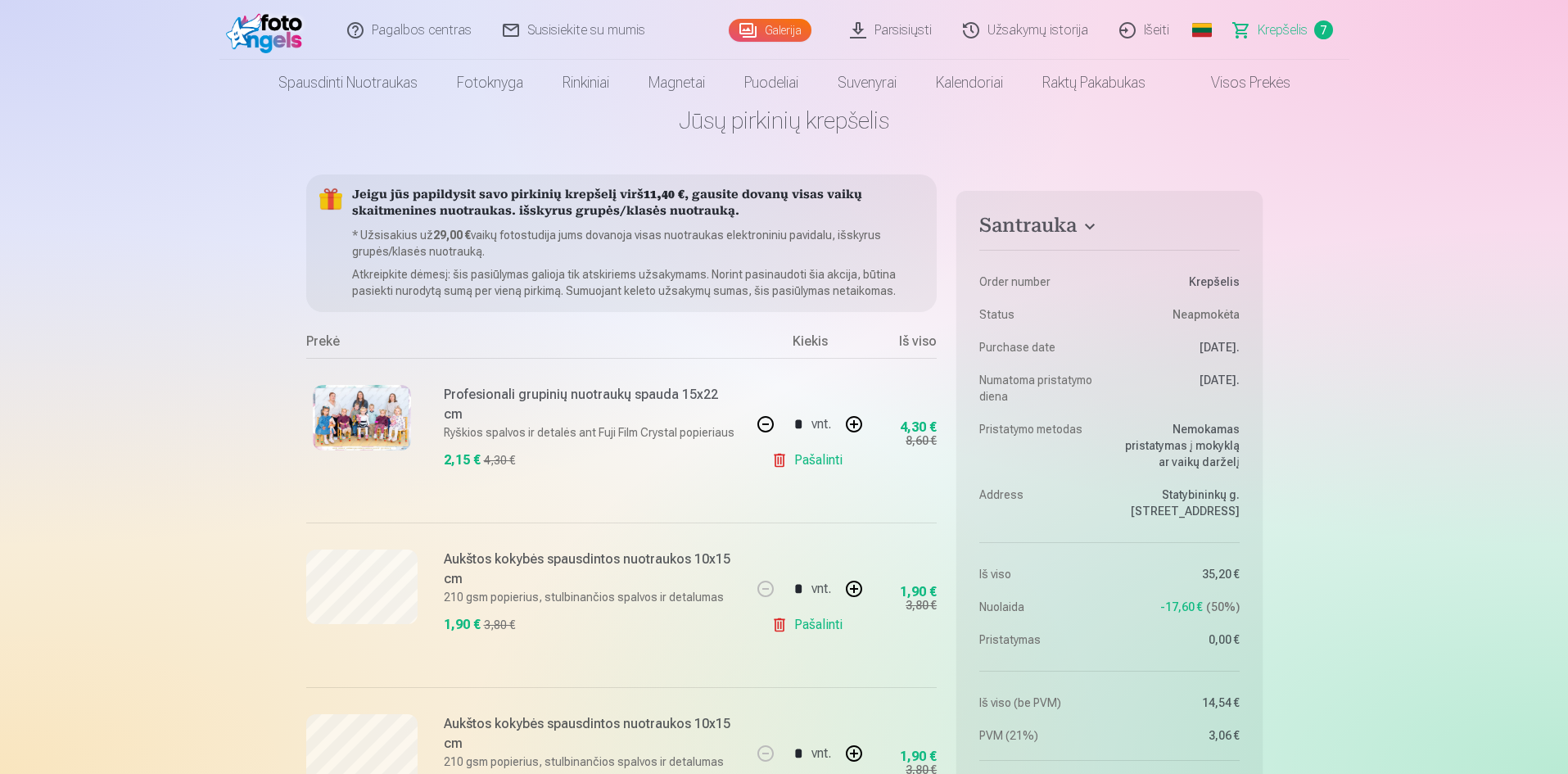
scroll to position [164, 0]
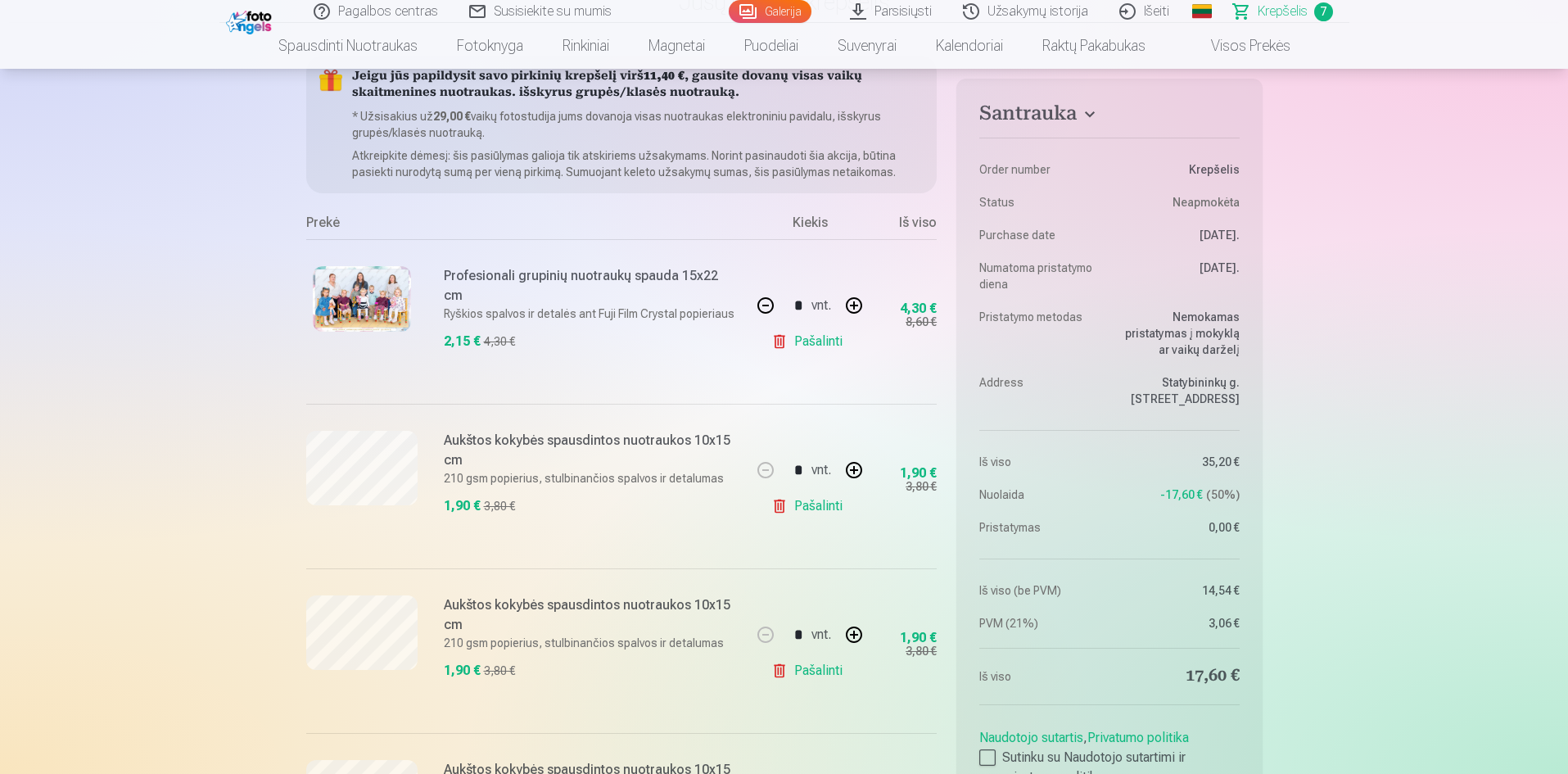
click at [381, 293] on img at bounding box center [362, 298] width 99 height 65
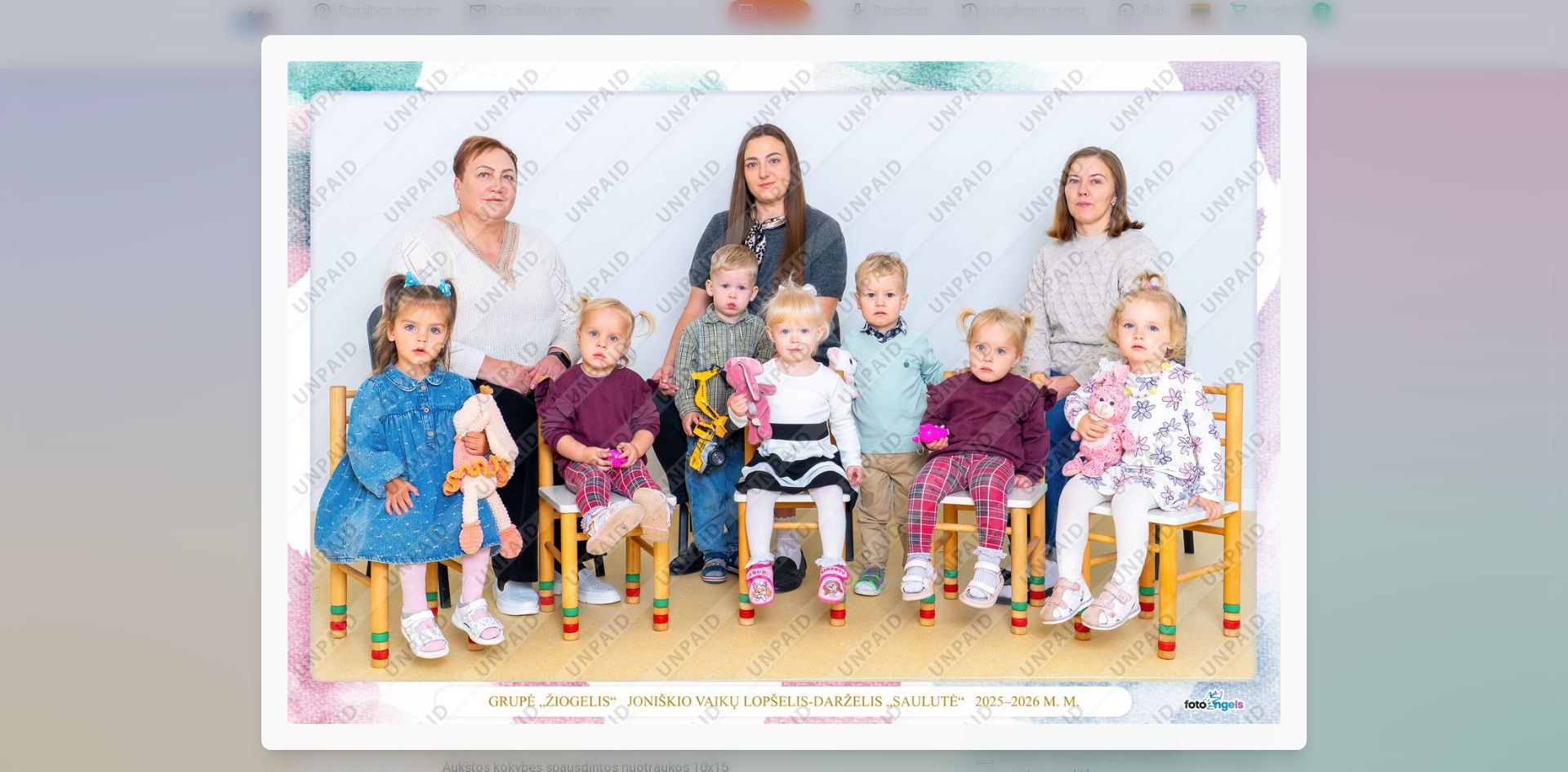
click at [1402, 477] on div at bounding box center [784, 386] width 1568 height 772
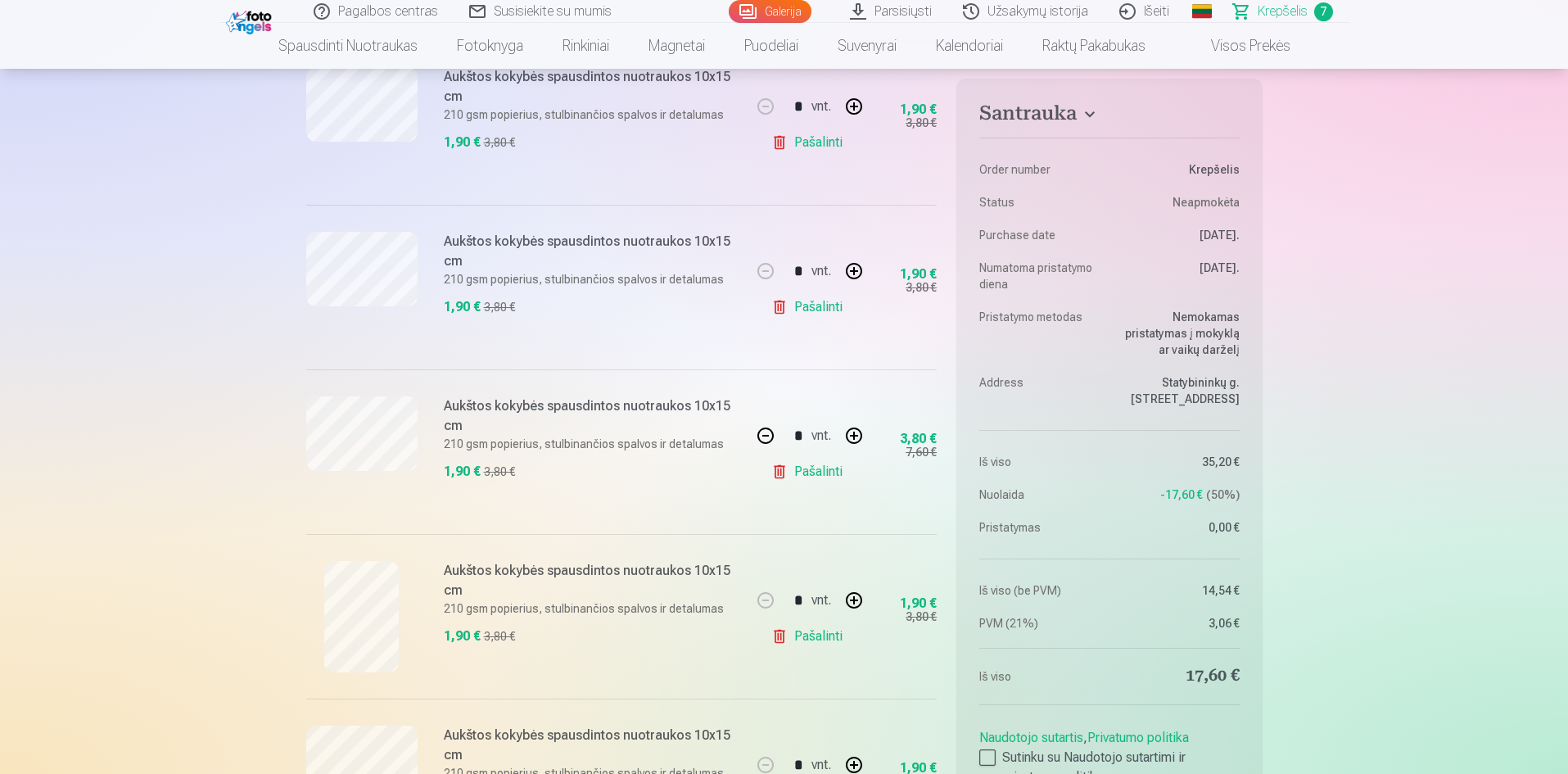
scroll to position [491, 0]
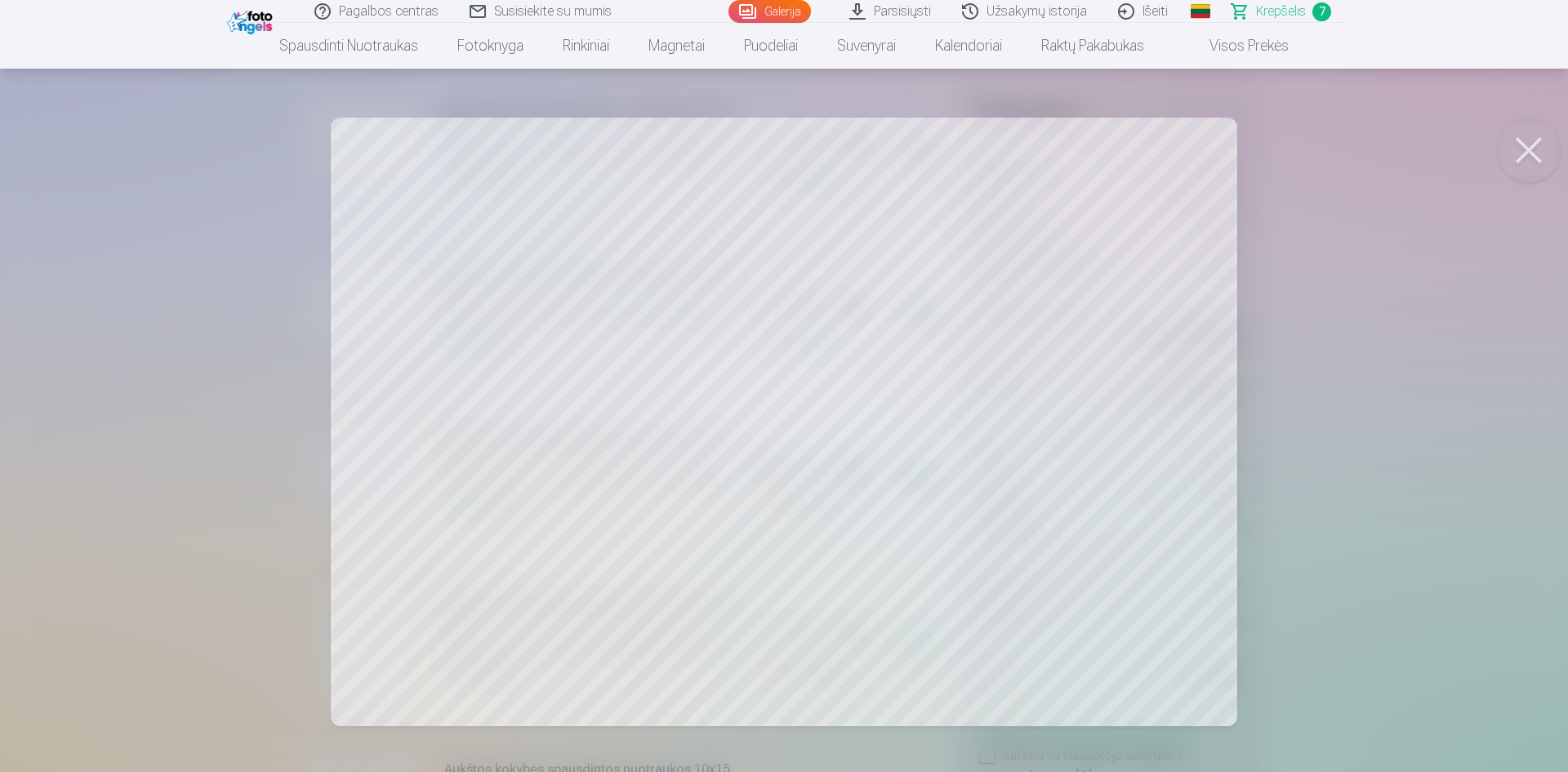
click at [1338, 465] on div at bounding box center [784, 386] width 1568 height 772
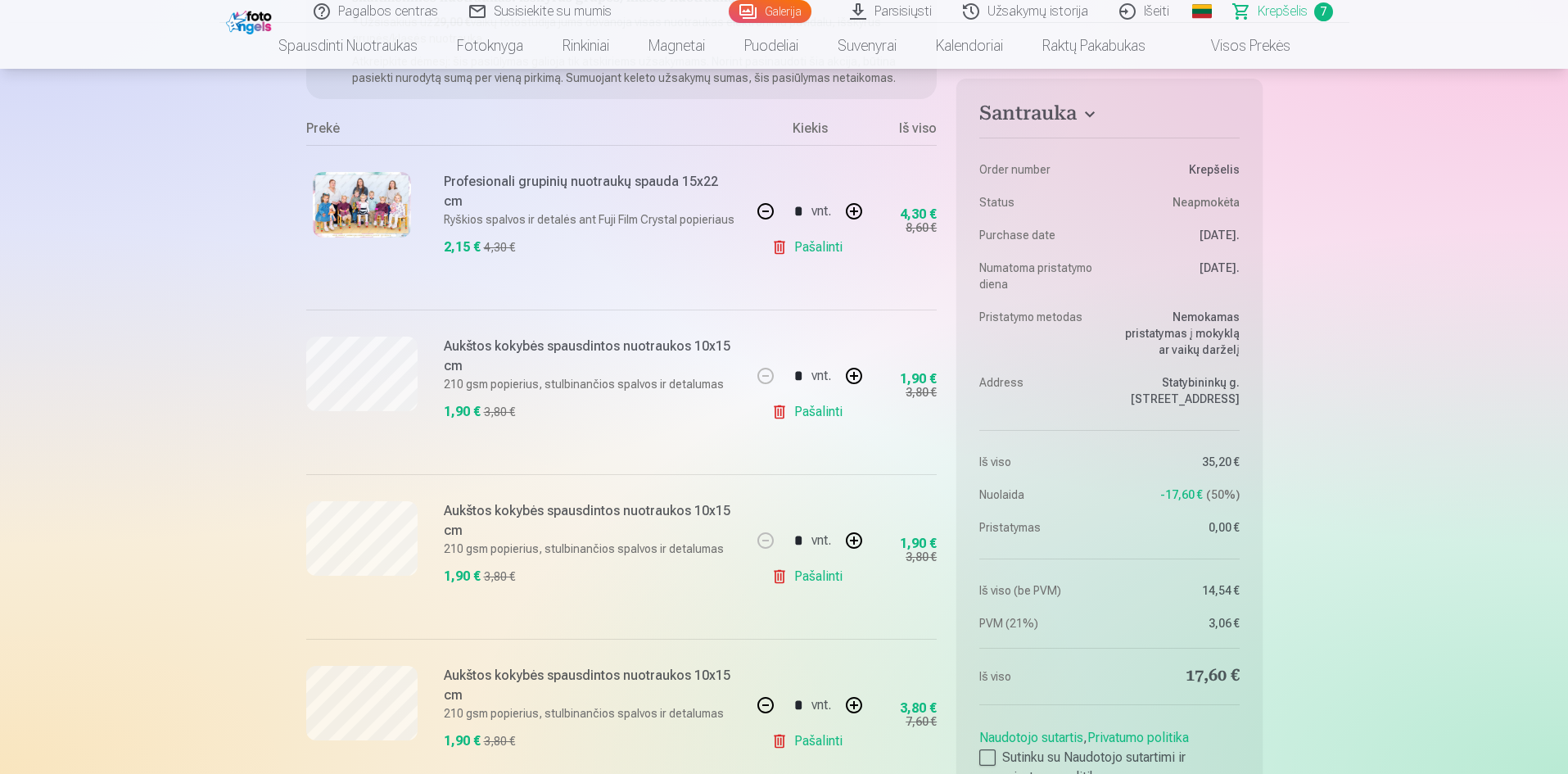
scroll to position [246, 0]
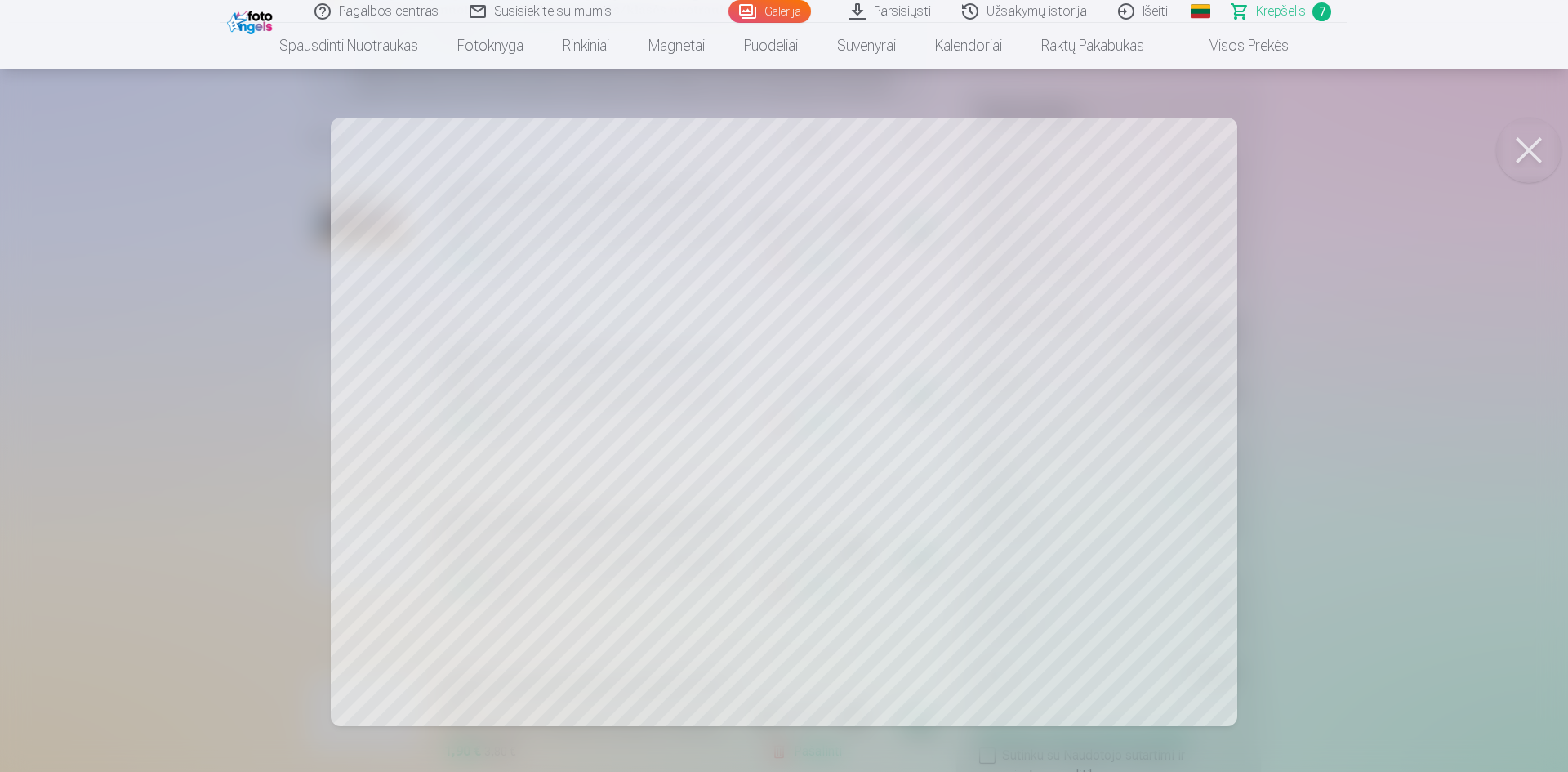
click at [1402, 371] on div at bounding box center [784, 386] width 1568 height 772
click at [1440, 422] on div at bounding box center [784, 386] width 1568 height 772
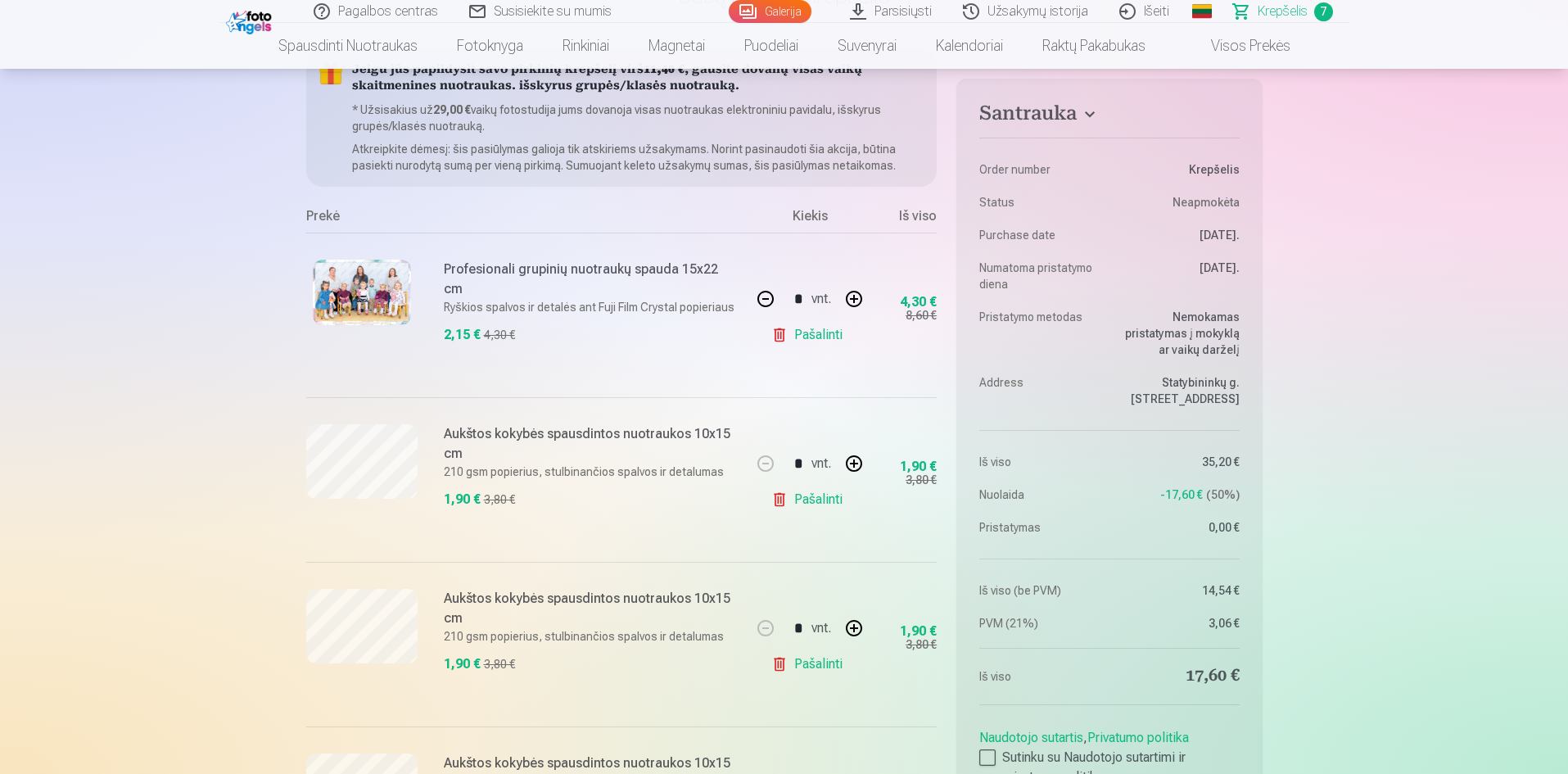
scroll to position [164, 0]
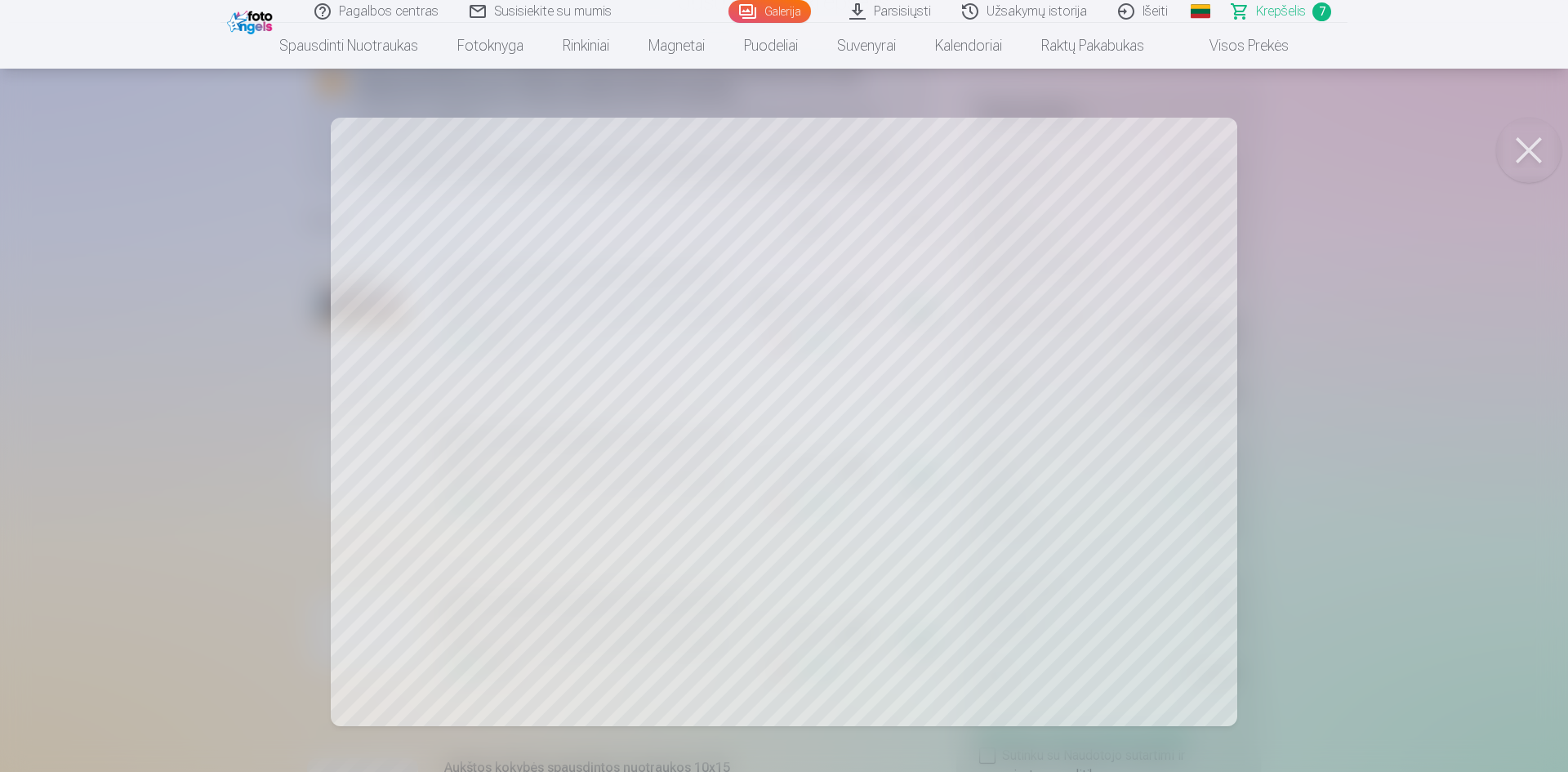
click at [1369, 442] on div at bounding box center [784, 386] width 1568 height 772
click at [1444, 442] on div at bounding box center [784, 386] width 1568 height 772
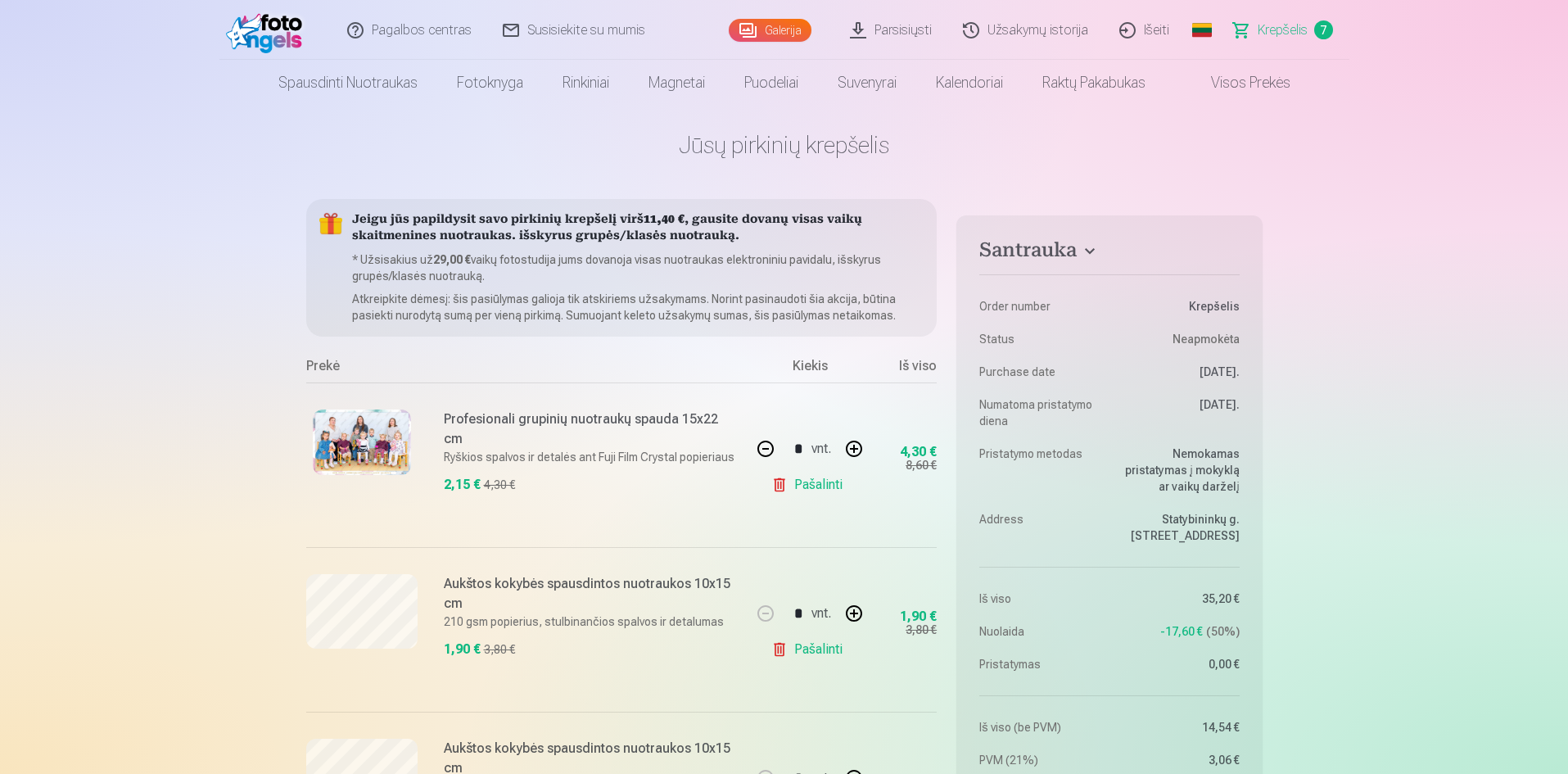
scroll to position [0, 0]
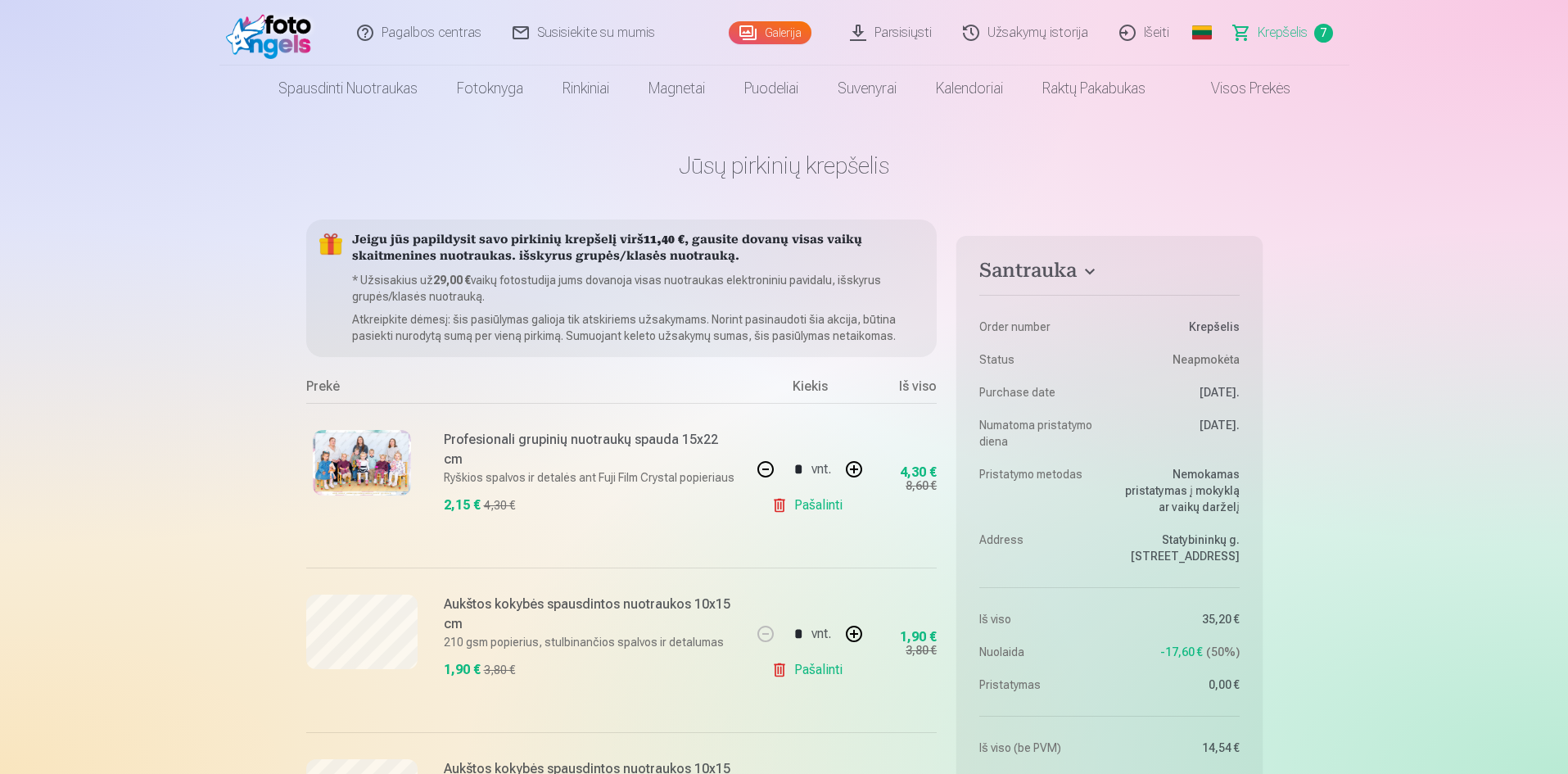
click at [1030, 34] on link "Užsakymų istorija" at bounding box center [1026, 33] width 156 height 65
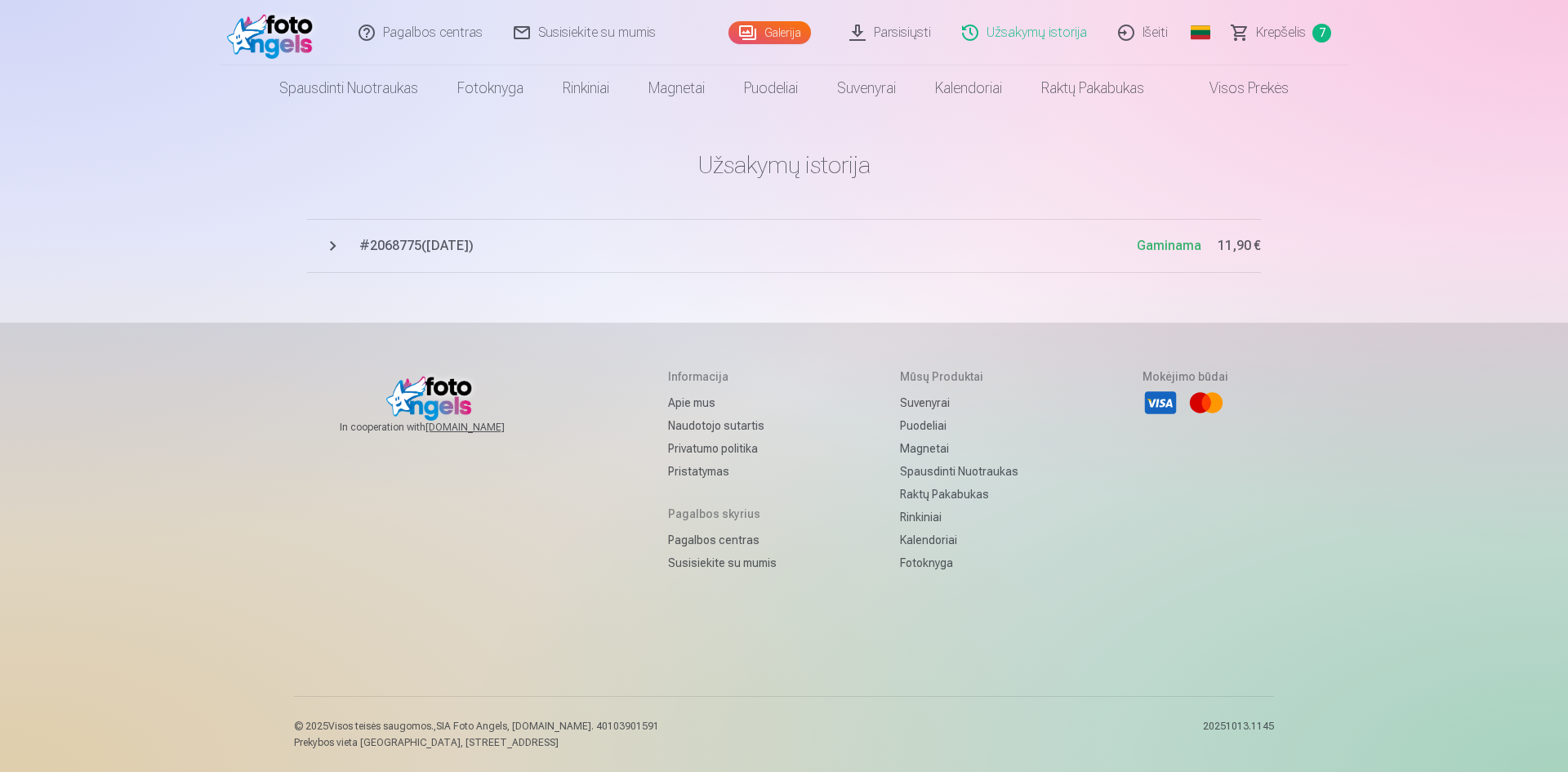
click at [433, 246] on span "# 2068775 ( 10.10.2025 )" at bounding box center [748, 246] width 777 height 20
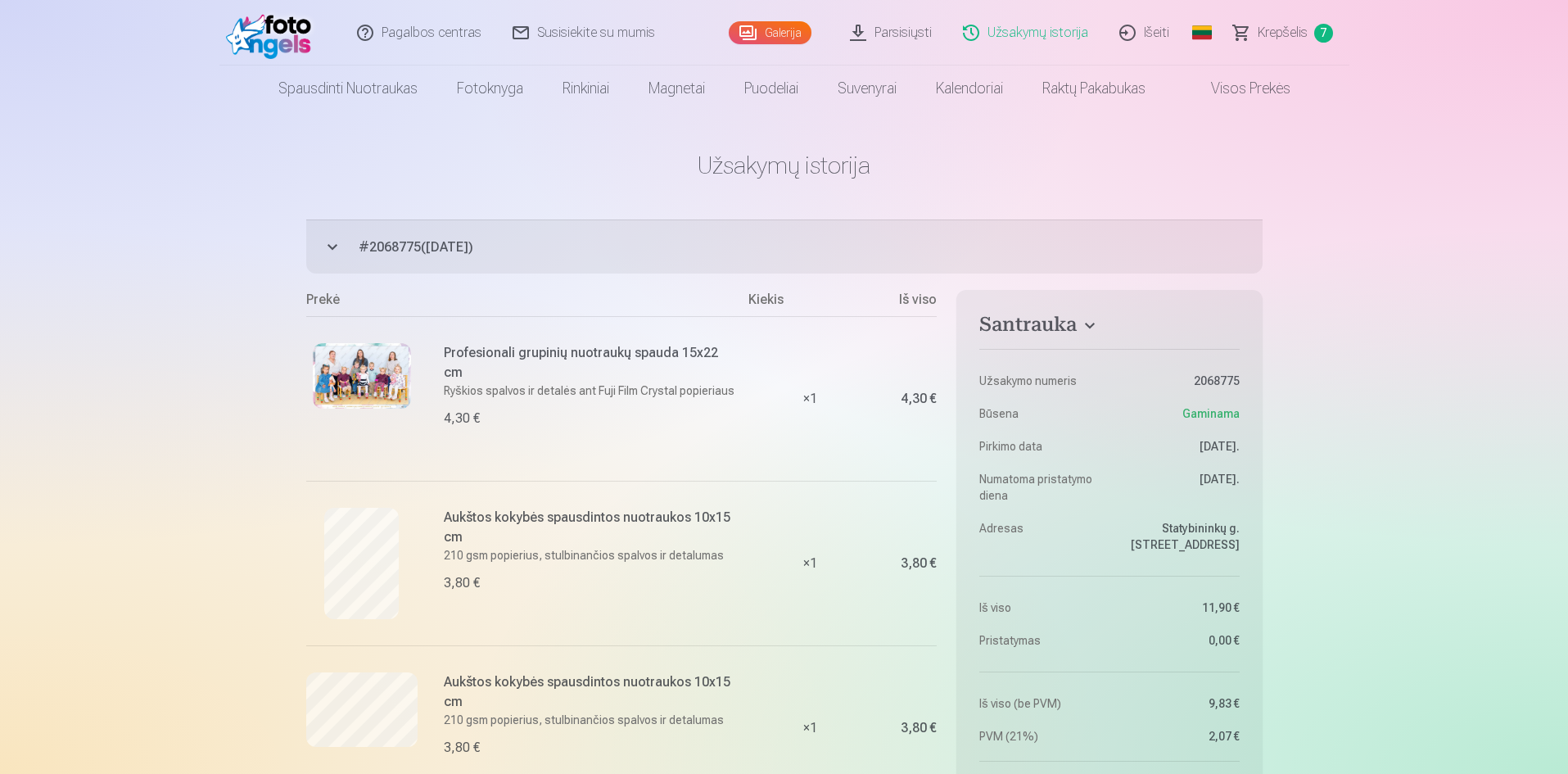
click at [1295, 40] on span "Krepšelis" at bounding box center [1282, 33] width 50 height 20
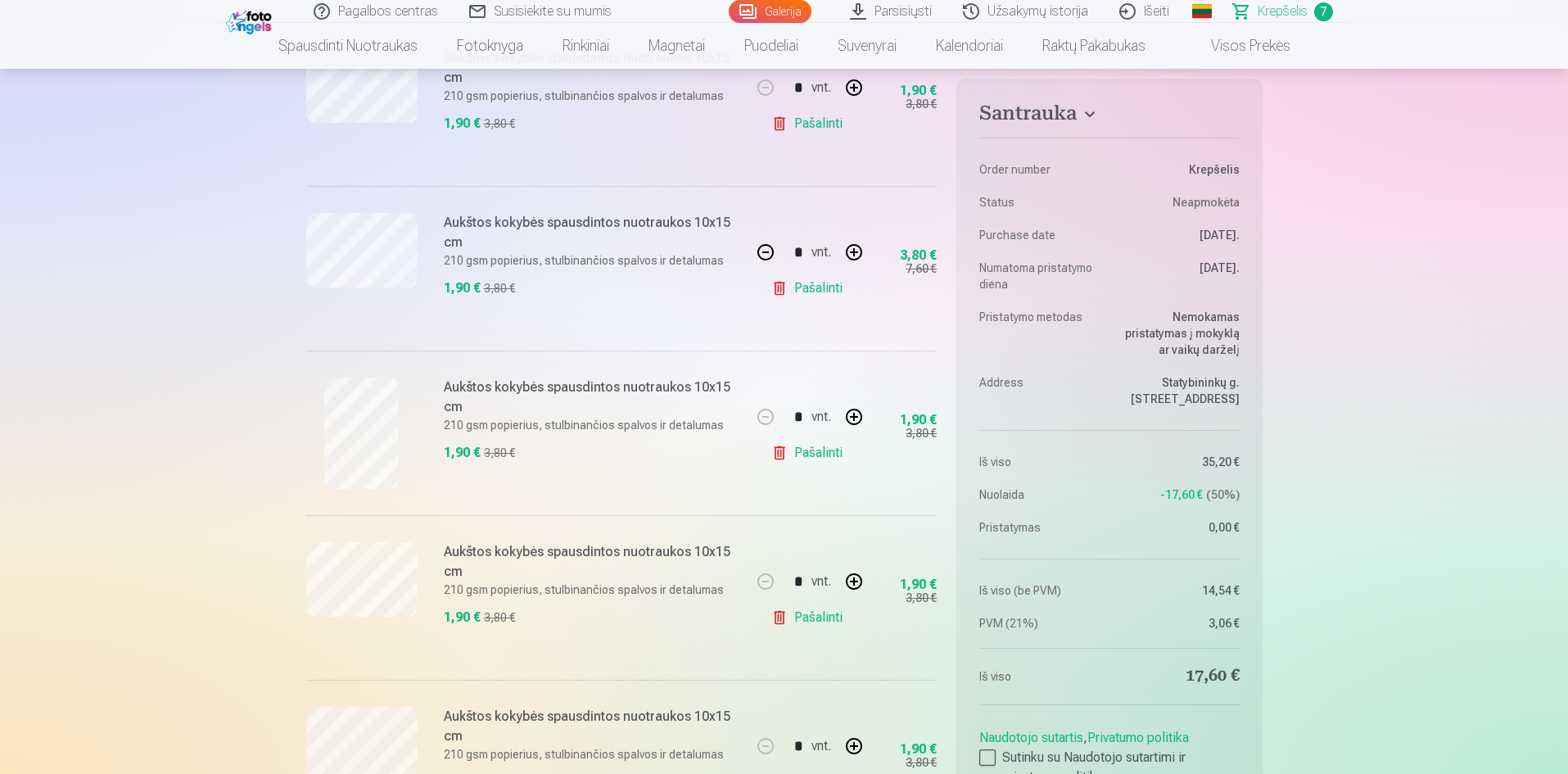
scroll to position [736, 0]
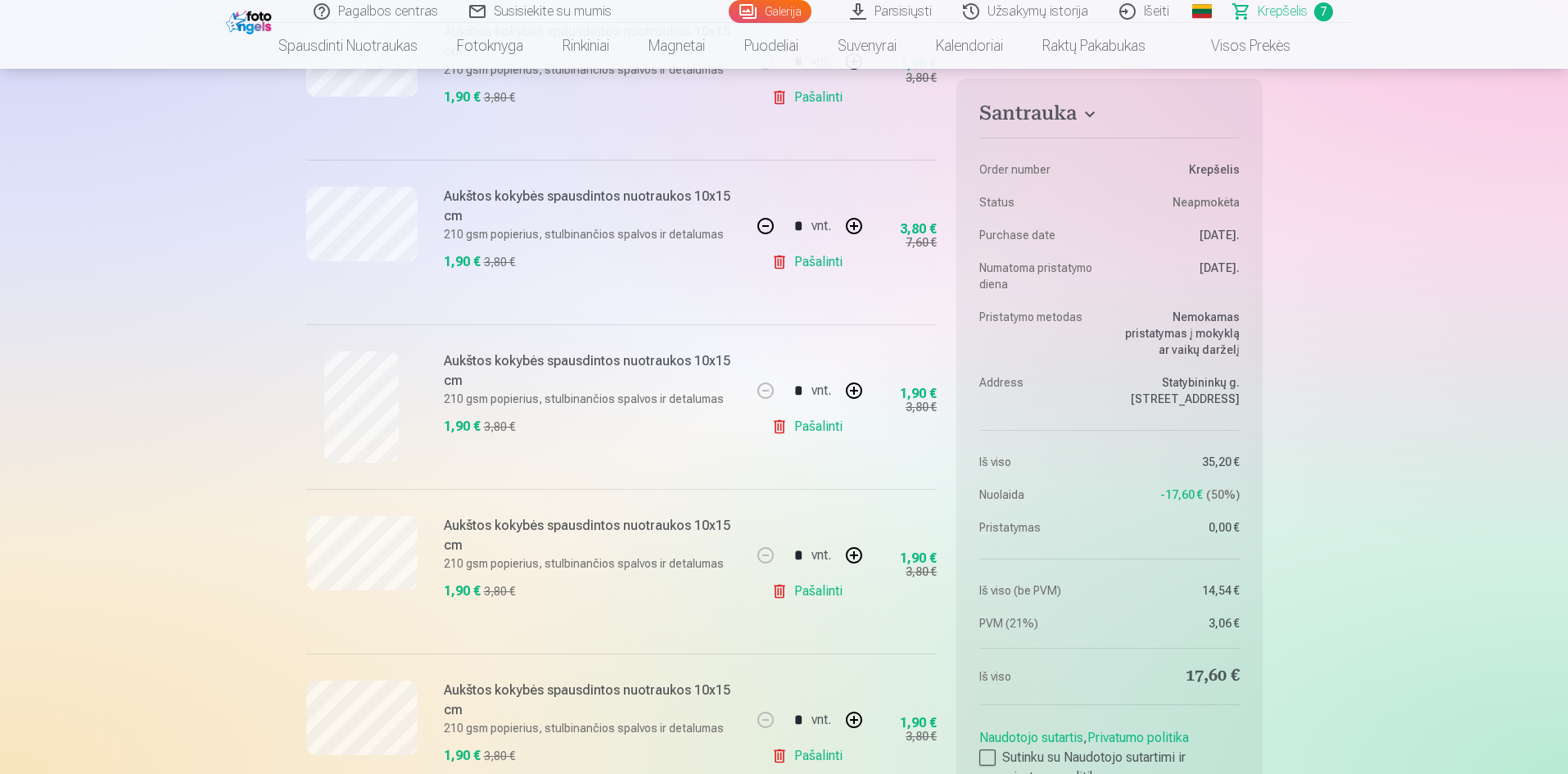
click at [766, 227] on button "button" at bounding box center [765, 226] width 39 height 39
type input "*"
click at [863, 387] on button "button" at bounding box center [853, 390] width 39 height 39
type input "*"
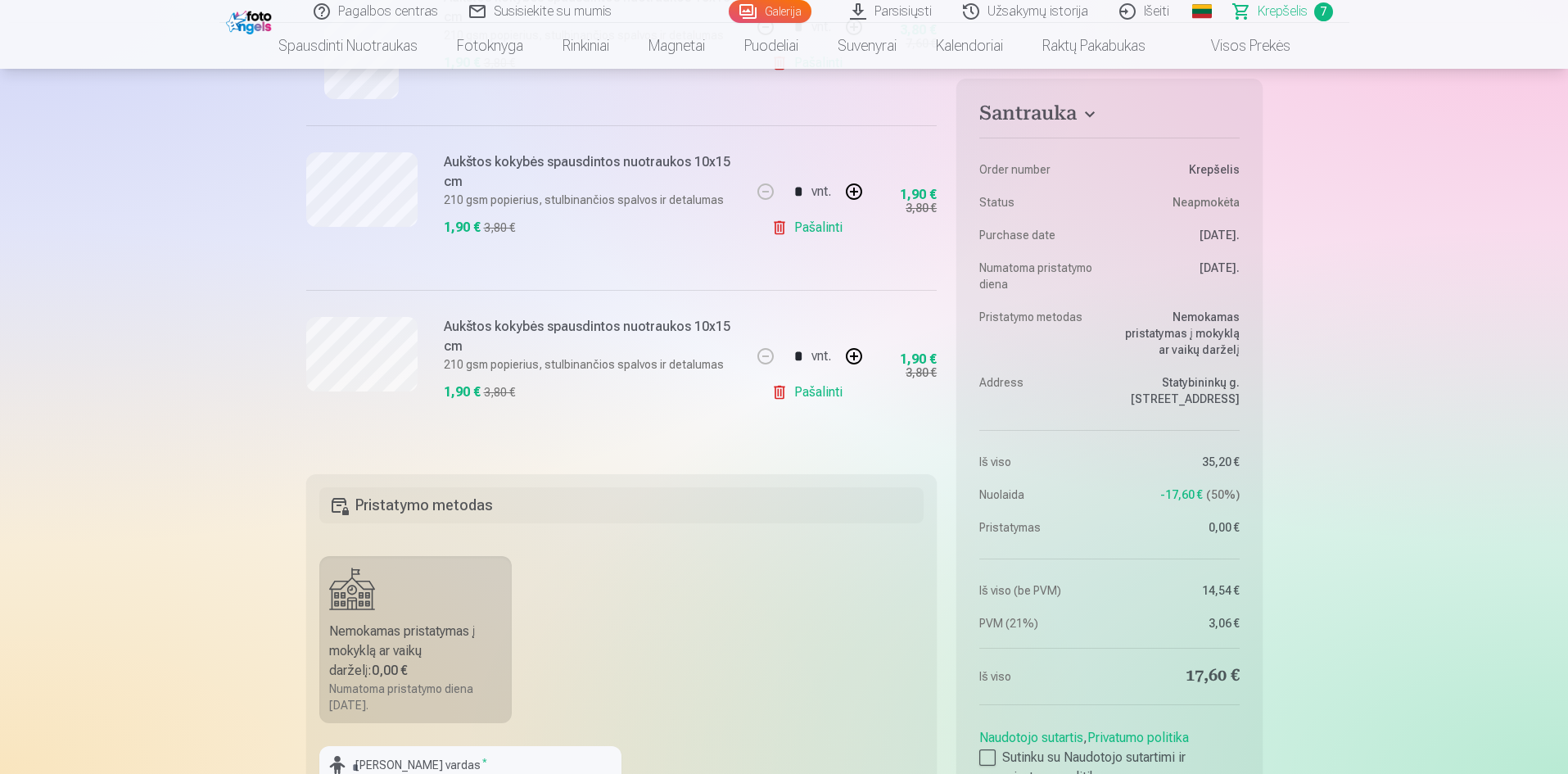
scroll to position [1146, 0]
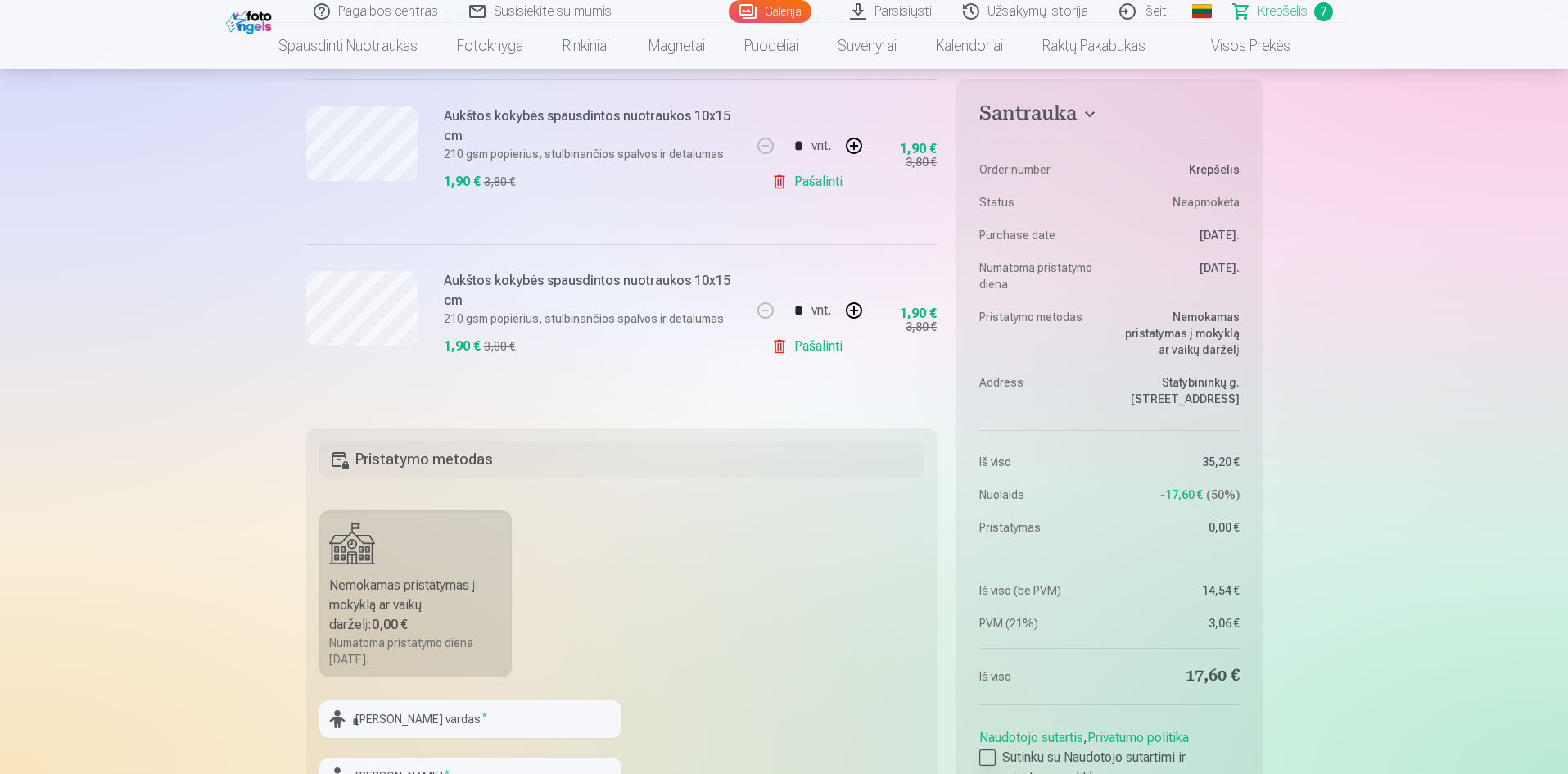
click at [989, 752] on div at bounding box center [987, 757] width 17 height 17
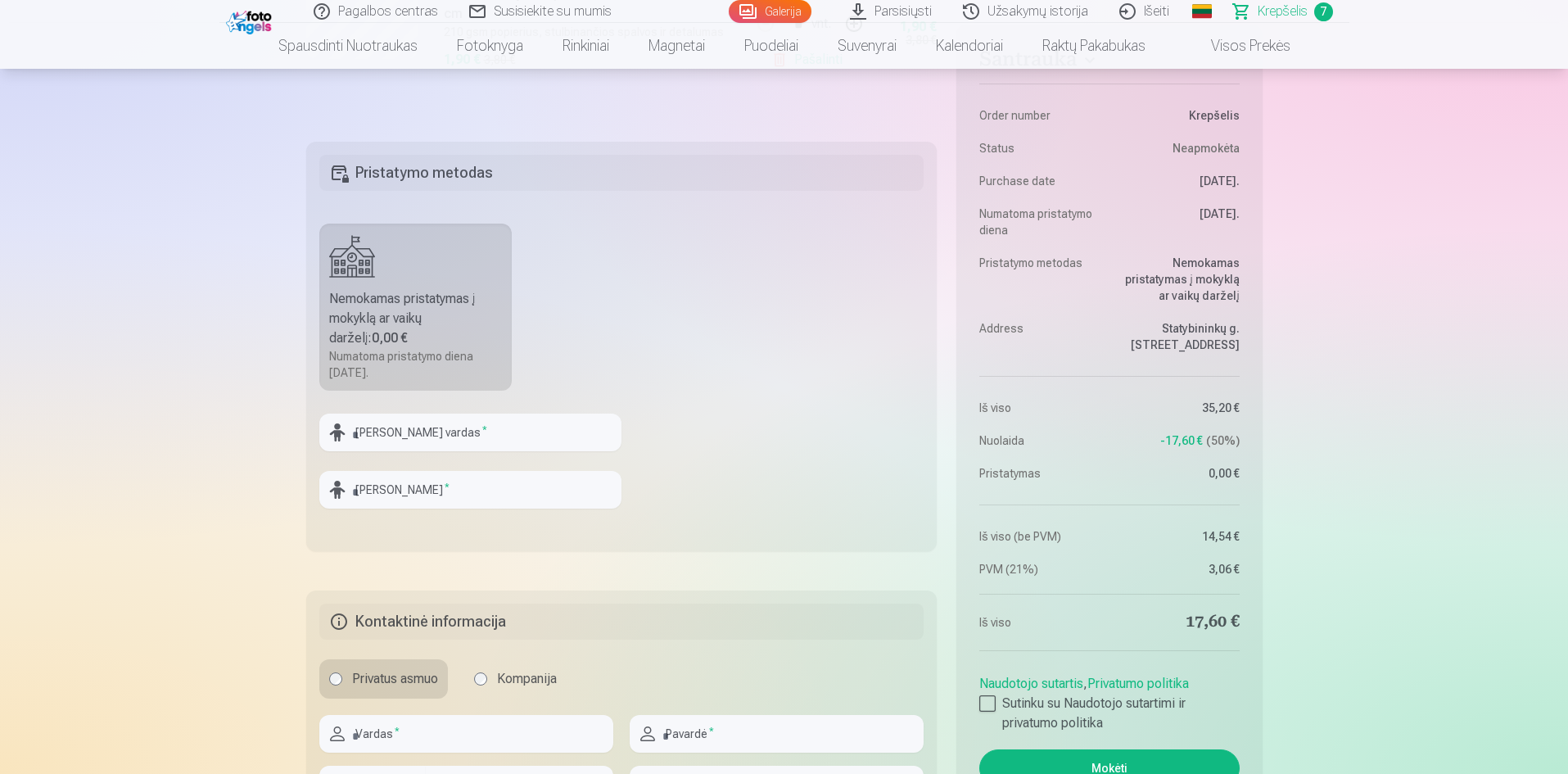
scroll to position [1392, 0]
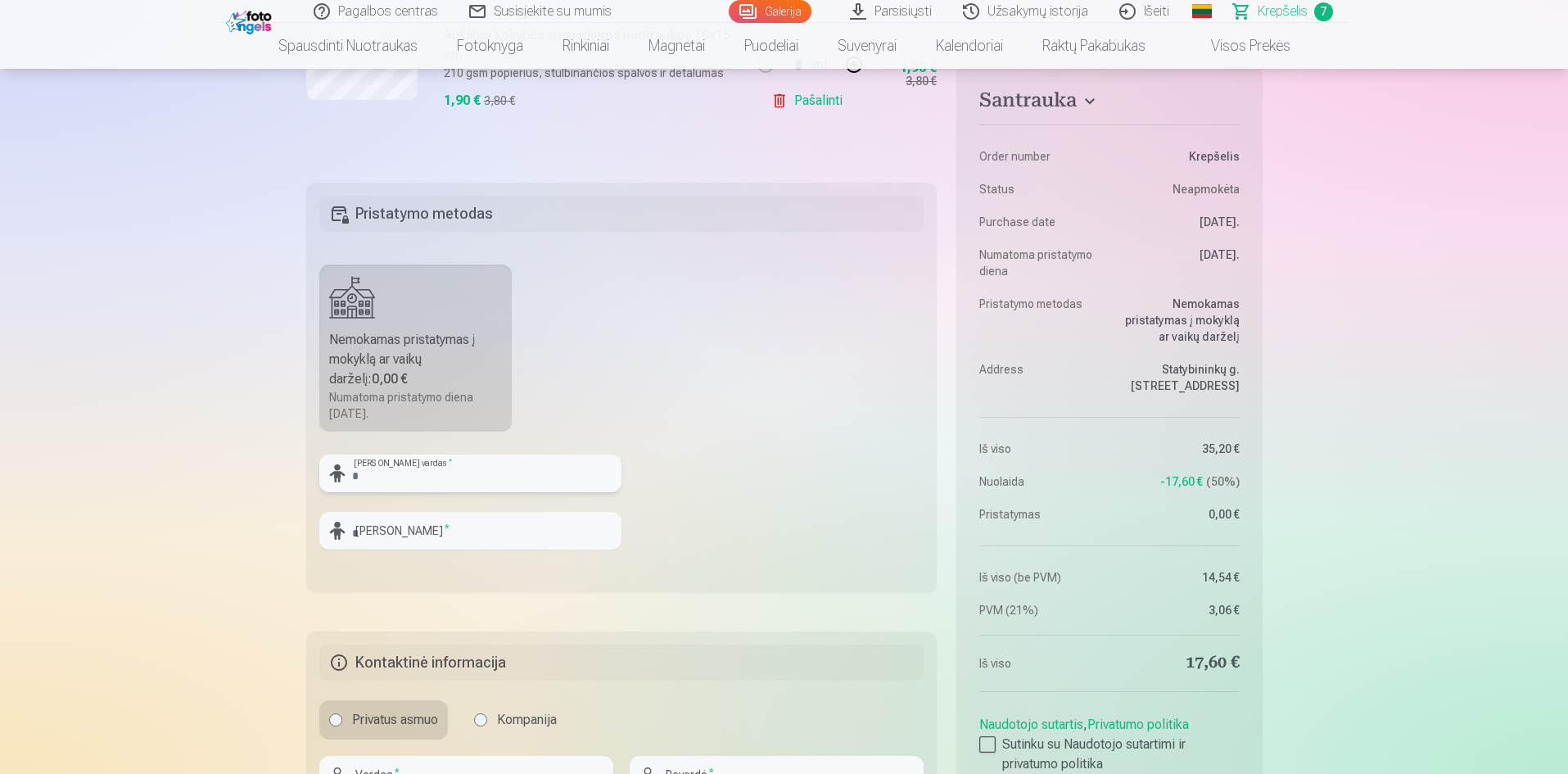
click at [551, 467] on input "text" at bounding box center [470, 473] width 302 height 38
type input "****"
click at [494, 540] on input "text" at bounding box center [470, 530] width 302 height 38
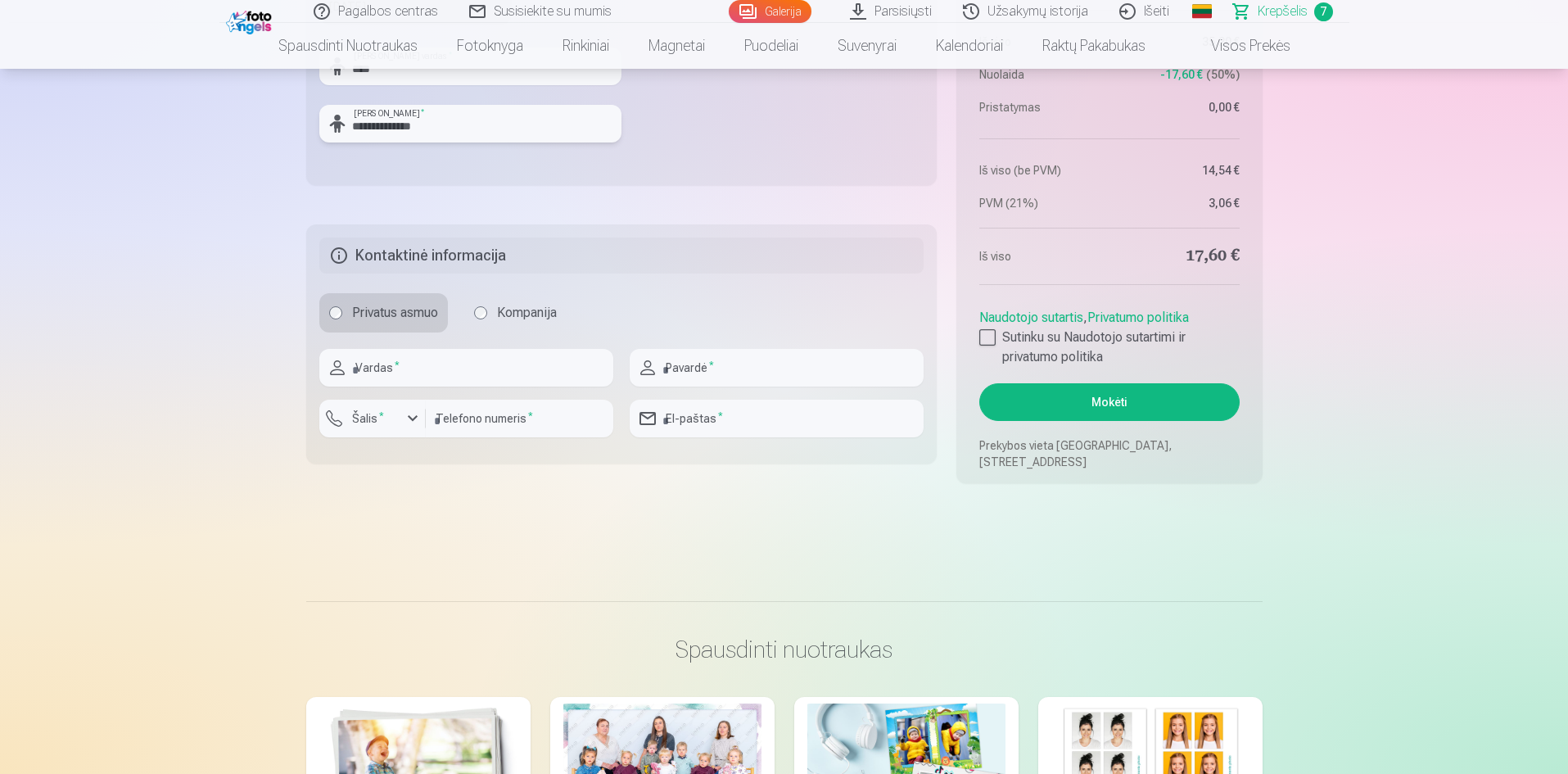
scroll to position [1801, 0]
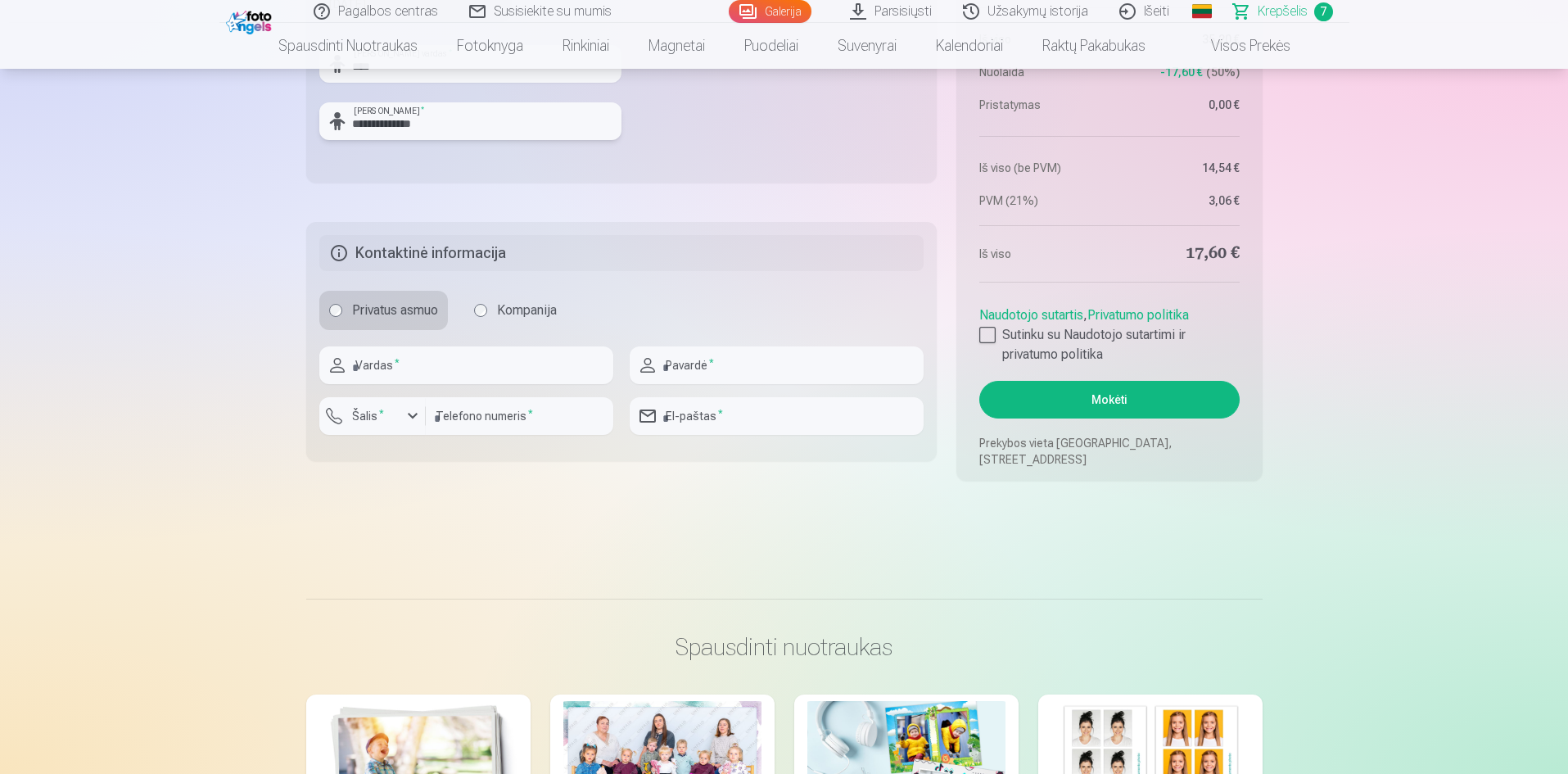
type input "**********"
click at [460, 357] on input "text" at bounding box center [466, 364] width 294 height 38
type input "*********"
type input "*******"
click at [578, 419] on input "number" at bounding box center [519, 415] width 187 height 38
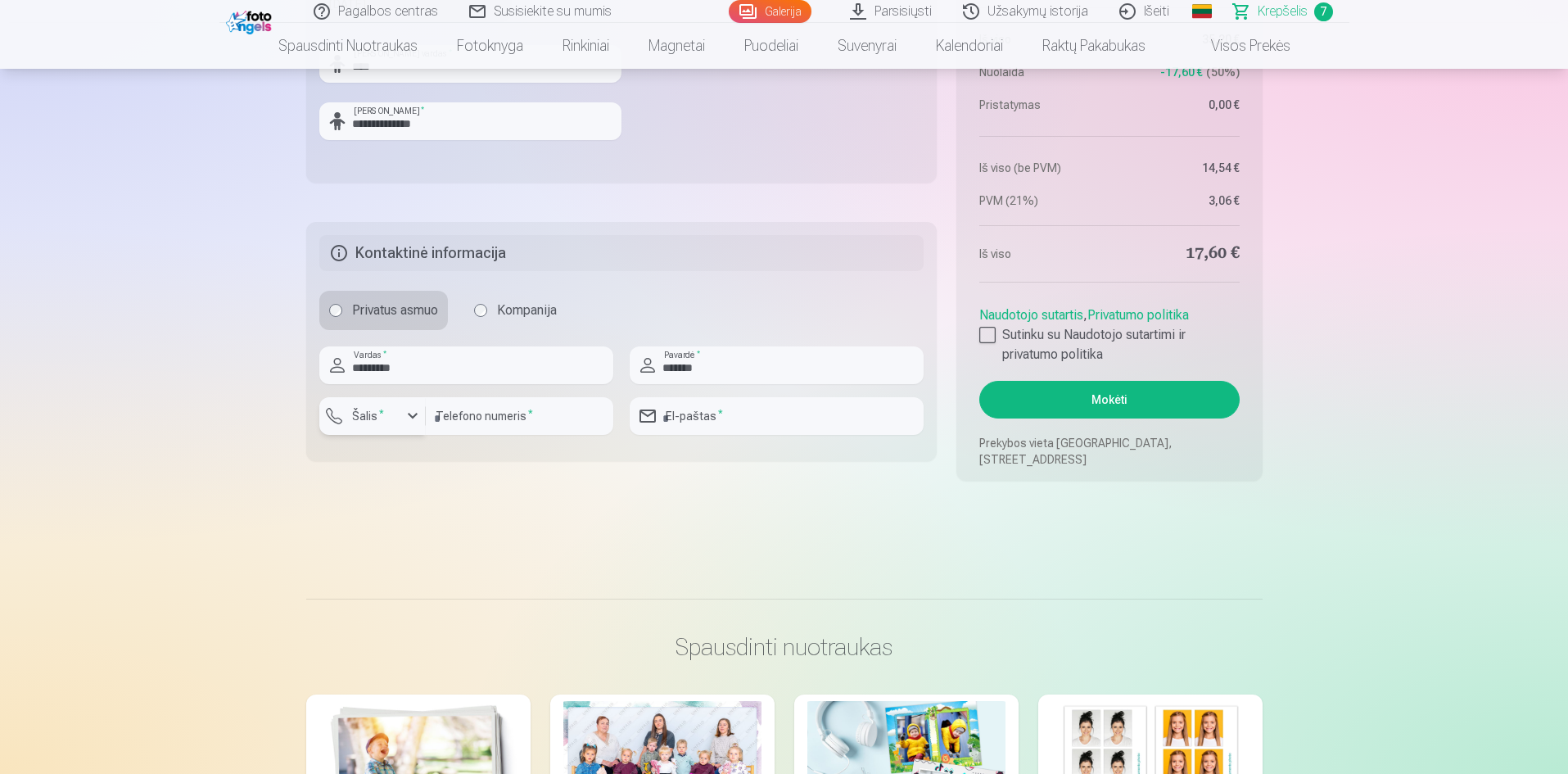
click at [412, 426] on button "Šalis *" at bounding box center [372, 415] width 106 height 38
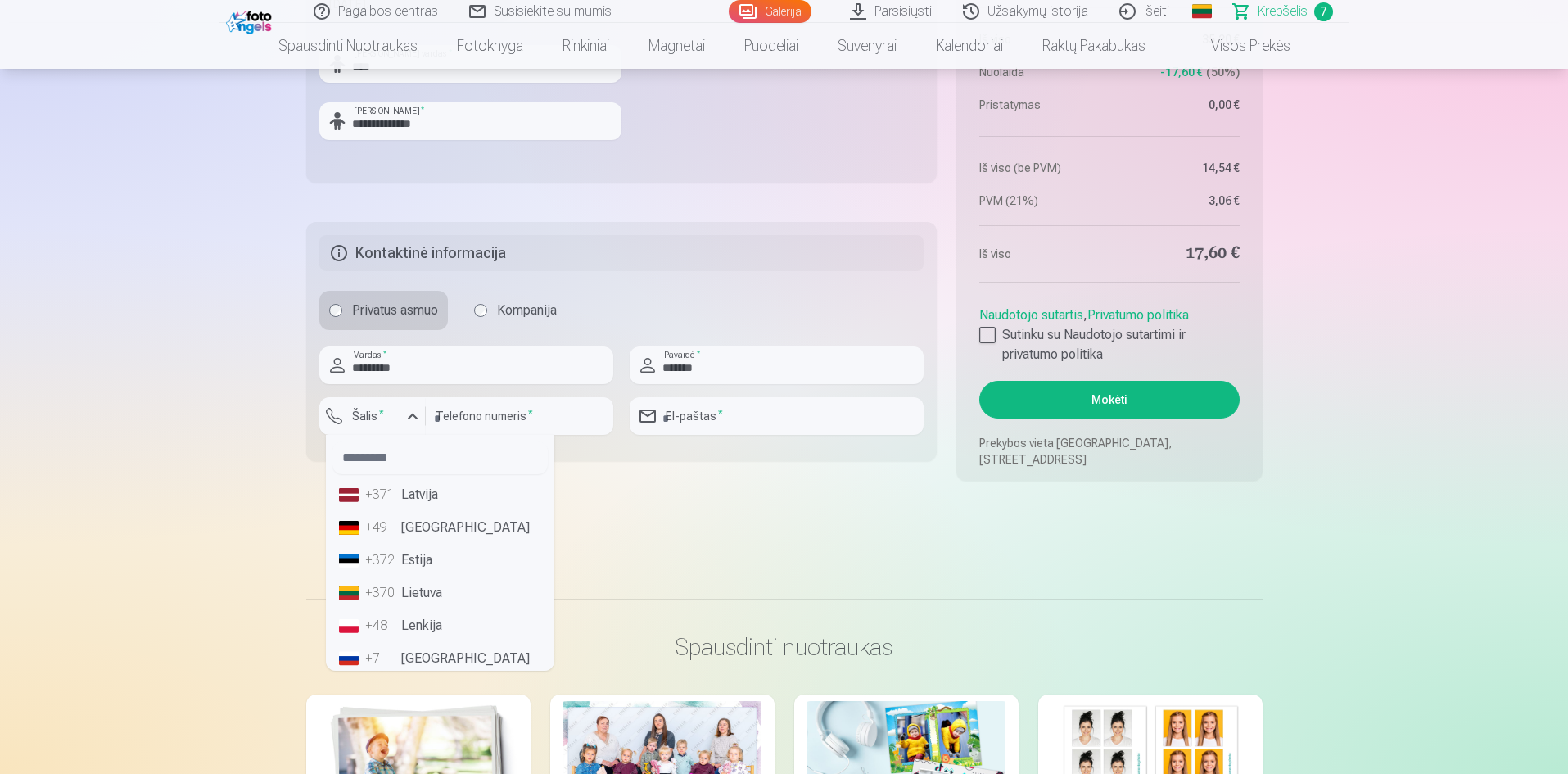
click at [415, 594] on li "+370 Lietuva" at bounding box center [440, 593] width 216 height 33
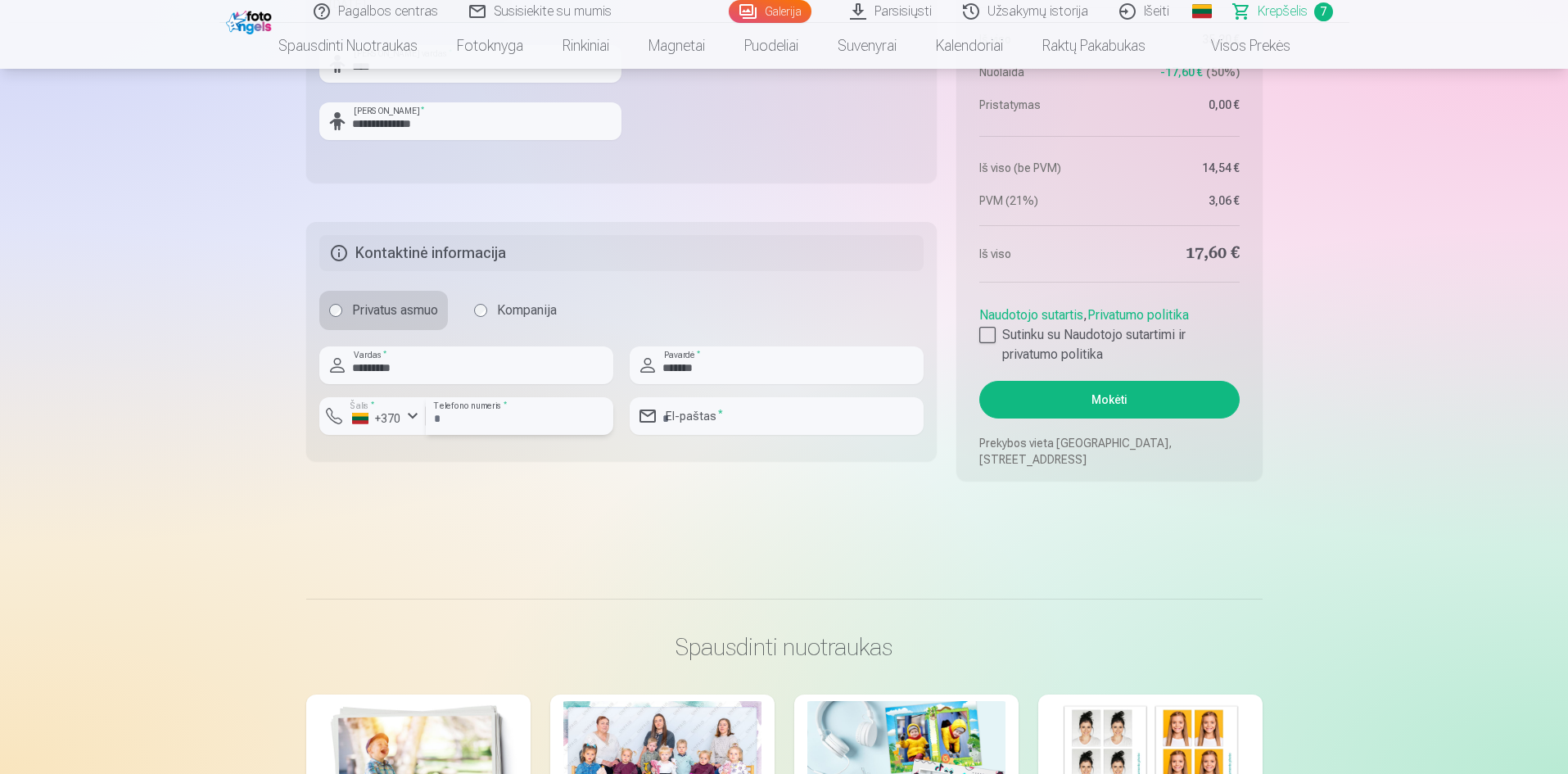
click at [486, 424] on input "number" at bounding box center [519, 415] width 187 height 38
type input "********"
click at [672, 428] on input "email" at bounding box center [776, 415] width 294 height 38
click at [708, 410] on input "email" at bounding box center [776, 415] width 294 height 38
click at [762, 419] on input "**********" at bounding box center [776, 415] width 294 height 38
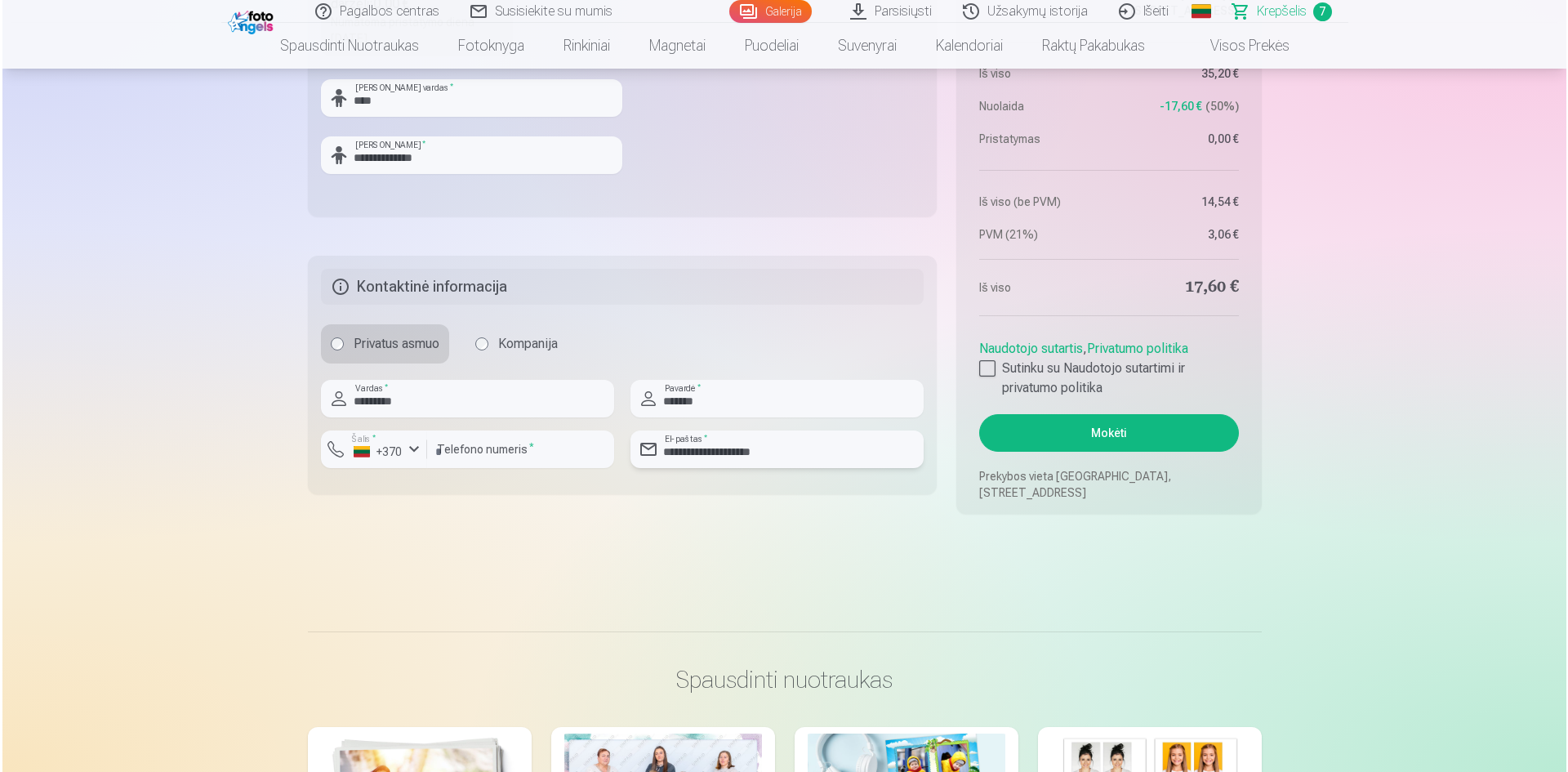
scroll to position [1552, 0]
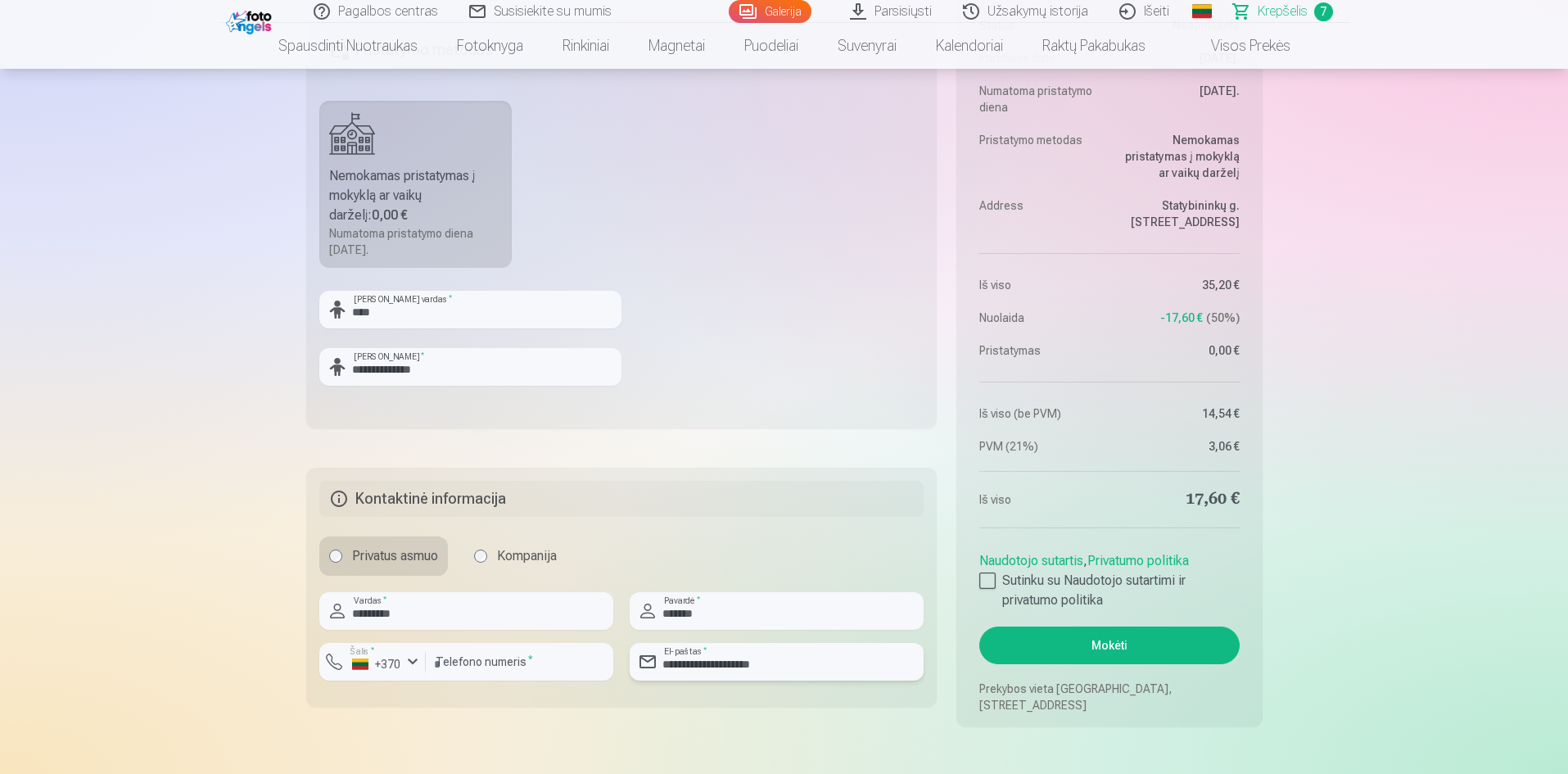
type input "**********"
click at [1146, 647] on button "Mokėti" at bounding box center [1108, 644] width 259 height 38
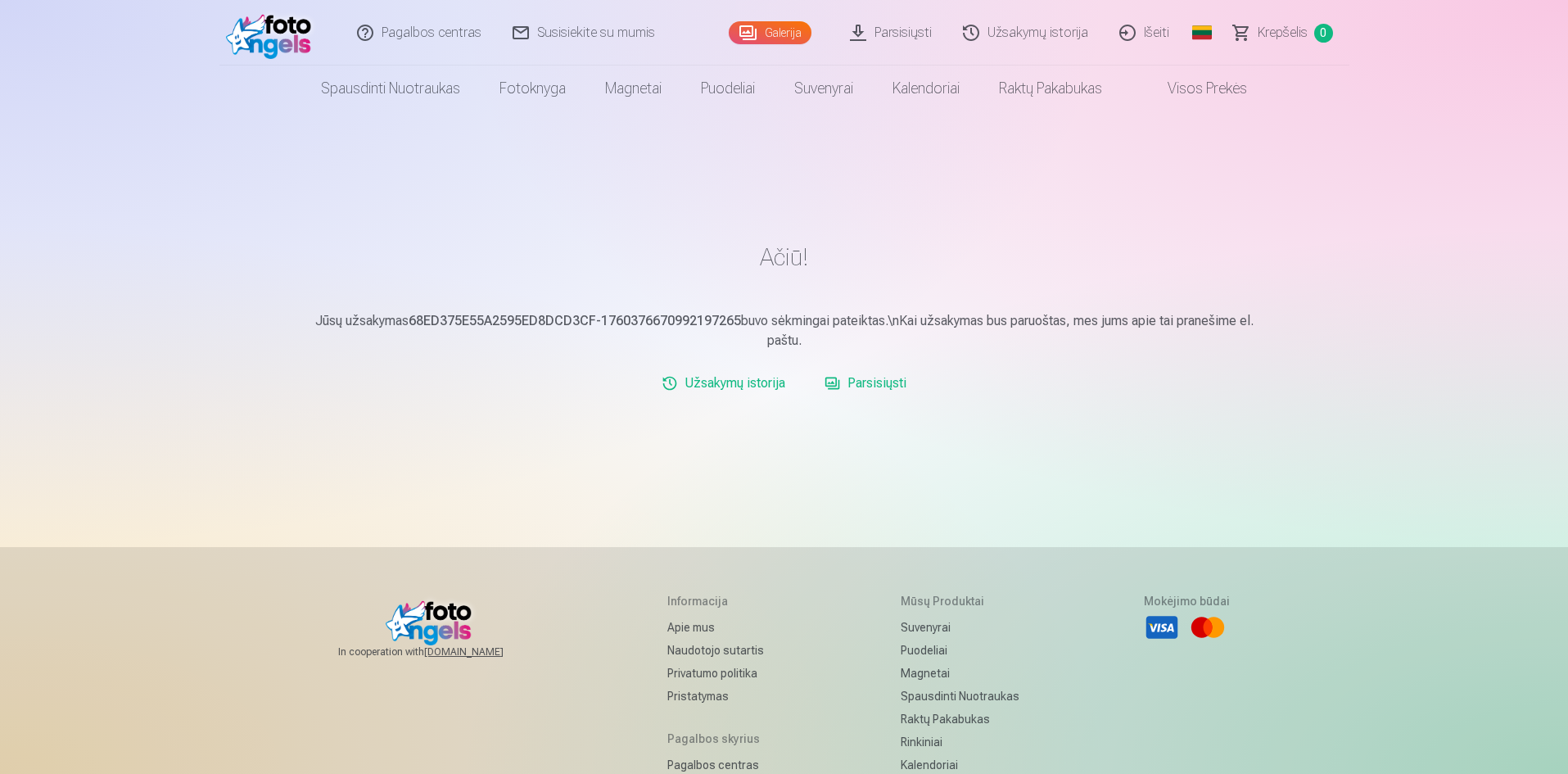
click at [781, 33] on link "Galerija" at bounding box center [770, 32] width 83 height 23
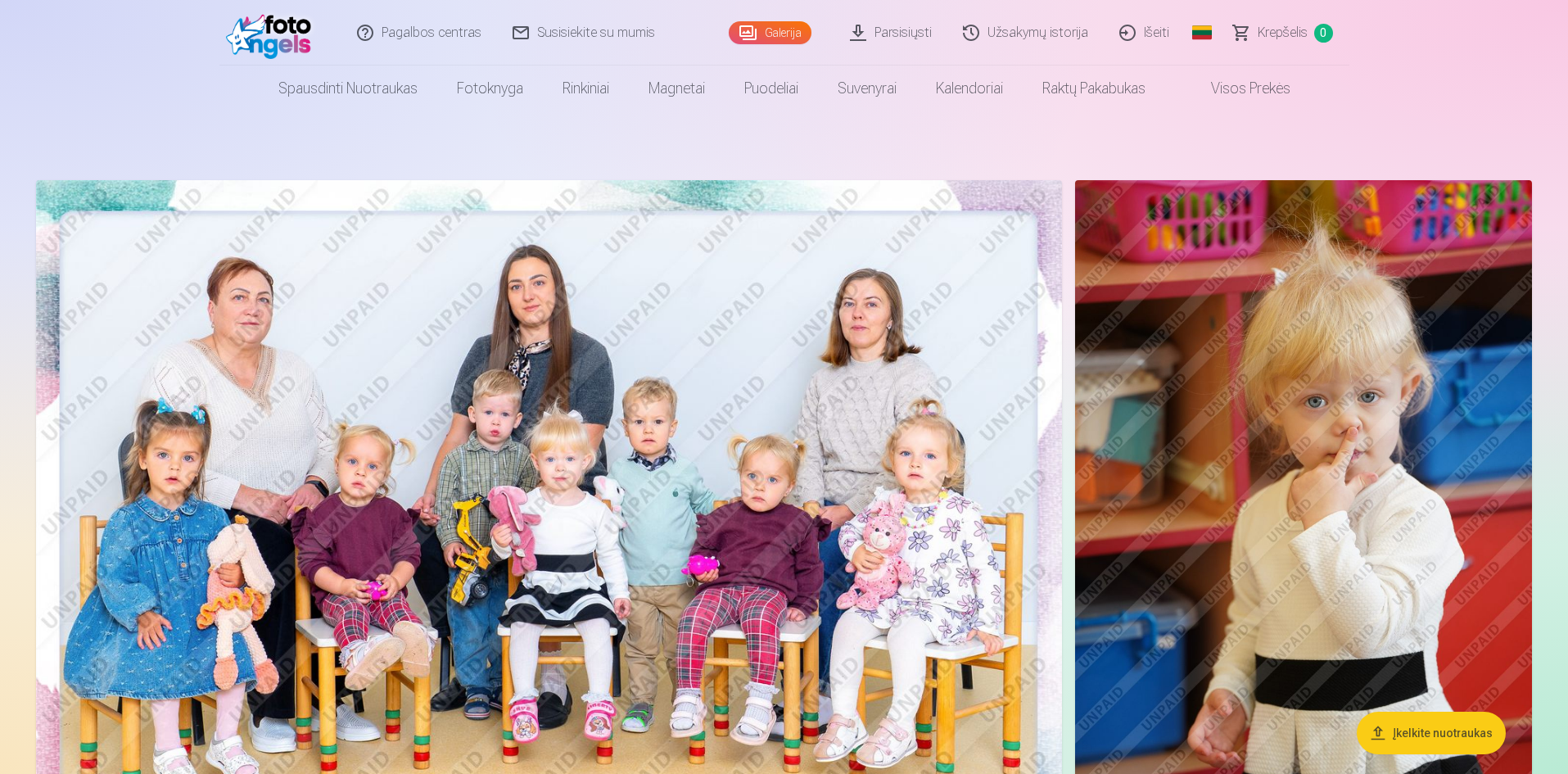
click at [1028, 35] on link "Užsakymų istorija" at bounding box center [1026, 33] width 156 height 65
